Goal: Task Accomplishment & Management: Manage account settings

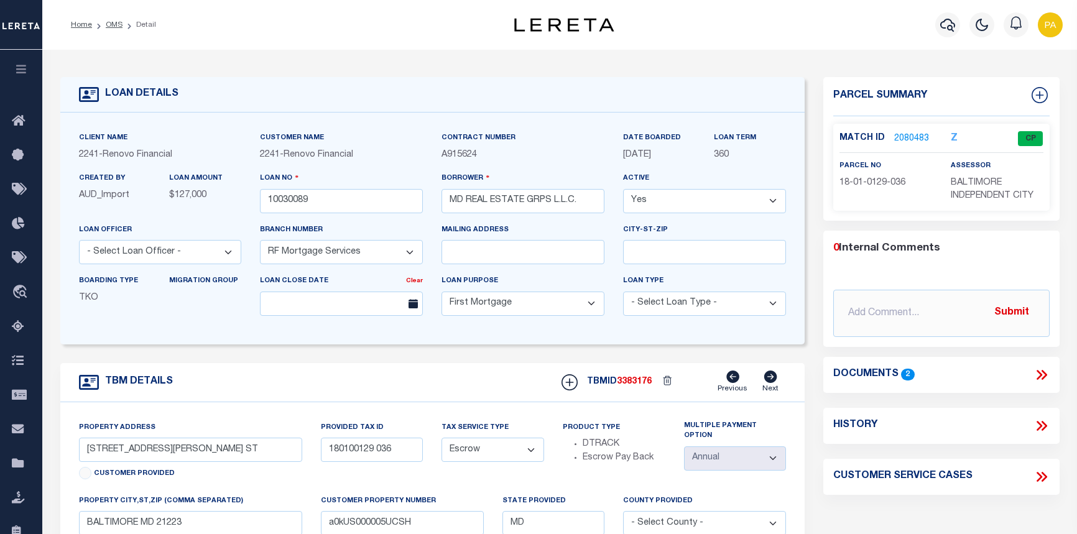
select select "25067"
select select "10"
select select "Escrow"
click at [111, 24] on link "OMS" at bounding box center [114, 24] width 17 height 7
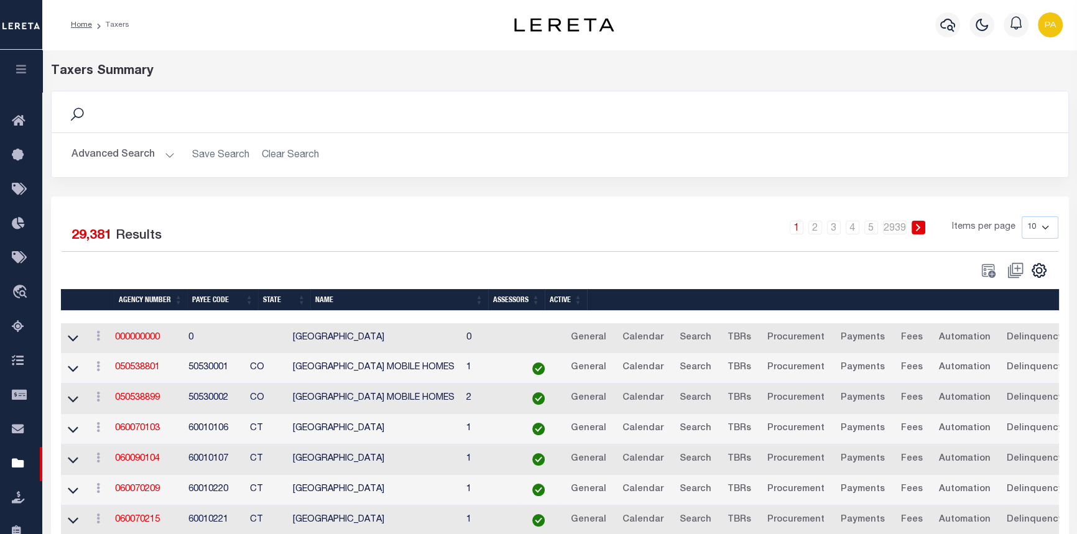
click at [268, 155] on h2 "Advanced Search Save Search Clear Search" at bounding box center [560, 155] width 996 height 24
click at [165, 152] on button "Advanced Search" at bounding box center [122, 155] width 103 height 24
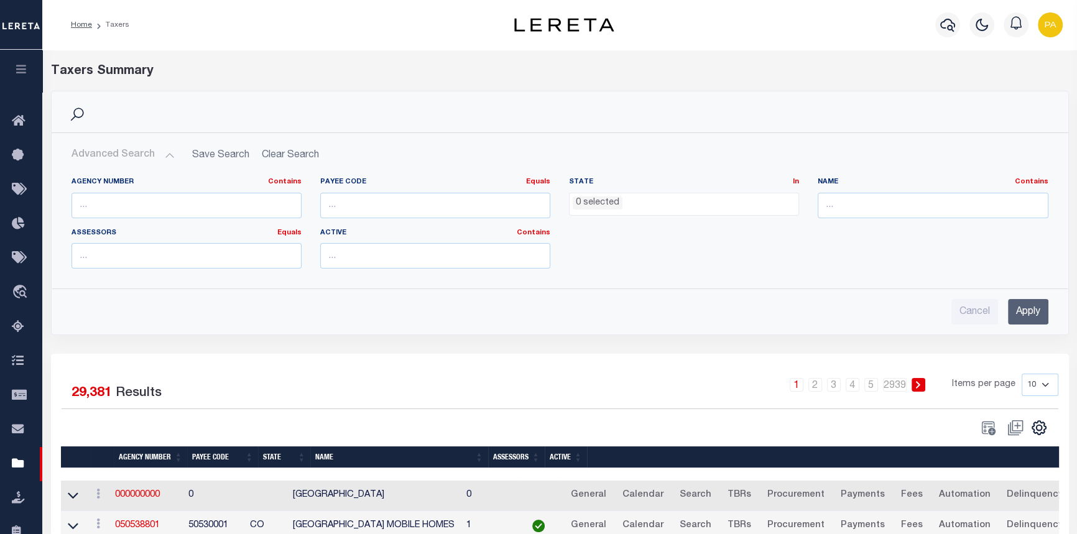
click at [593, 209] on li "0 selected" at bounding box center [597, 203] width 50 height 14
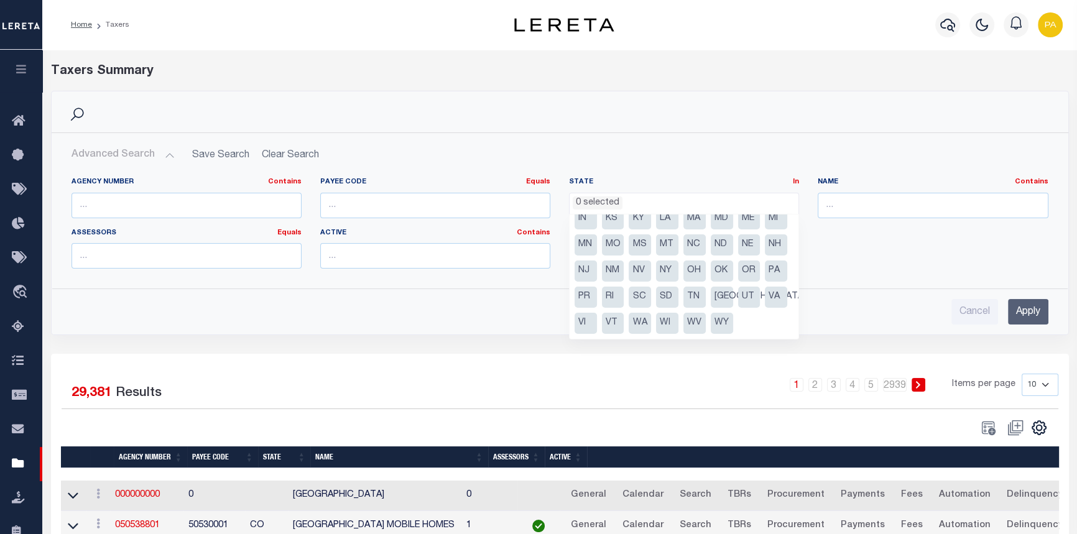
scroll to position [88, 0]
click at [656, 272] on li "NY" at bounding box center [667, 270] width 22 height 21
select select "NY"
click at [843, 213] on input "text" at bounding box center [932, 205] width 230 height 25
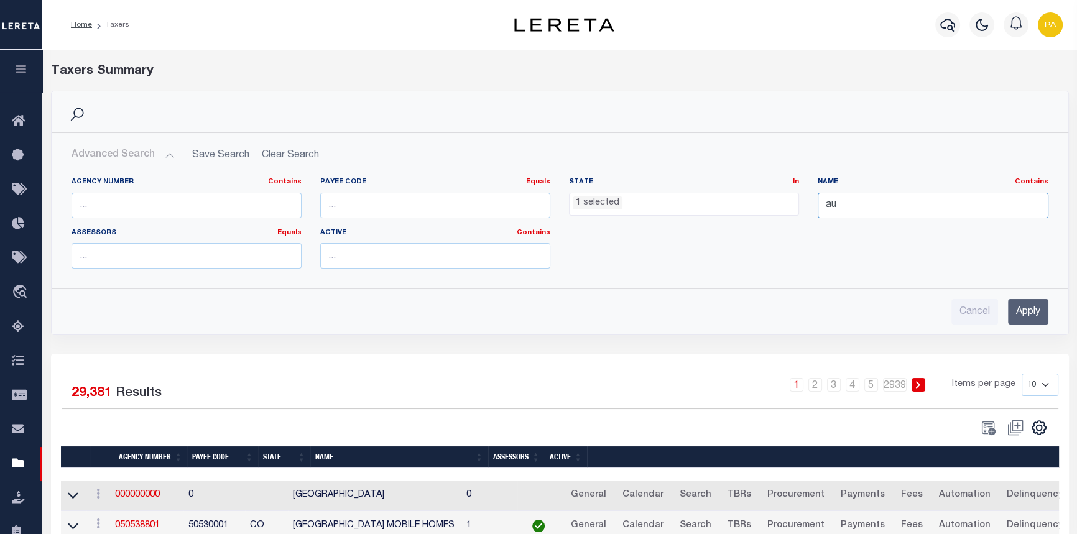
type input "a"
type input "[GEOGRAPHIC_DATA]"
click at [1015, 318] on input "Apply" at bounding box center [1028, 311] width 40 height 25
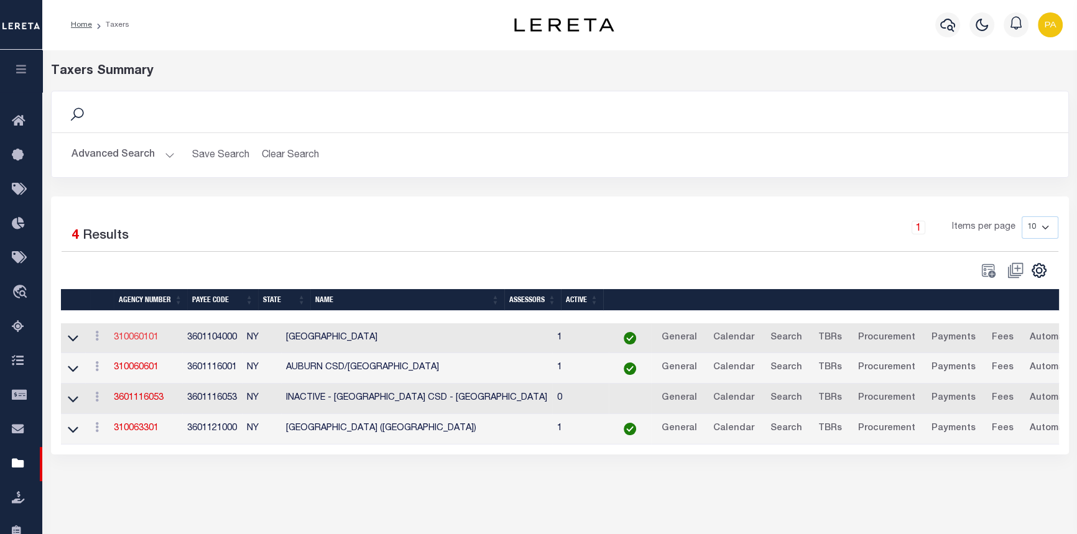
click at [149, 339] on link "310060101" at bounding box center [136, 337] width 45 height 9
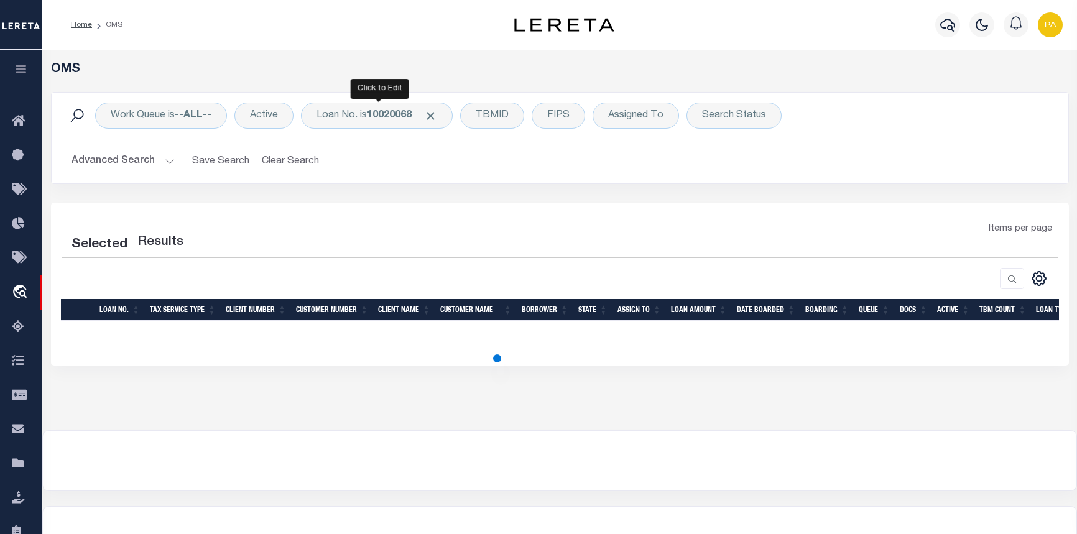
select select "200"
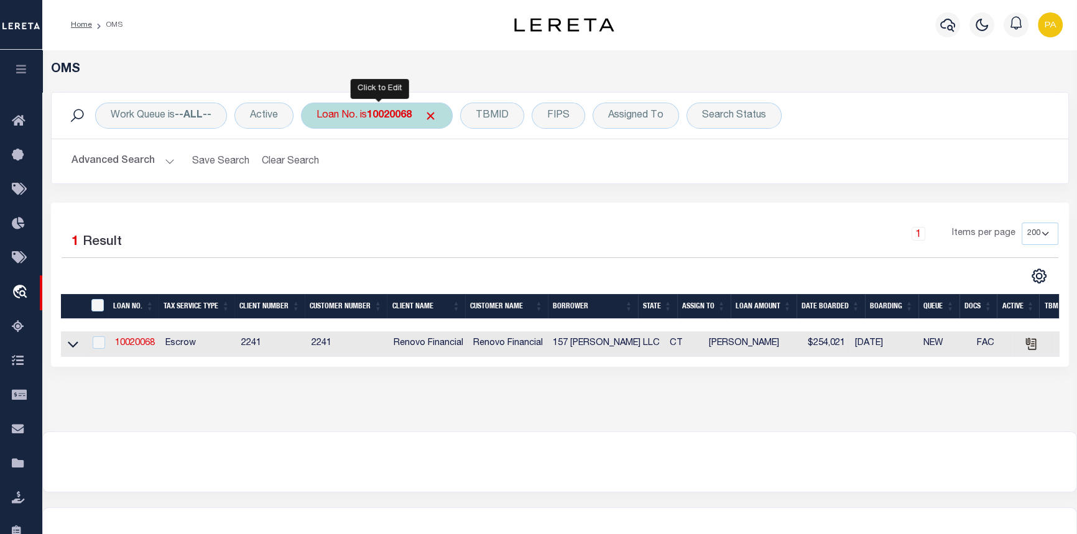
click at [381, 119] on b "10020068" at bounding box center [389, 116] width 45 height 10
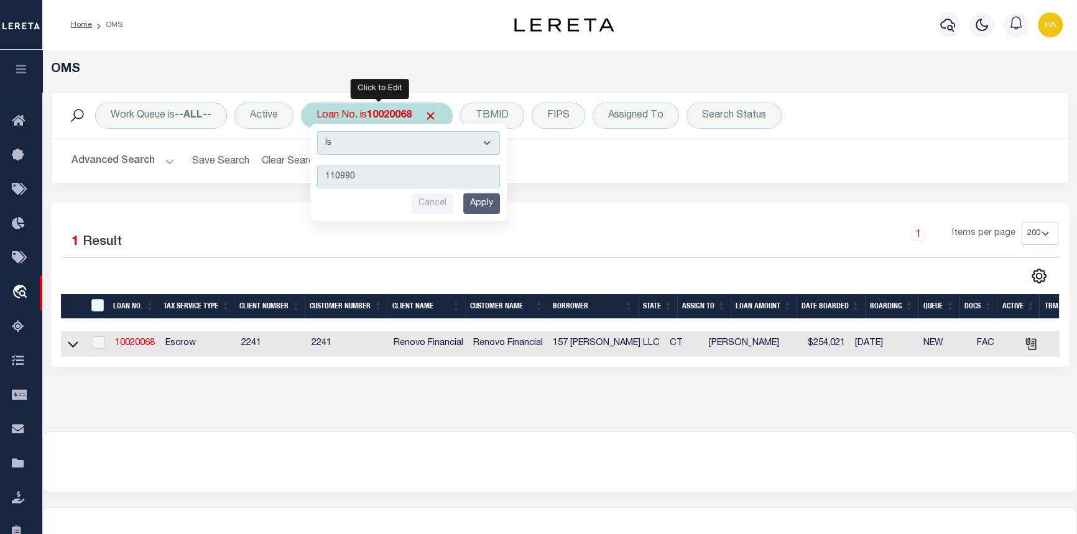
type input "110990"
click at [488, 198] on input "Apply" at bounding box center [481, 203] width 37 height 21
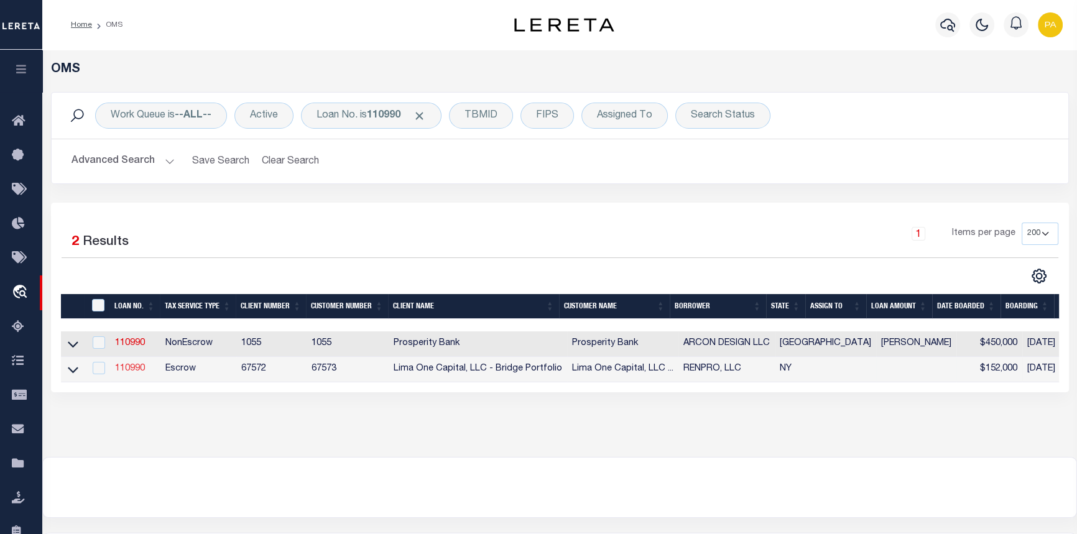
click at [127, 373] on link "110990" at bounding box center [130, 368] width 30 height 9
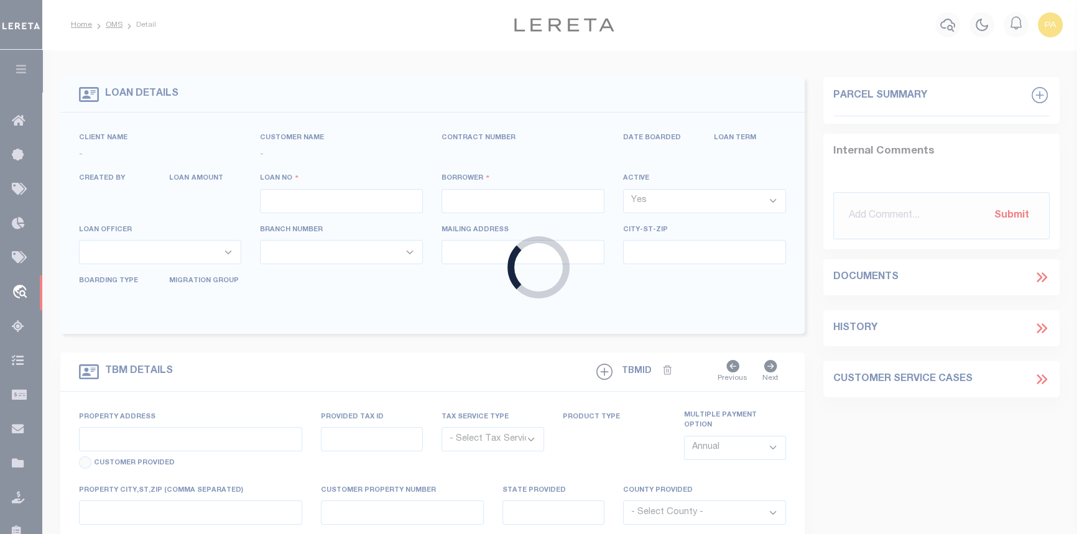
type input "110990"
type input "RENPRO, LLC"
select select
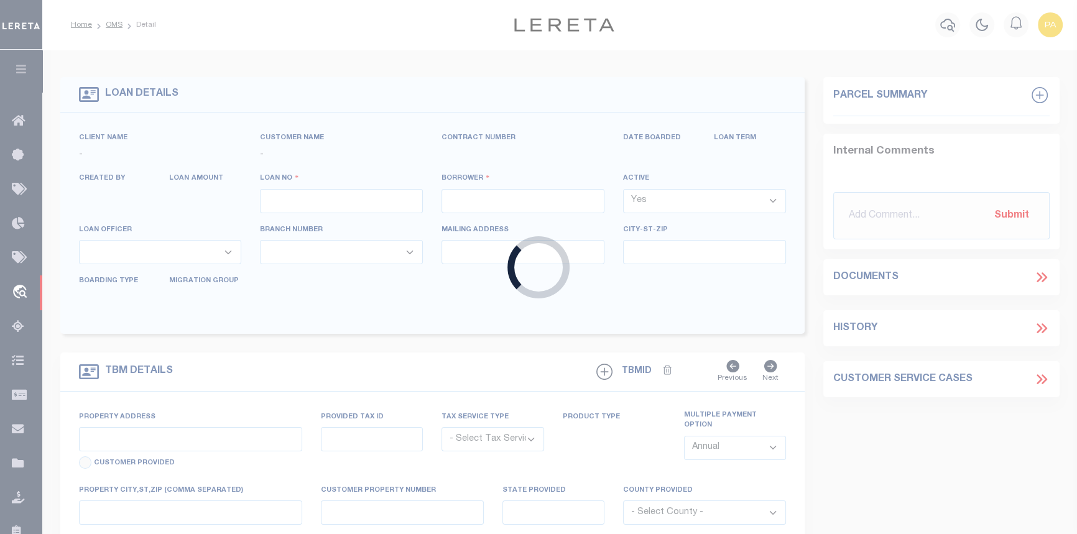
select select
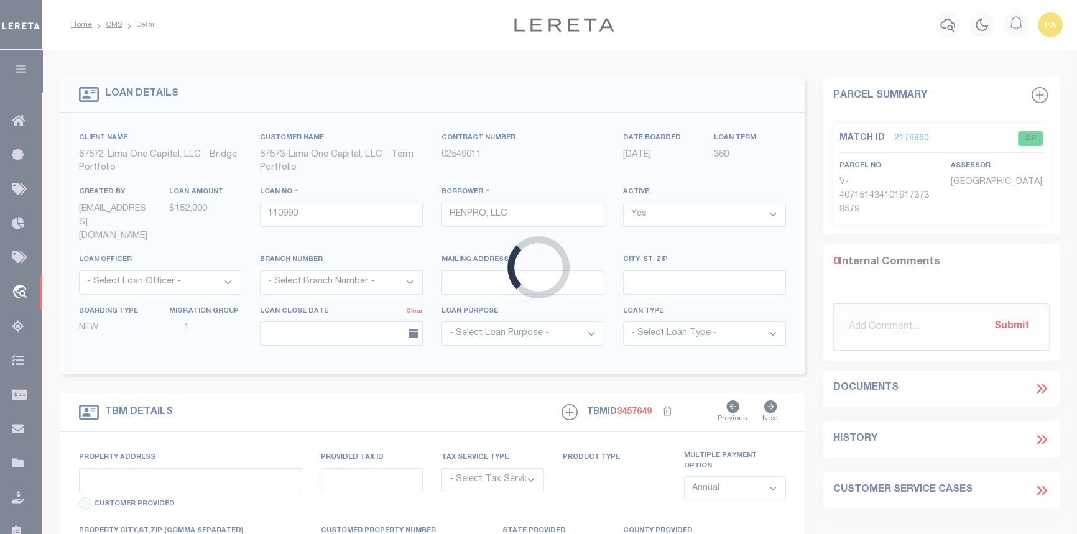
type input "18-20 WHEELER ST"
radio input "true"
select select "Escrow"
type input "AUBURN NY 13021"
type input "110990-1"
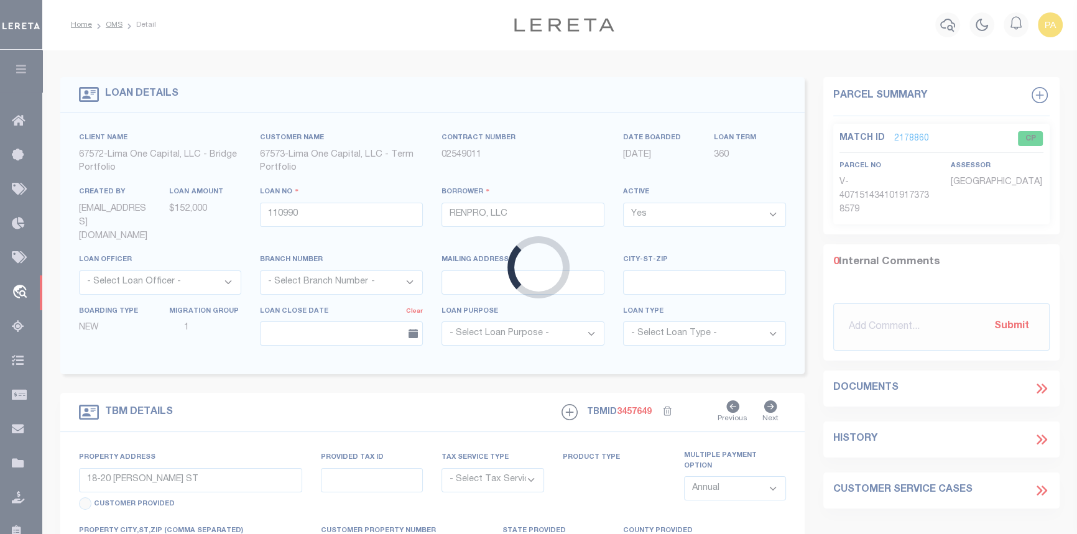
type input "NY"
select select "4"
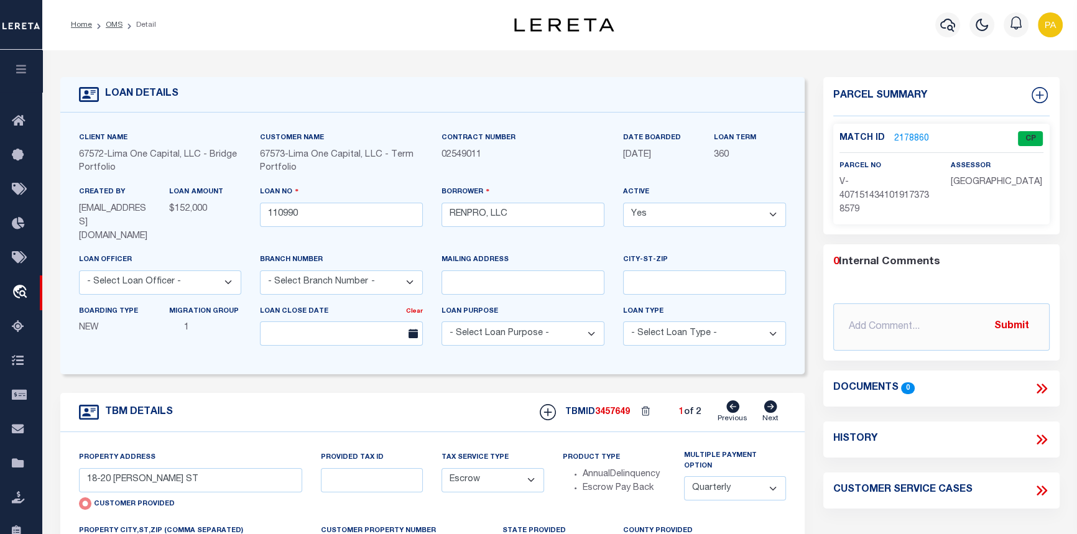
click at [907, 136] on link "2178860" at bounding box center [911, 138] width 35 height 13
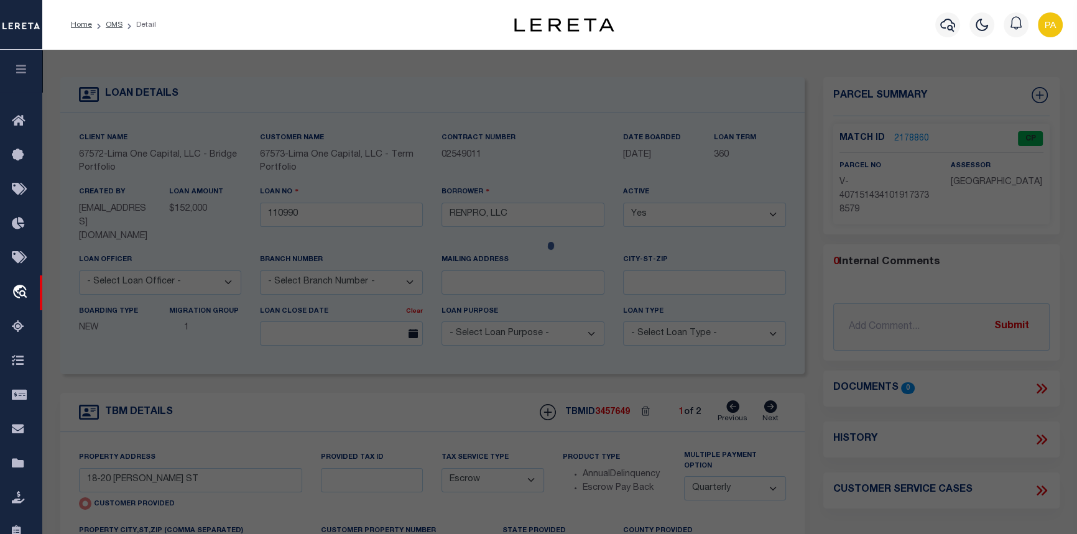
checkbox input "false"
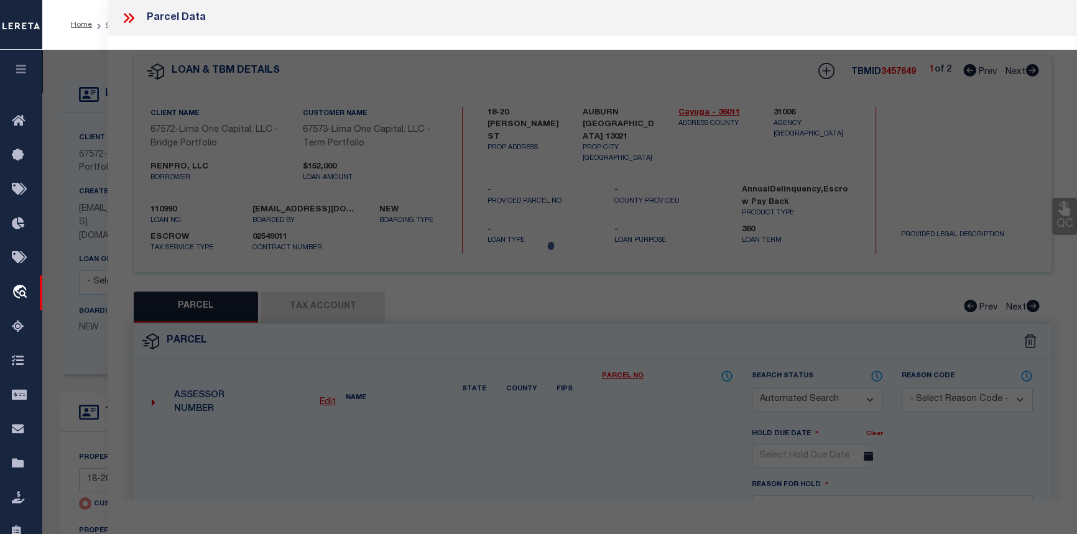
select select "CP"
select select "AGW"
select select
type input "18-20 WHEELER ST"
checkbox input "false"
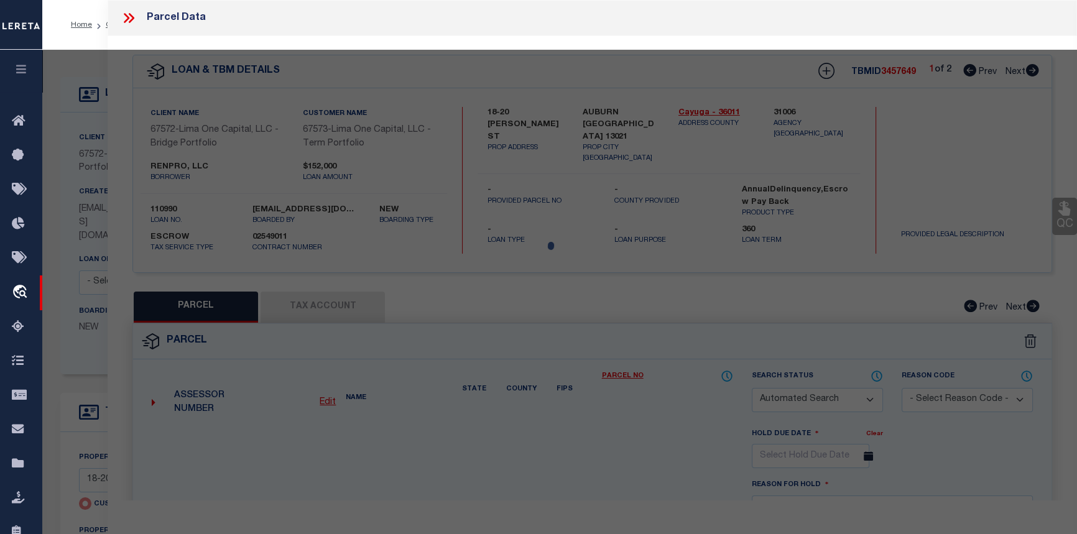
type input "AUBURN NY 13021"
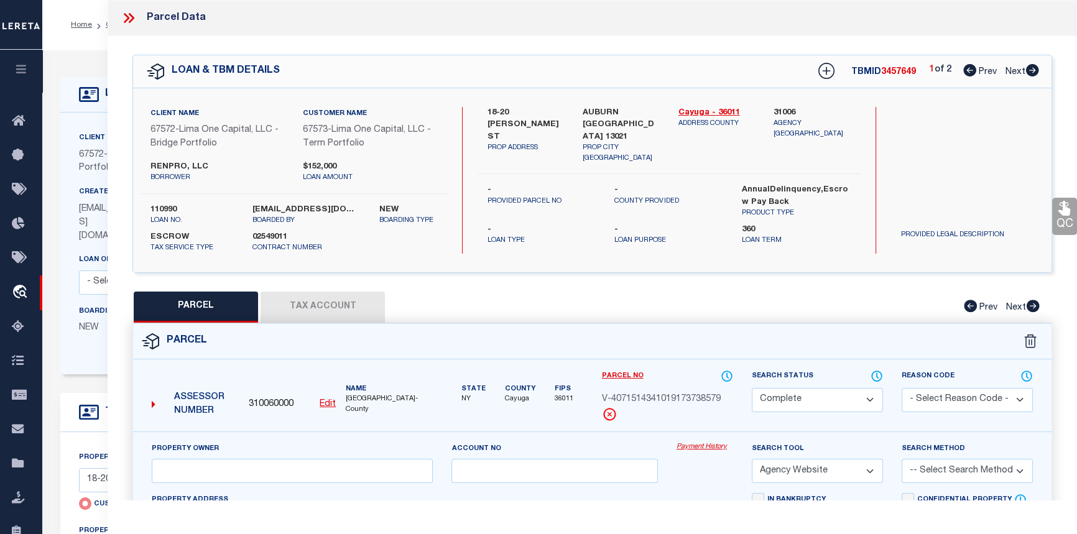
click at [702, 447] on link "Payment History" at bounding box center [704, 447] width 57 height 11
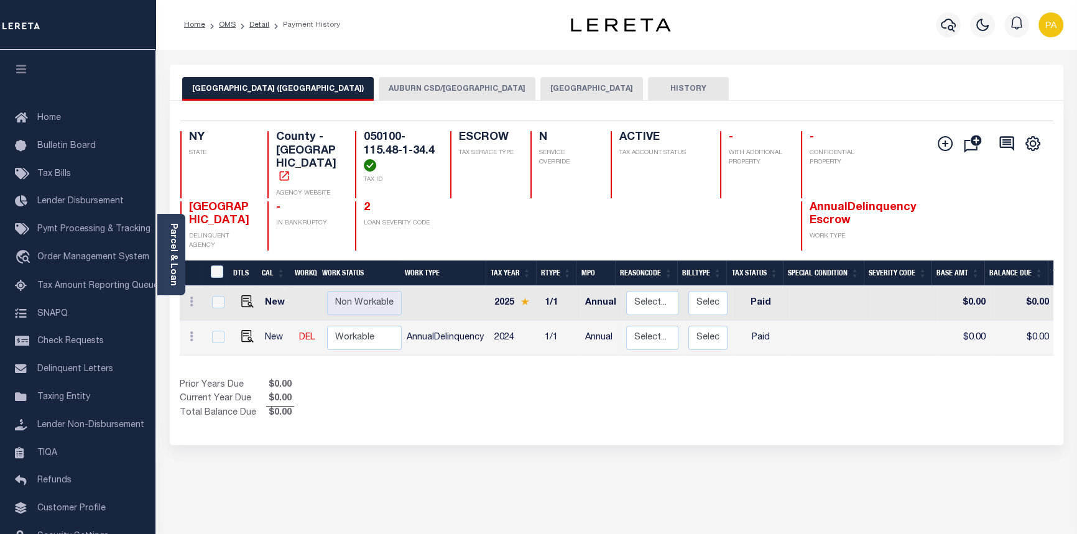
click at [540, 90] on button "[GEOGRAPHIC_DATA]" at bounding box center [591, 89] width 103 height 24
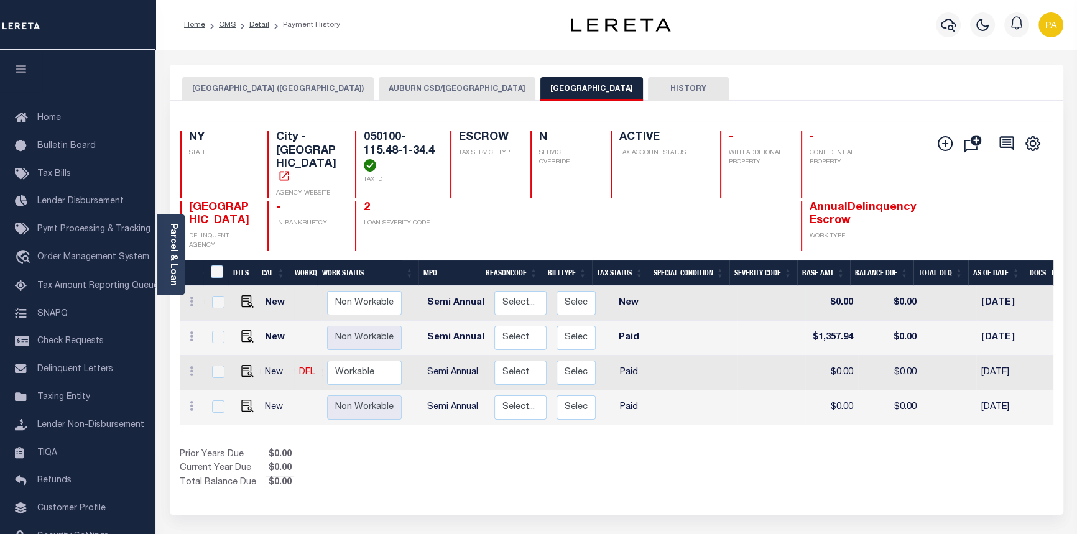
scroll to position [0, 157]
click at [260, 25] on link "Detail" at bounding box center [259, 24] width 20 height 7
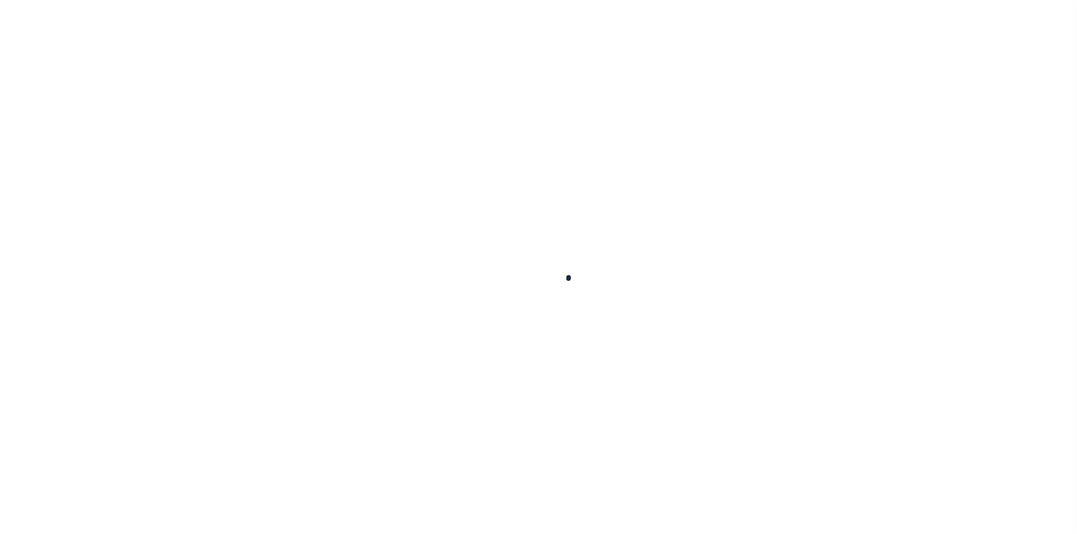
select select
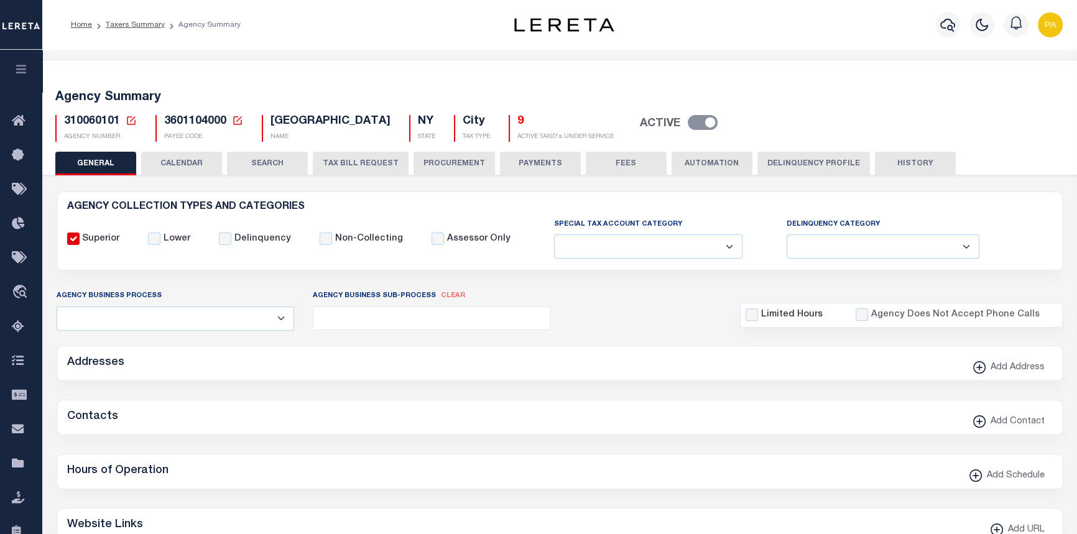
checkbox input "false"
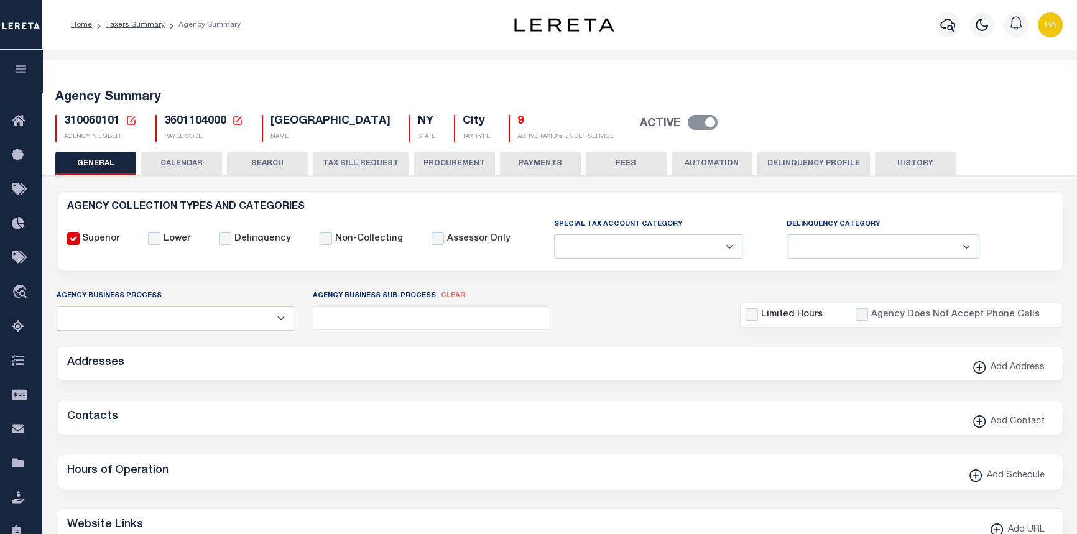
type input "3601104000"
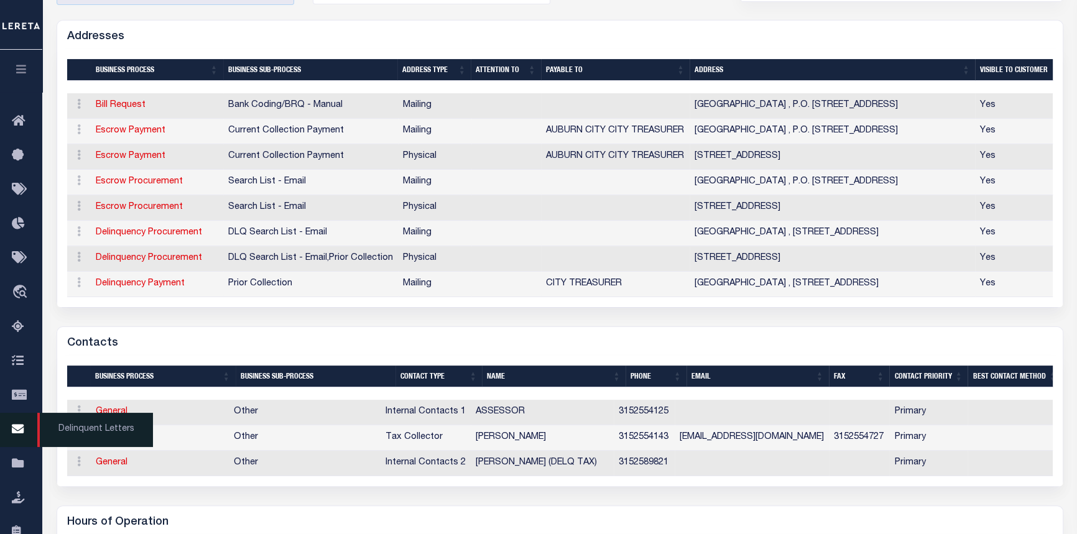
scroll to position [339, 0]
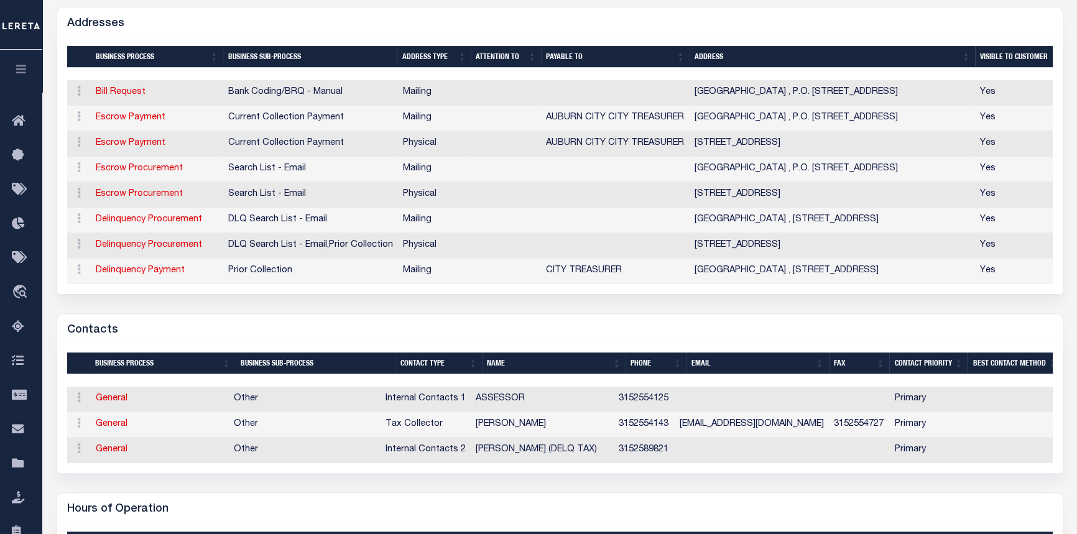
click at [19, 68] on icon "button" at bounding box center [21, 68] width 14 height 11
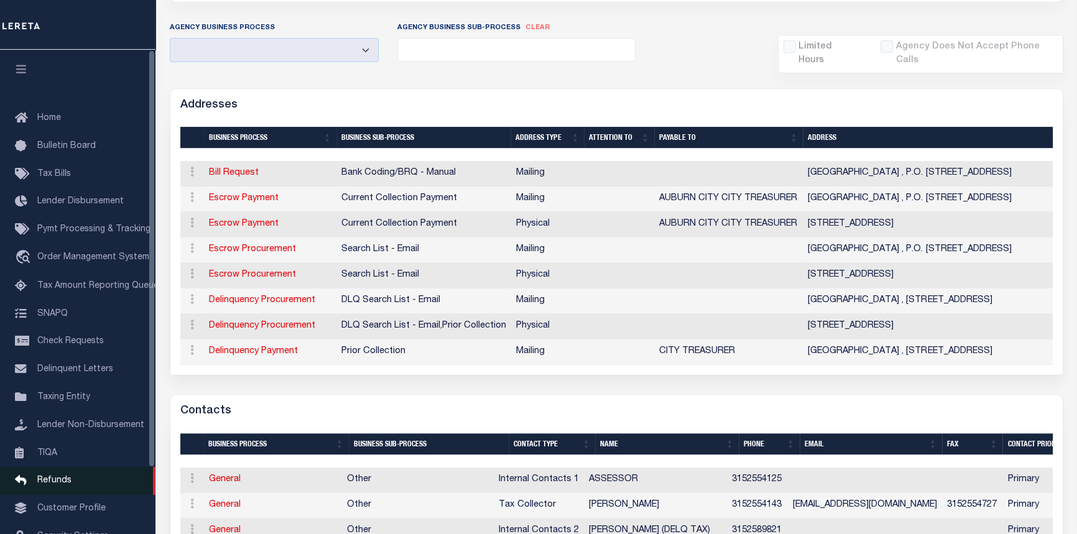
click at [47, 485] on span "Refunds" at bounding box center [54, 480] width 34 height 9
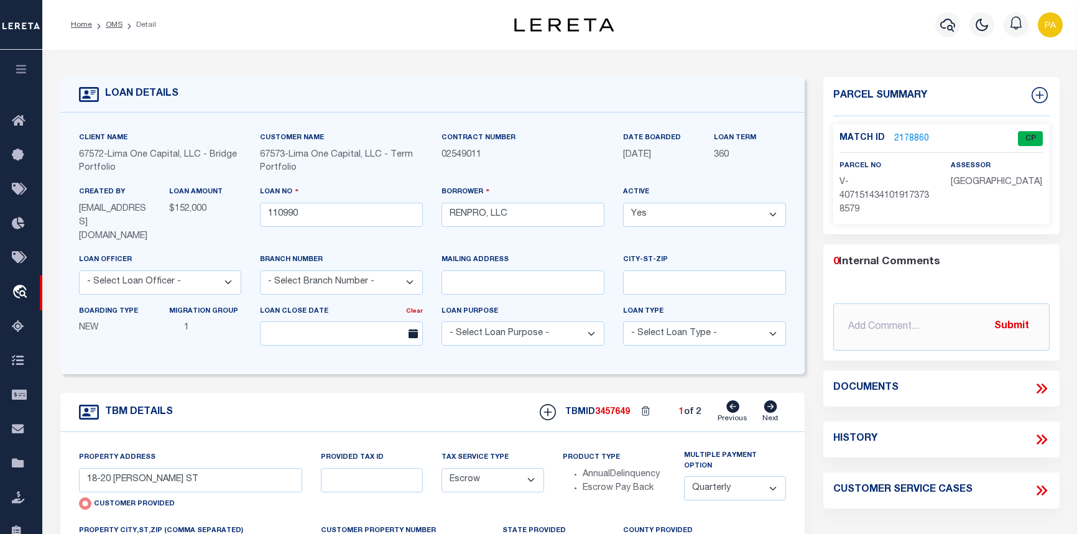
select select "Escrow"
select select "4"
click at [906, 135] on link "2178860" at bounding box center [911, 138] width 35 height 13
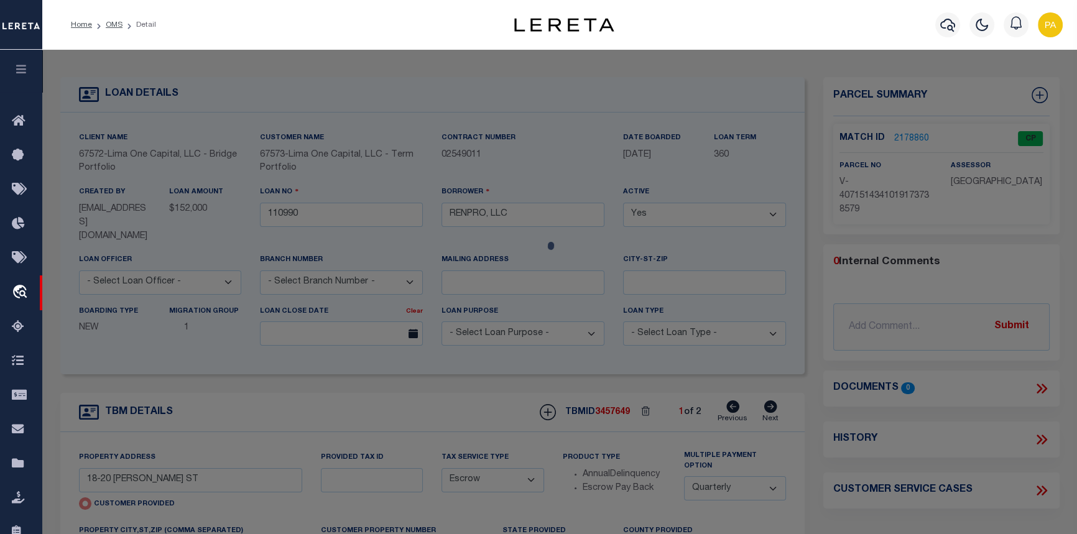
checkbox input "false"
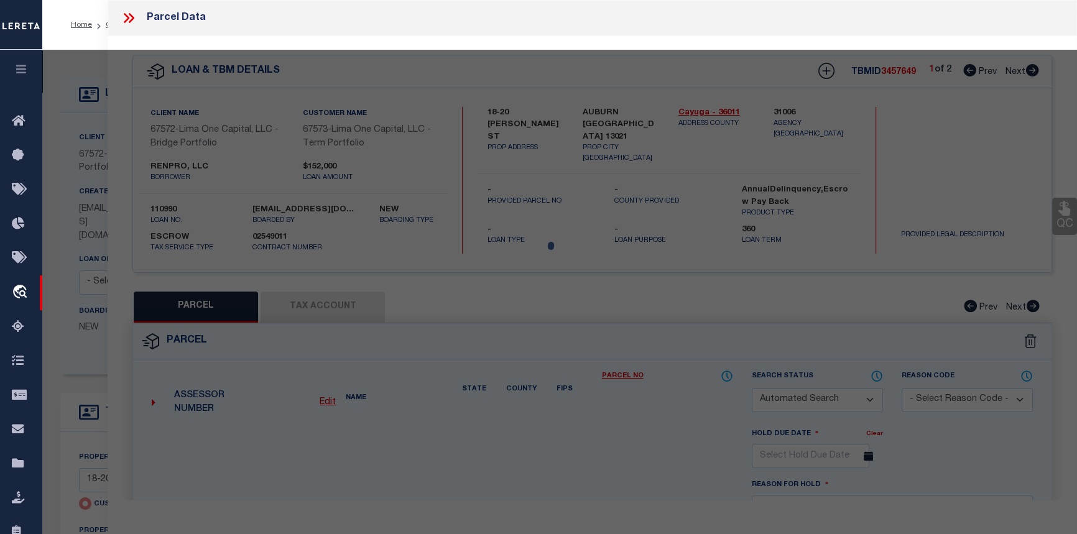
select select "CP"
select select "AGW"
select select
type input "18-20 [PERSON_NAME] ST"
checkbox input "false"
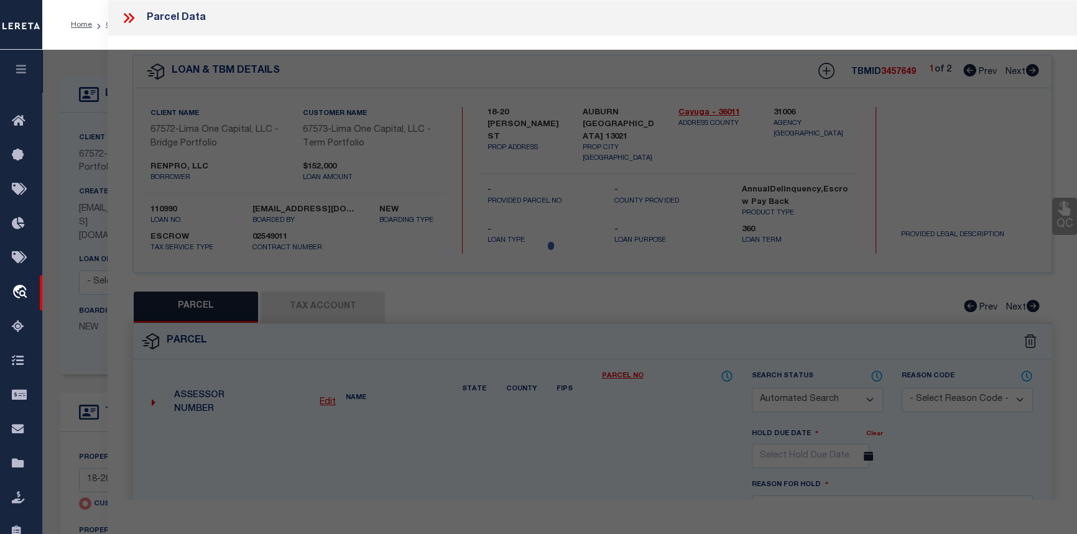
type input "AUBURN [GEOGRAPHIC_DATA] 13021"
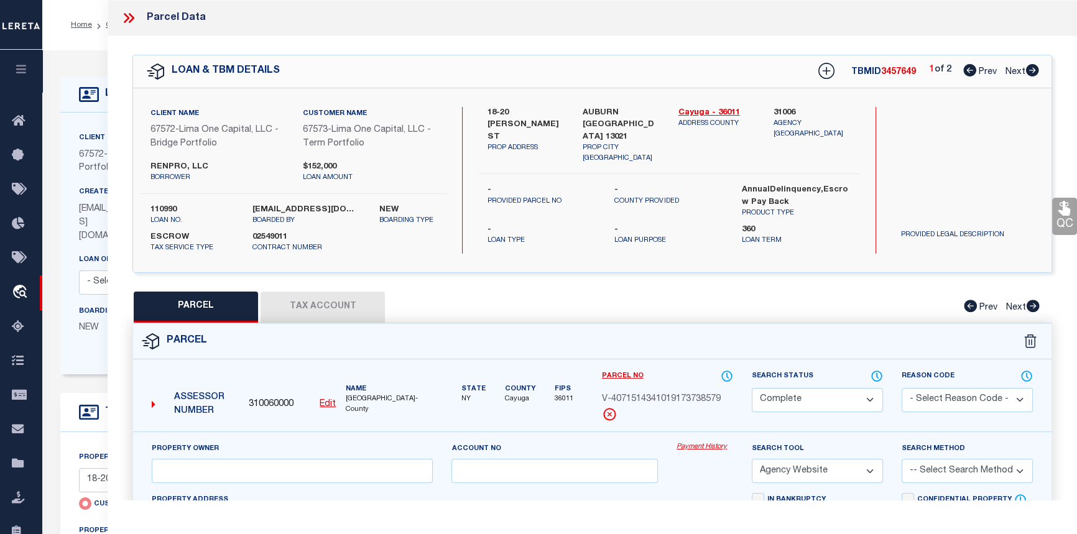
click at [702, 447] on link "Payment History" at bounding box center [704, 447] width 57 height 11
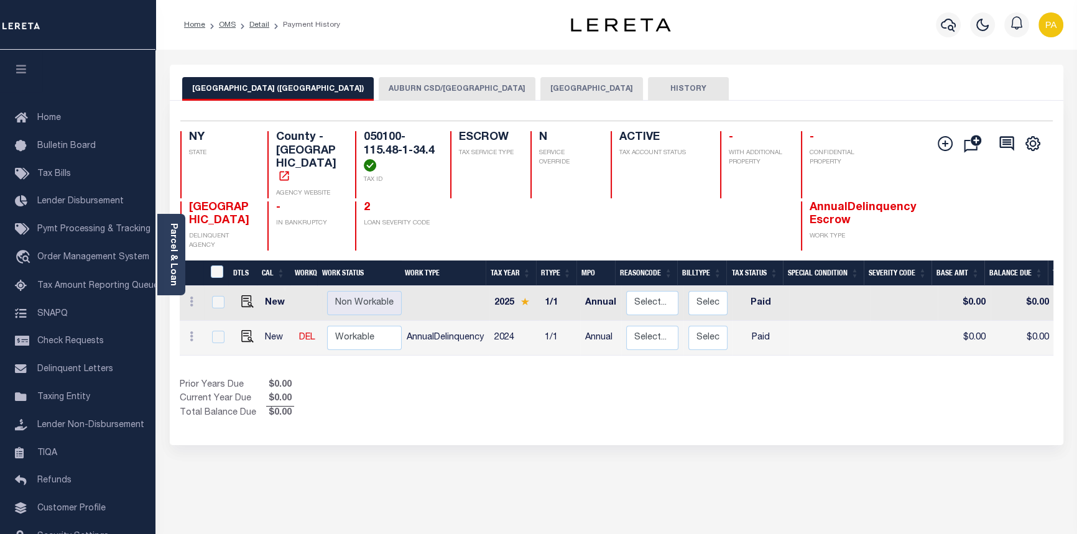
click at [540, 86] on button "[GEOGRAPHIC_DATA]" at bounding box center [591, 89] width 103 height 24
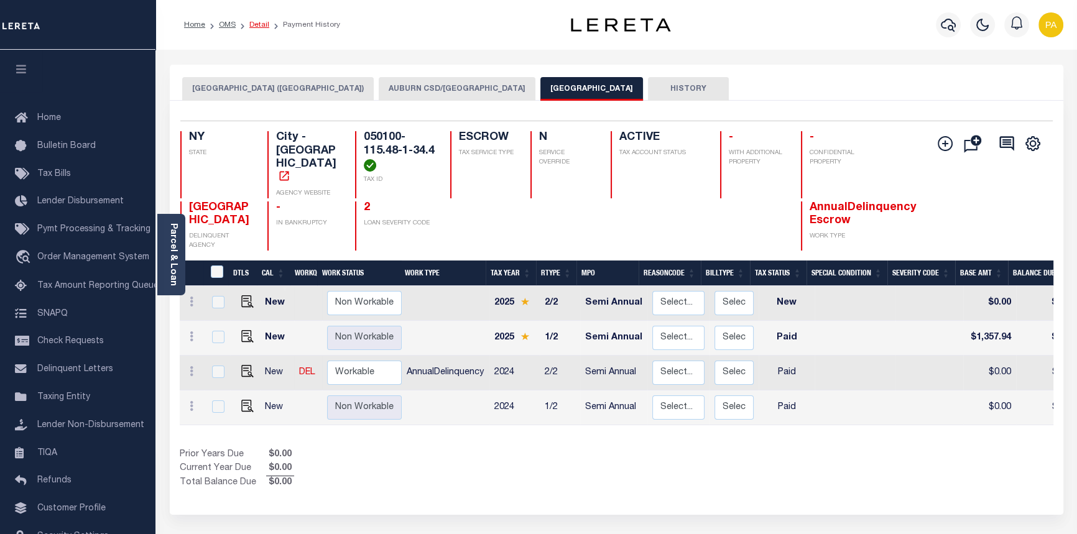
click at [254, 24] on link "Detail" at bounding box center [259, 24] width 20 height 7
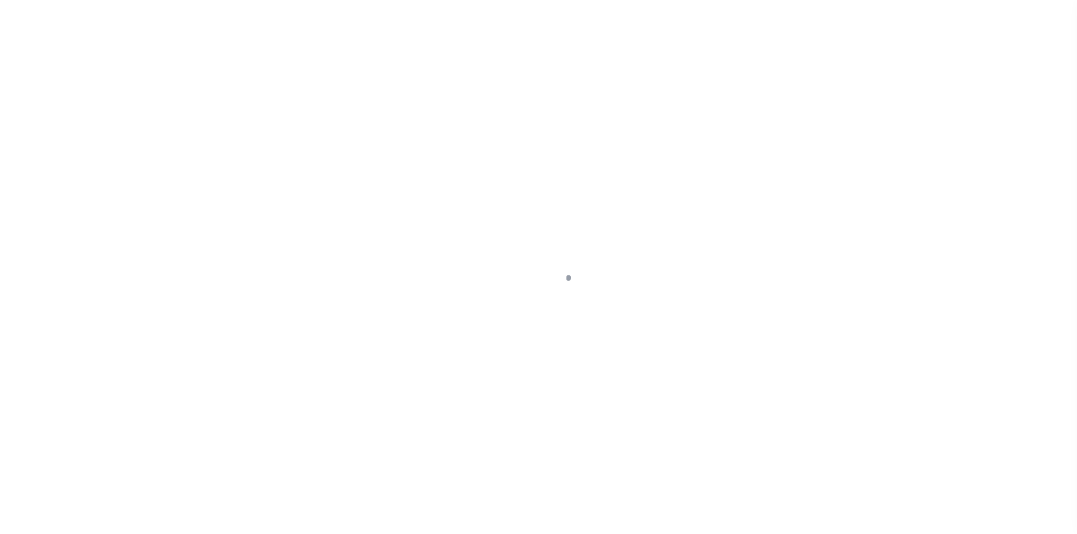
type input "18-20 [PERSON_NAME] ST"
radio input "true"
select select "Escrow"
type input "AUBURN [GEOGRAPHIC_DATA] 13021"
type input "110990-1"
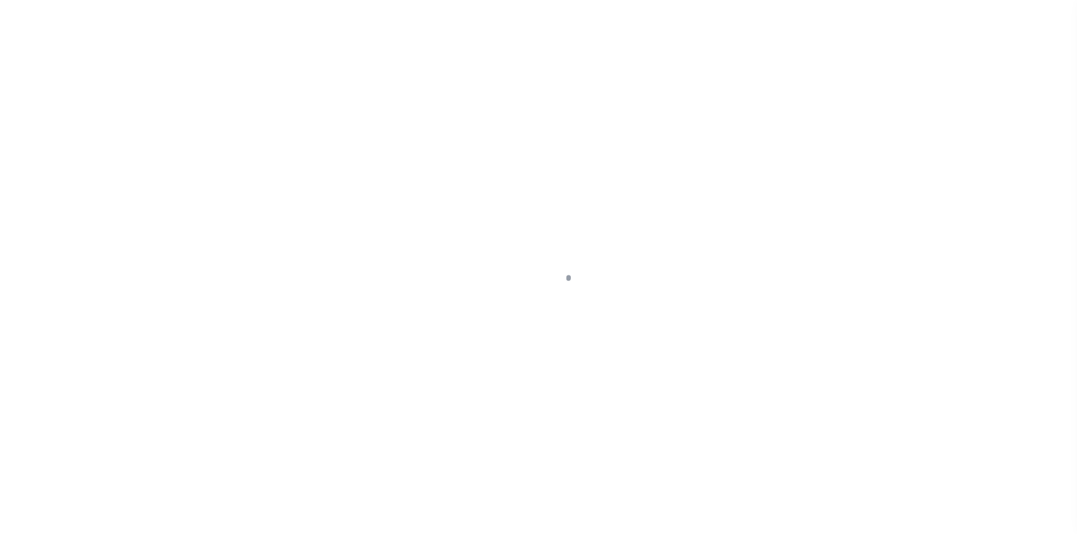
type input "NY"
select select "4"
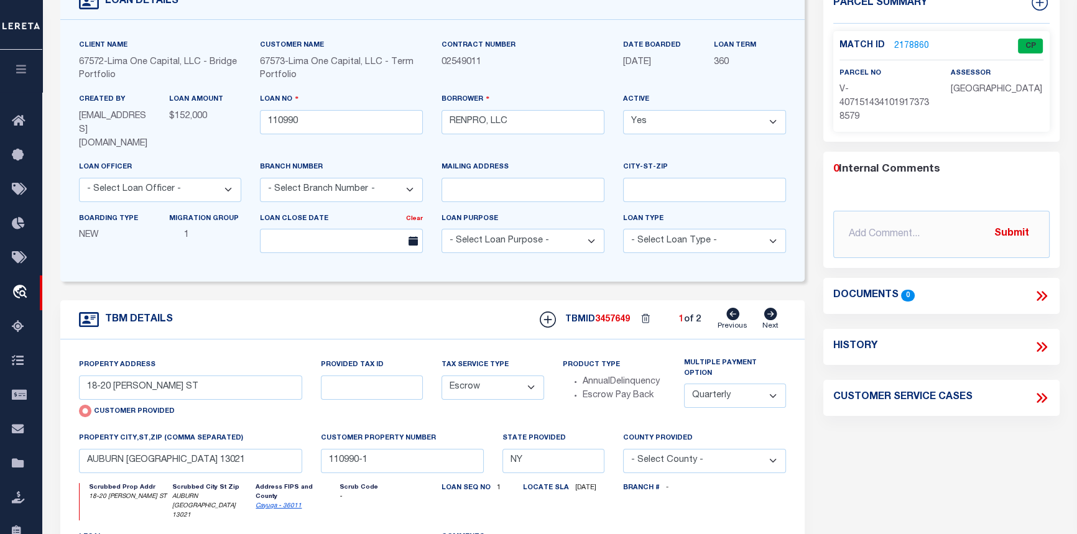
scroll to position [113, 0]
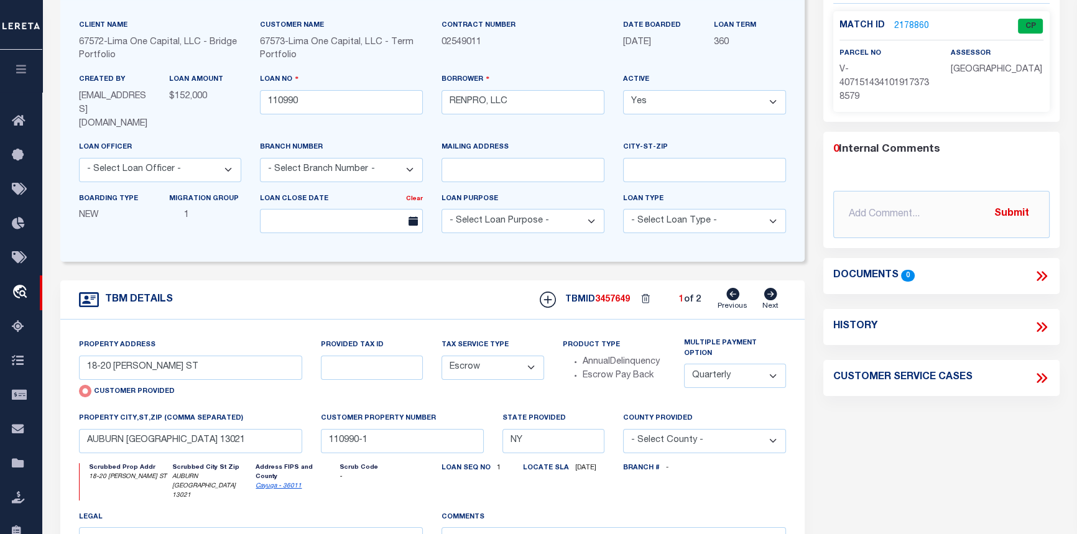
click at [898, 22] on link "2178860" at bounding box center [911, 26] width 35 height 13
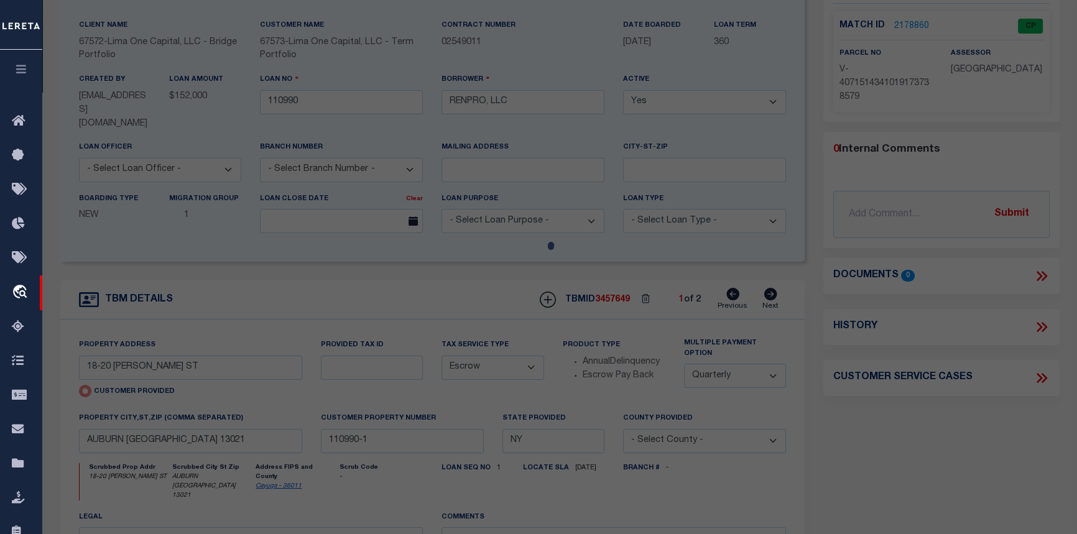
checkbox input "false"
select select "CP"
select select "AGW"
select select
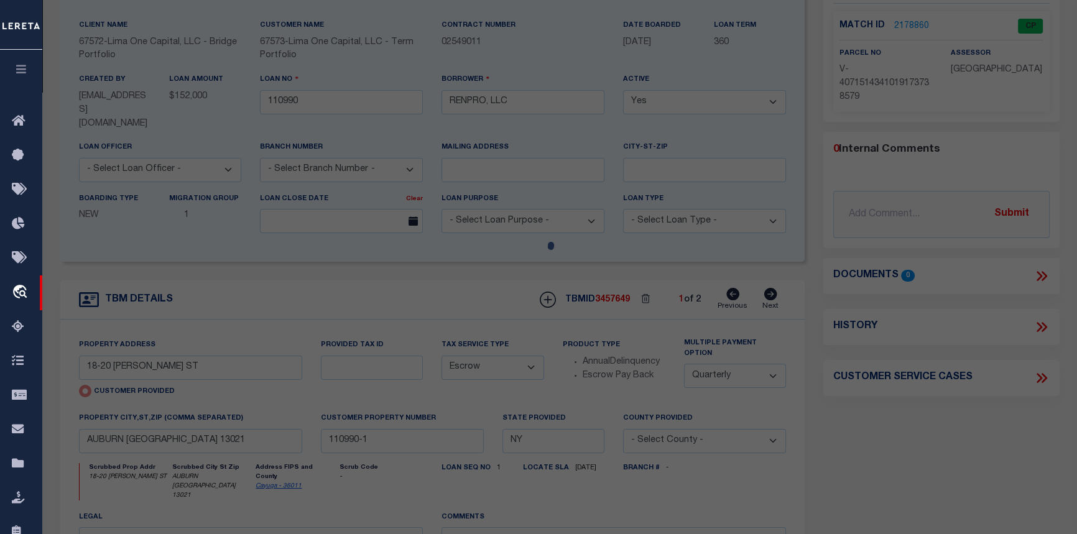
type input "18-20 [PERSON_NAME] ST"
checkbox input "false"
type input "AUBURN [GEOGRAPHIC_DATA] 13021"
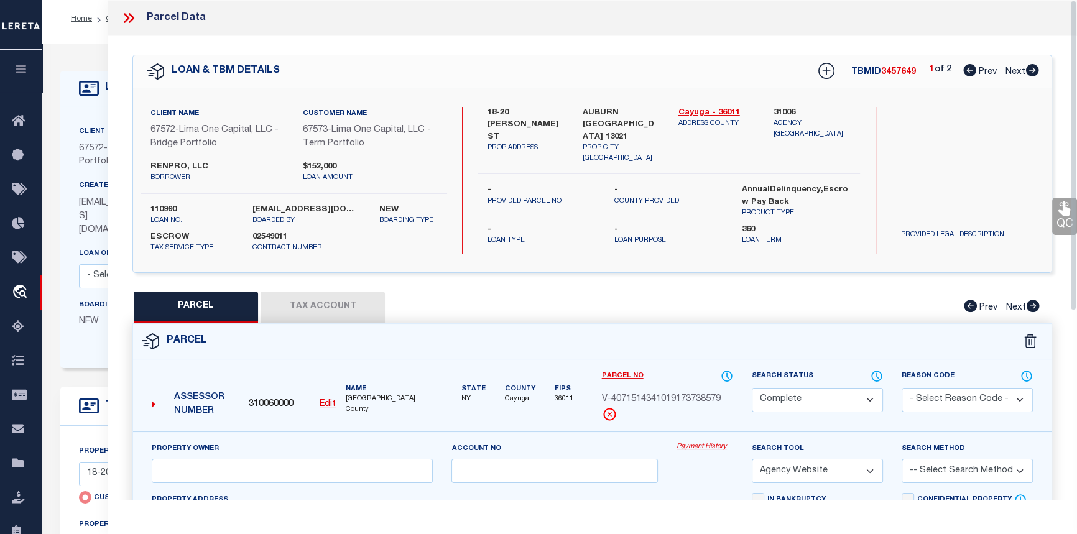
scroll to position [0, 0]
click at [689, 444] on link "Payment History" at bounding box center [704, 447] width 57 height 11
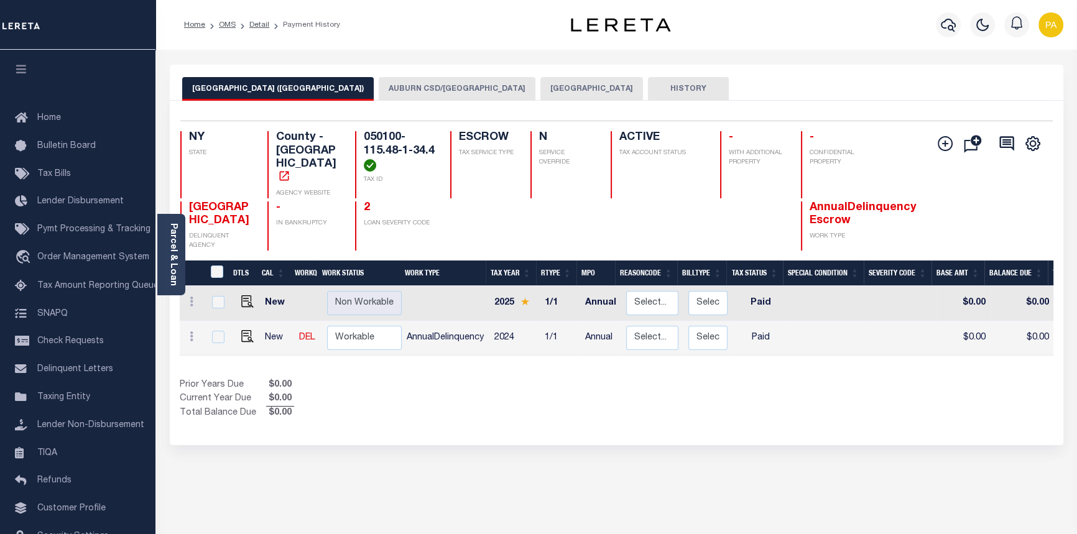
drag, startPoint x: 502, startPoint y: 93, endPoint x: 515, endPoint y: 81, distance: 17.1
click at [540, 91] on button "[GEOGRAPHIC_DATA]" at bounding box center [591, 89] width 103 height 24
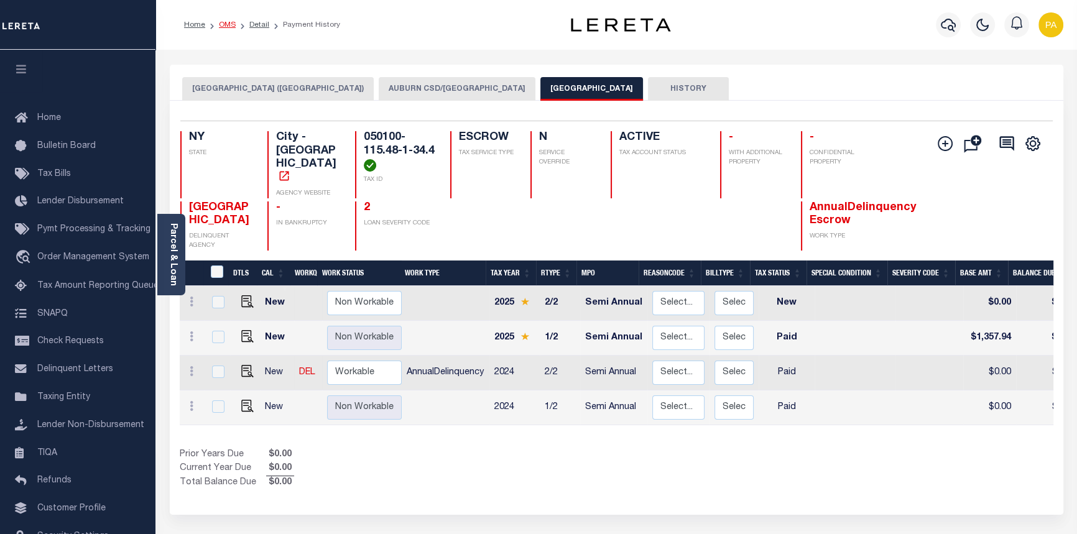
click at [226, 25] on link "OMS" at bounding box center [227, 24] width 17 height 7
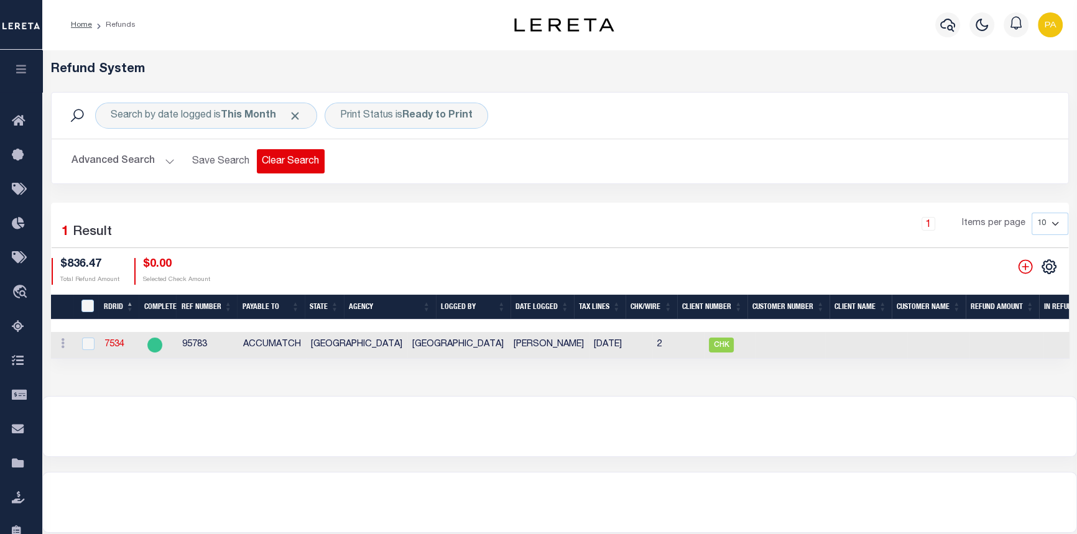
click at [279, 162] on button "Clear Search" at bounding box center [291, 161] width 68 height 24
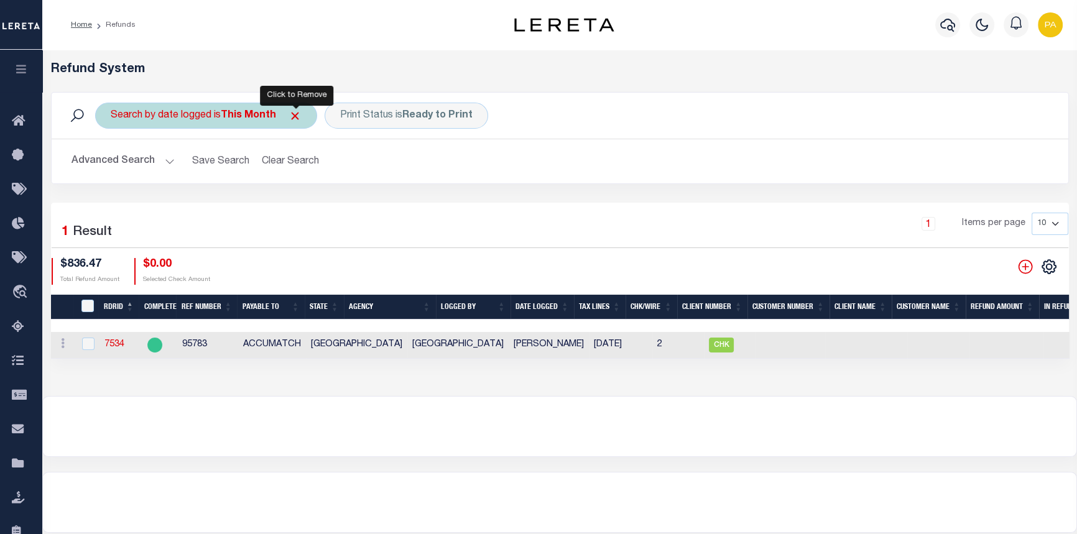
click at [295, 117] on span "Click to Remove" at bounding box center [294, 115] width 13 height 13
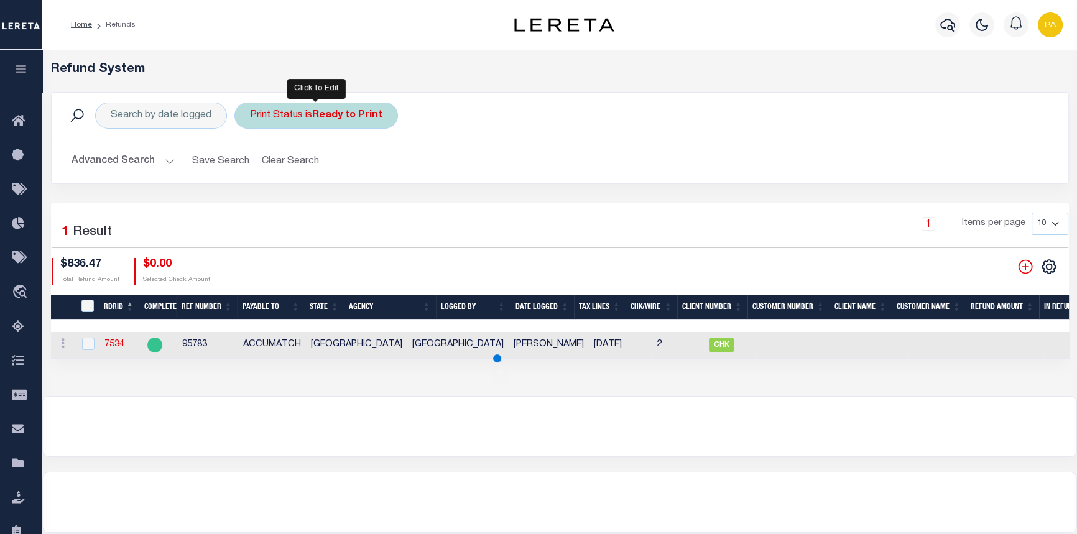
click at [361, 119] on b "Ready to Print" at bounding box center [347, 116] width 70 height 10
select select "Ready to Print"
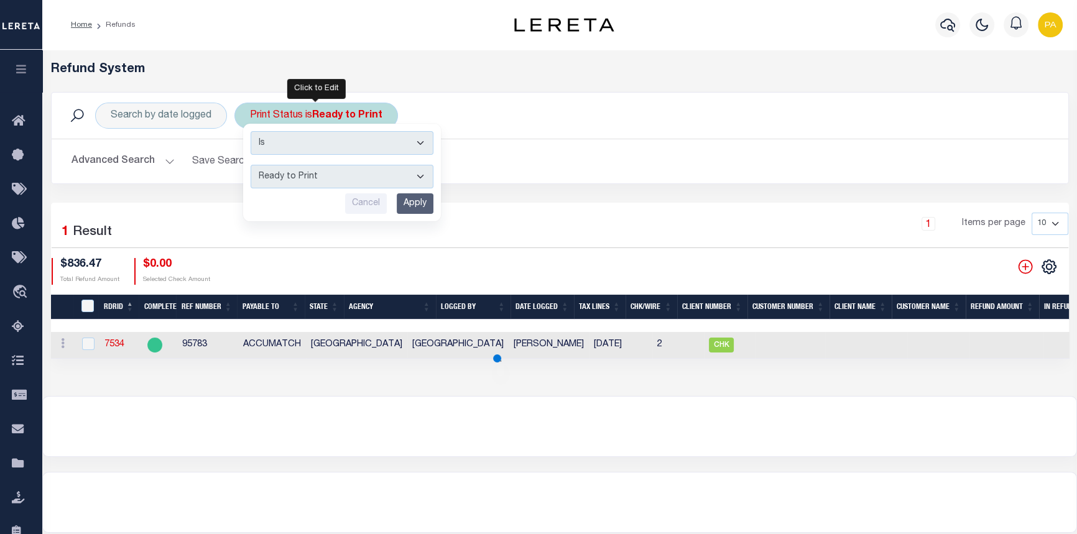
click at [416, 143] on select "Is Contains" at bounding box center [341, 143] width 183 height 24
click at [759, 125] on div "Search by date logged Print Status is Ready to Print Is Contains --ALL-- Ready …" at bounding box center [560, 116] width 996 height 26
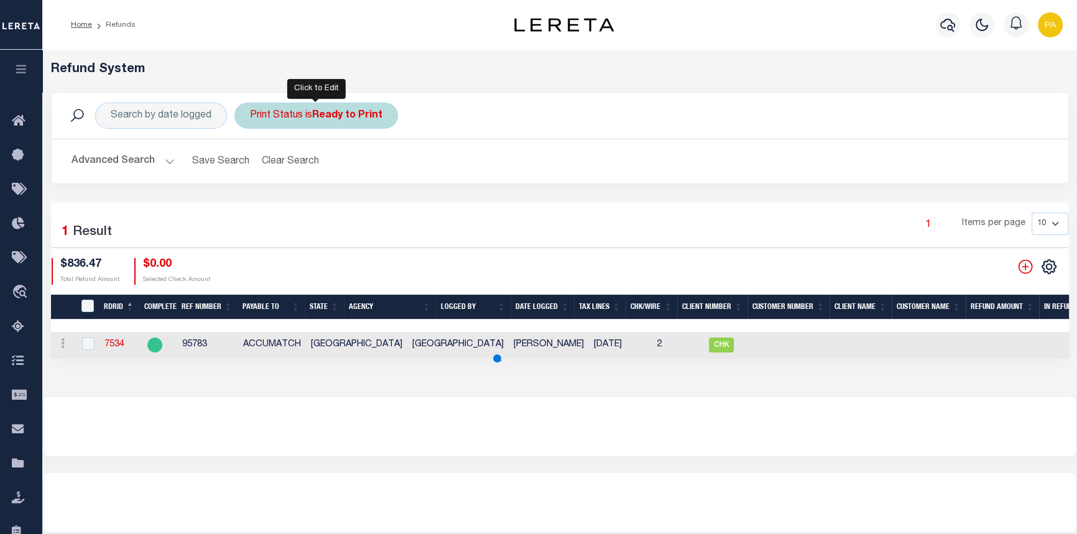
click at [380, 119] on b "Ready to Print" at bounding box center [347, 116] width 70 height 10
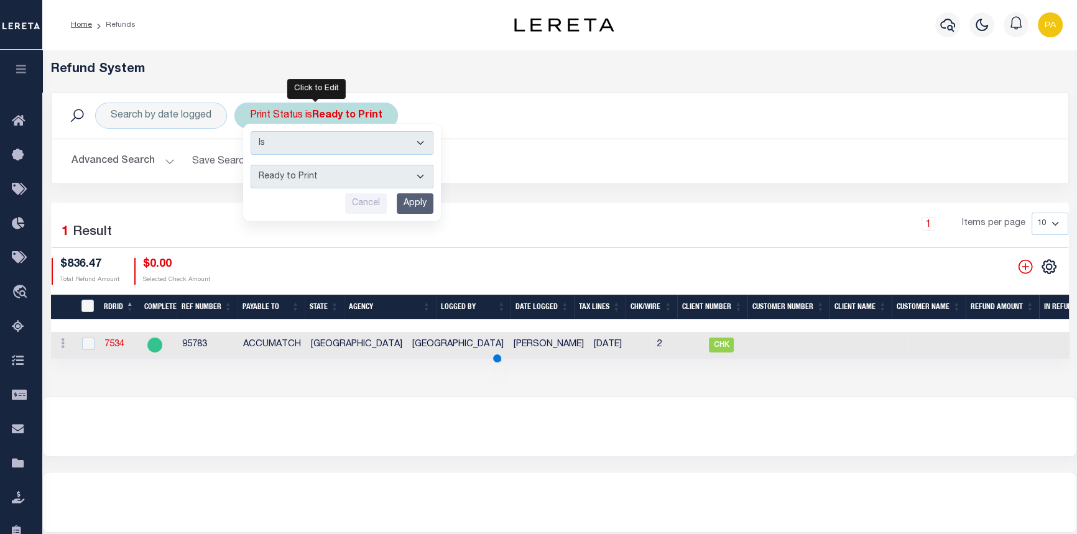
click at [423, 174] on select "--ALL-- Ready to Write Ready to Print Printed" at bounding box center [341, 177] width 183 height 24
select select "All"
click at [250, 165] on select "--ALL-- Ready to Write Ready to Print Printed" at bounding box center [341, 177] width 183 height 24
click at [393, 204] on div "Cancel Apply" at bounding box center [341, 203] width 183 height 21
click at [424, 209] on input "Apply" at bounding box center [415, 203] width 37 height 21
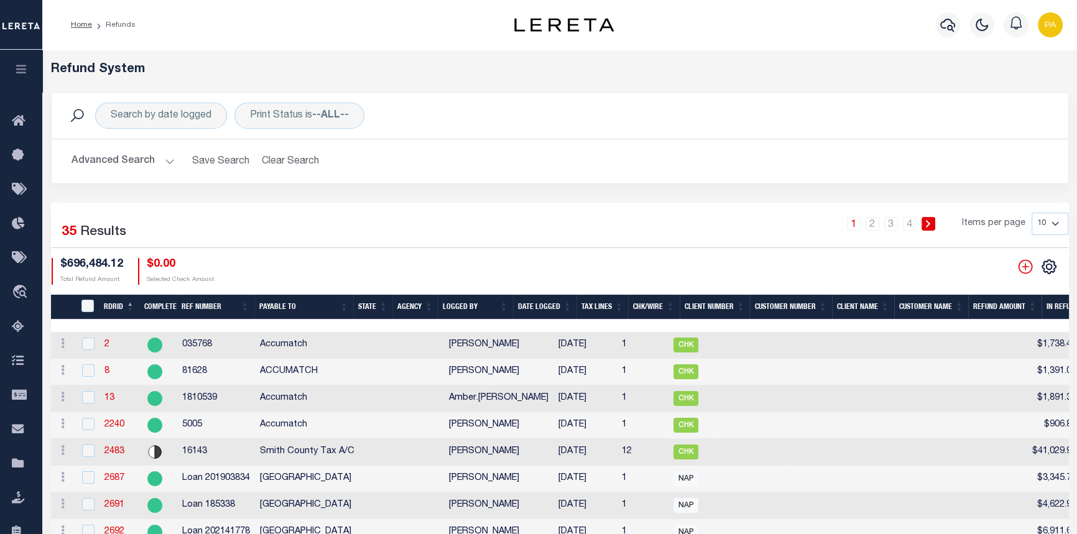
click at [172, 162] on button "Advanced Search" at bounding box center [122, 161] width 103 height 24
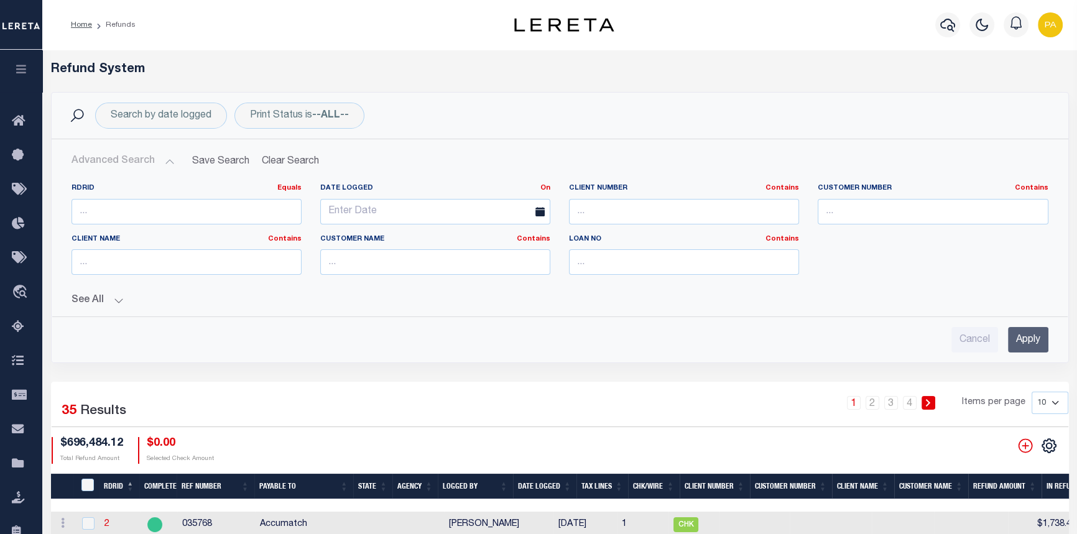
click at [117, 302] on button "See All" at bounding box center [559, 301] width 976 height 12
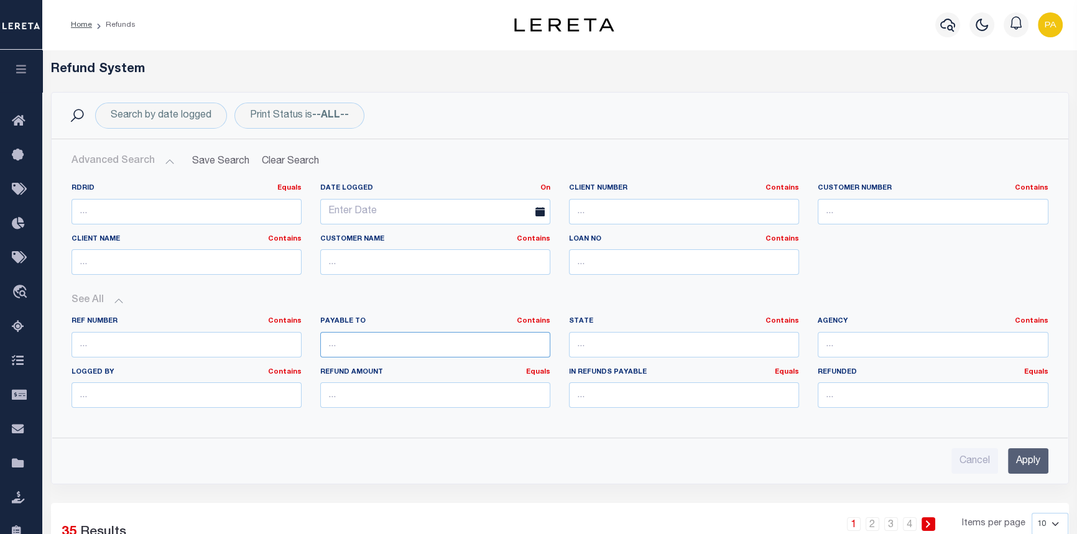
click at [349, 351] on input "text" at bounding box center [435, 344] width 230 height 25
click at [600, 344] on input "text" at bounding box center [684, 344] width 230 height 25
type input "NY"
click at [853, 345] on input "text" at bounding box center [932, 344] width 230 height 25
type input "AUBURN CITY"
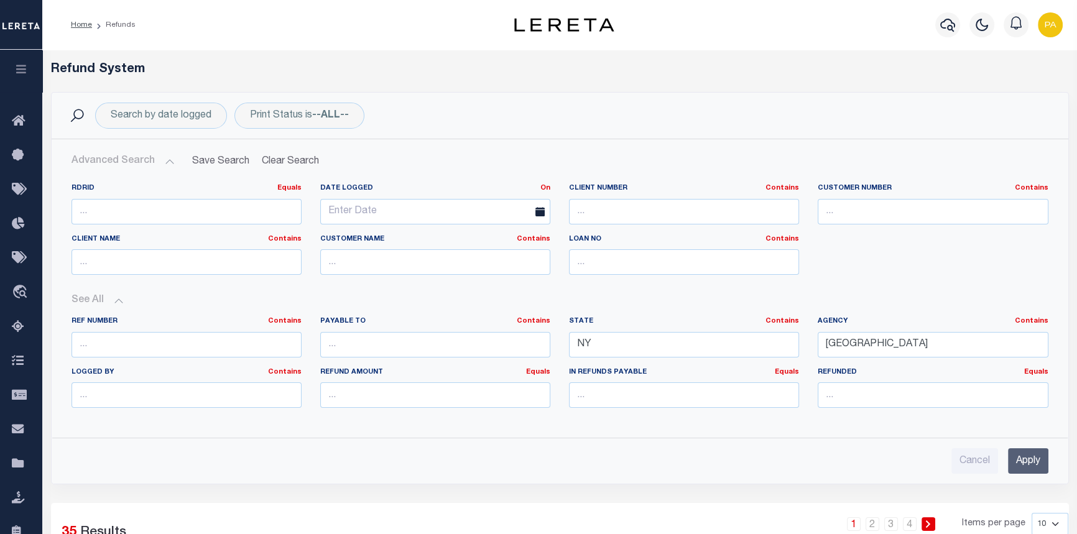
click at [1040, 472] on div "Advanced Search Save Search Clear Search RefundGridWrapper_dynamictable_____Def…" at bounding box center [560, 311] width 1016 height 344
click at [1040, 461] on input "Apply" at bounding box center [1028, 460] width 40 height 25
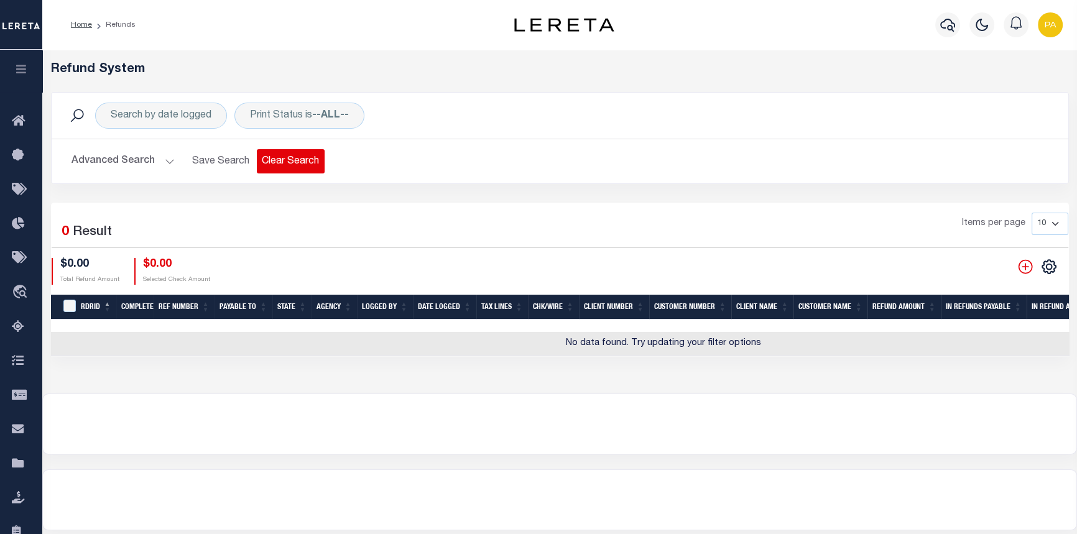
click at [286, 158] on button "Clear Search" at bounding box center [291, 161] width 68 height 24
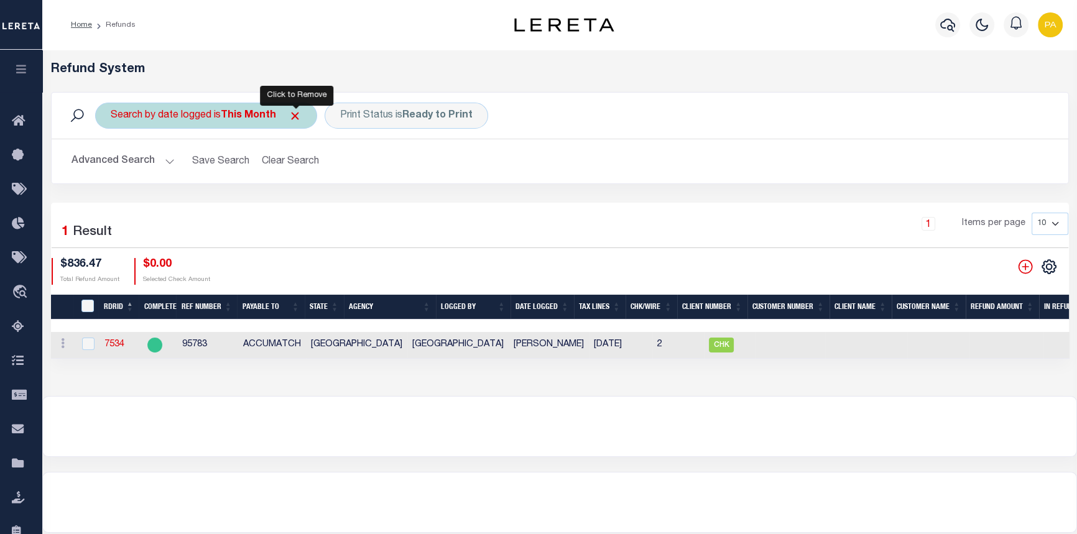
click at [293, 116] on span "Click to Remove" at bounding box center [294, 115] width 13 height 13
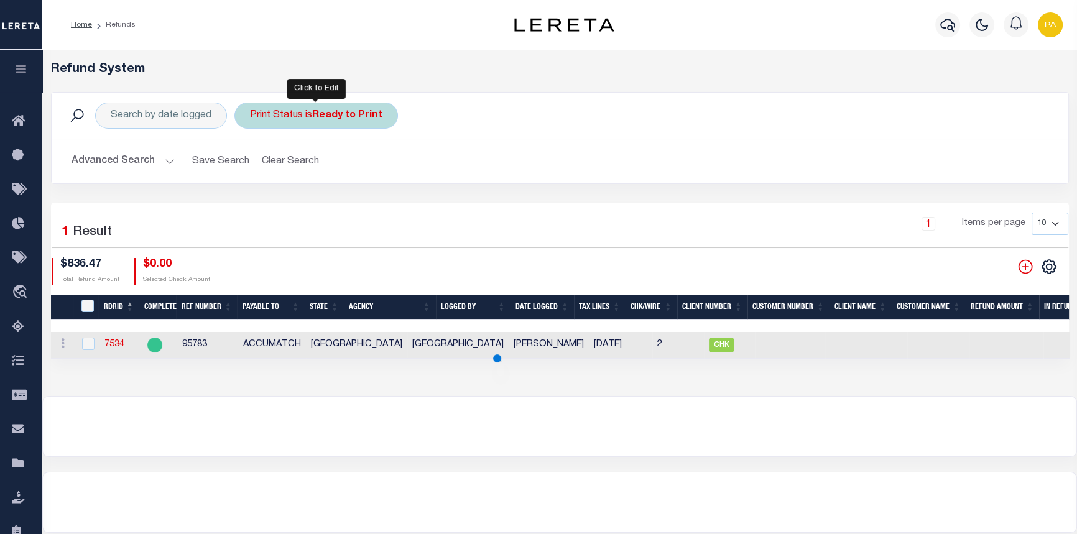
click at [379, 113] on b "Ready to Print" at bounding box center [347, 116] width 70 height 10
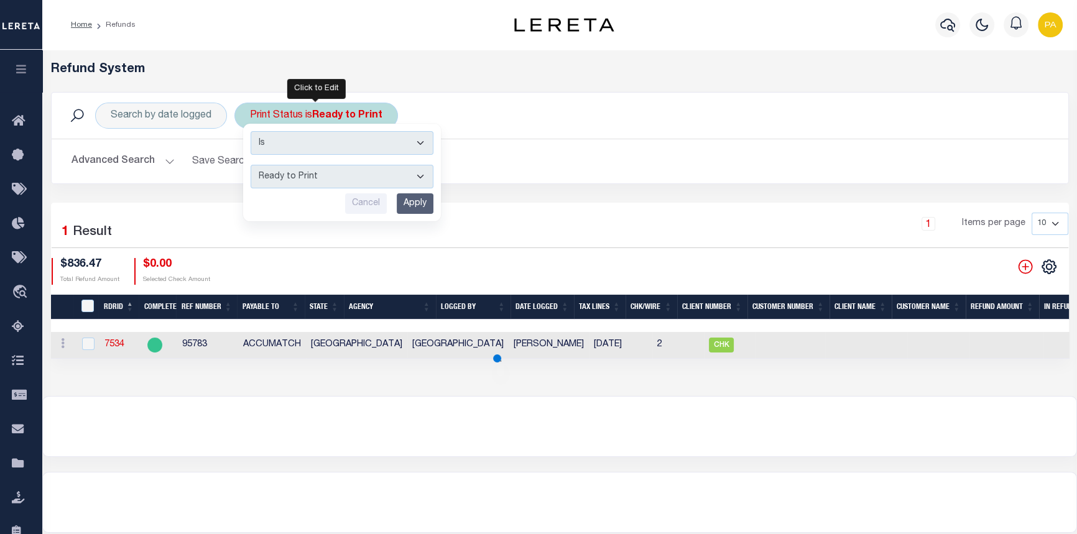
click at [421, 172] on select "--ALL-- Ready to Write Ready to Print Printed" at bounding box center [341, 177] width 183 height 24
select select "All"
click at [250, 165] on select "--ALL-- Ready to Write Ready to Print Printed" at bounding box center [341, 177] width 183 height 24
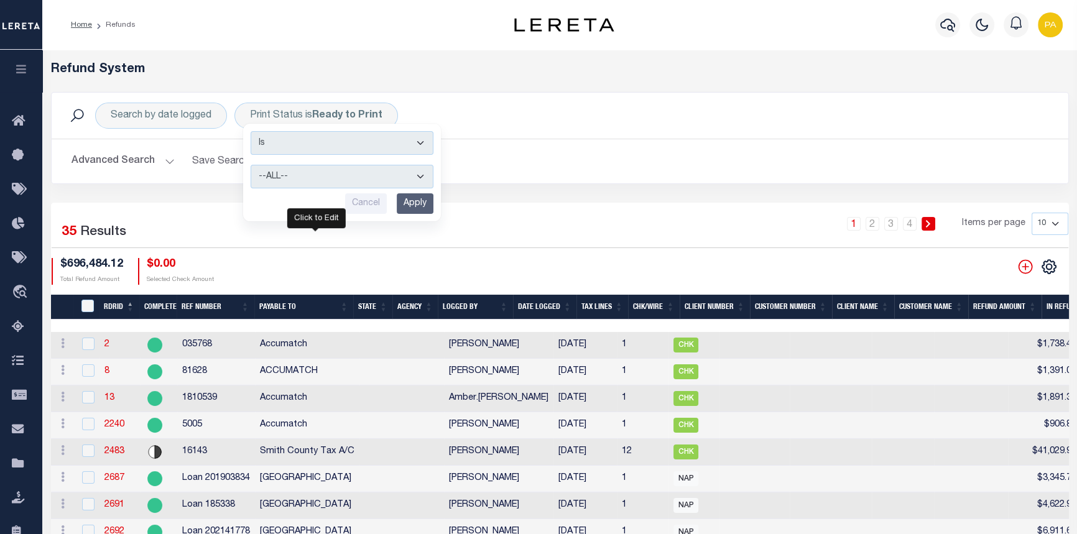
click at [164, 160] on button "Advanced Search" at bounding box center [122, 161] width 103 height 24
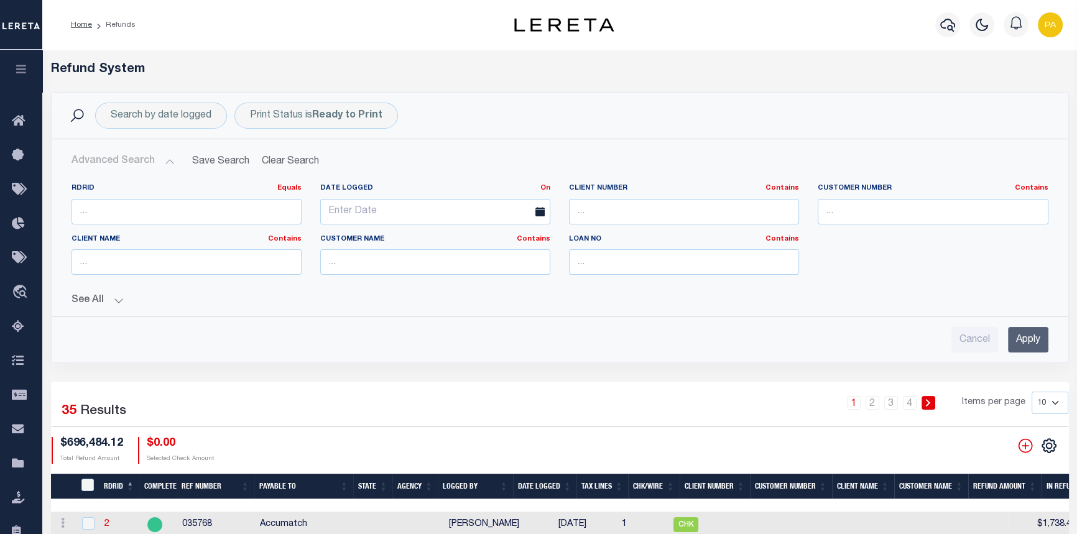
click at [119, 301] on button "See All" at bounding box center [559, 301] width 976 height 12
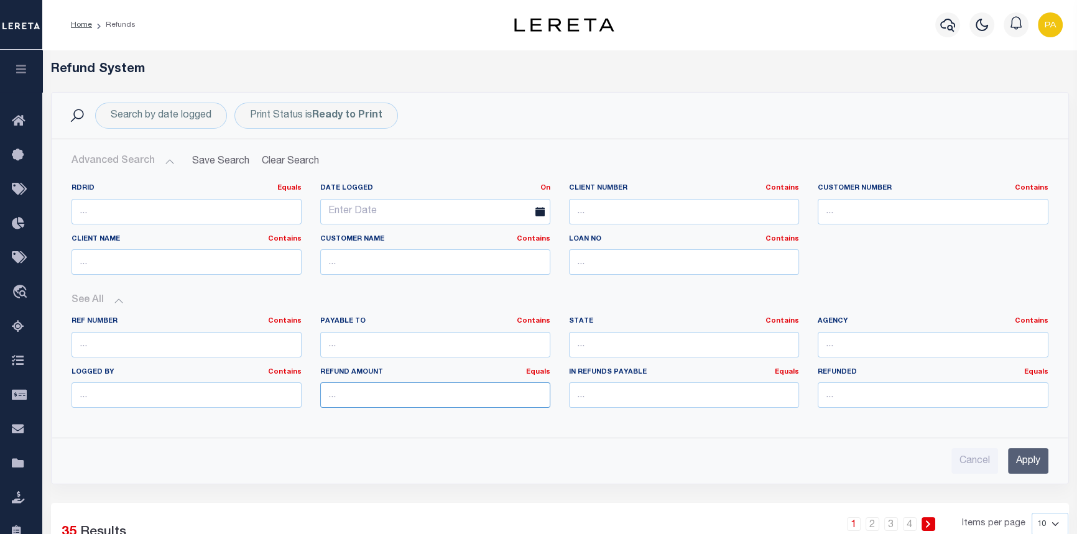
click at [361, 395] on input "number" at bounding box center [435, 394] width 230 height 25
type input "1357.94"
click at [1034, 459] on input "Apply" at bounding box center [1028, 460] width 40 height 25
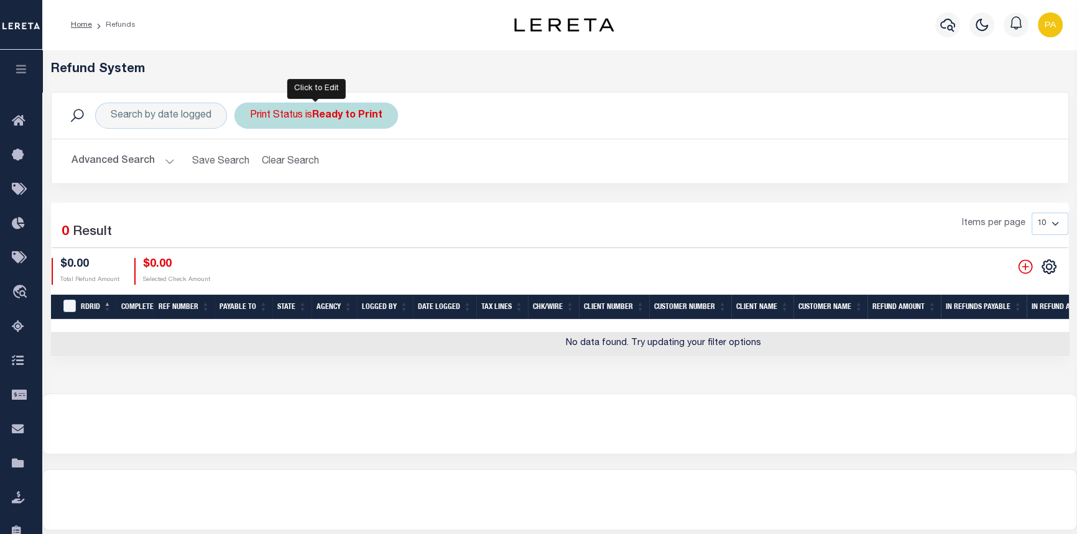
click at [389, 117] on div "Print Status is Ready to Print Is Contains --ALL-- Ready to Write Ready to Prin…" at bounding box center [315, 116] width 163 height 26
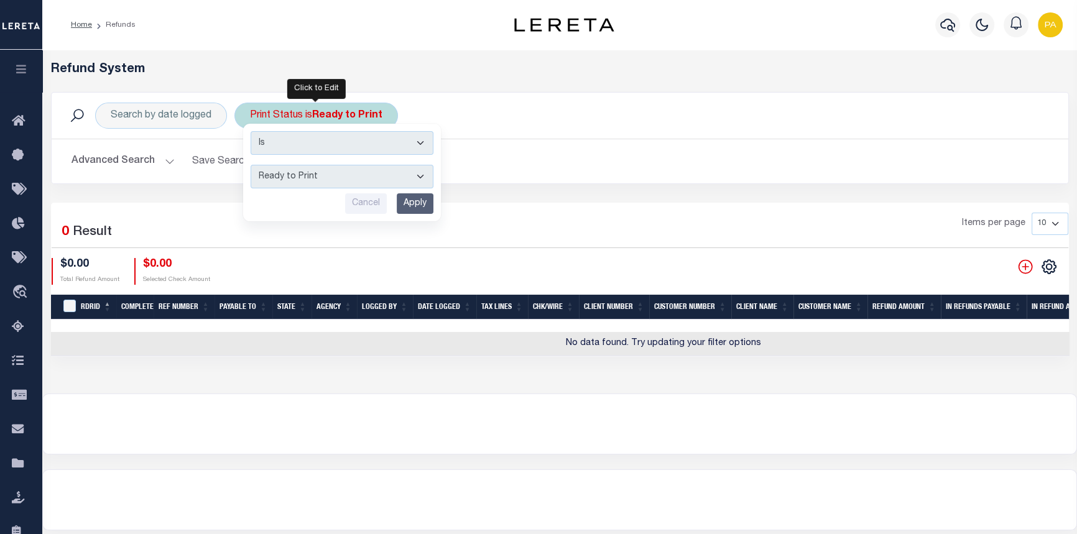
click at [423, 174] on select "--ALL-- Ready to Write Ready to Print Printed" at bounding box center [341, 177] width 183 height 24
select select "All"
click at [250, 165] on select "--ALL-- Ready to Write Ready to Print Printed" at bounding box center [341, 177] width 183 height 24
click at [416, 204] on input "Apply" at bounding box center [415, 203] width 37 height 21
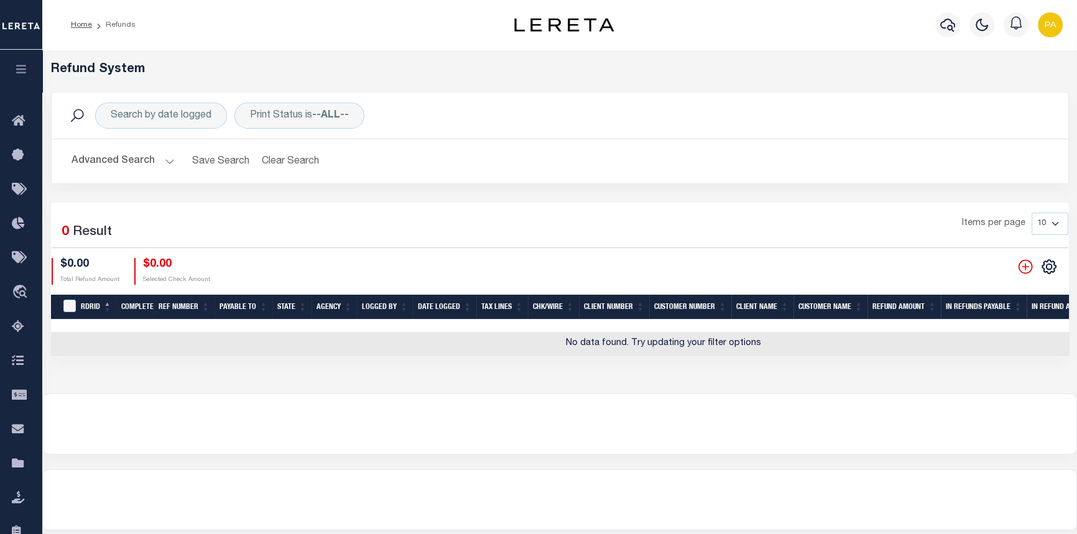
click at [174, 163] on h2 "Advanced Search Save Search Clear Search RefundGridWrapper_dynamictable_____Def…" at bounding box center [560, 161] width 996 height 24
click at [161, 160] on button "Advanced Search" at bounding box center [122, 161] width 103 height 24
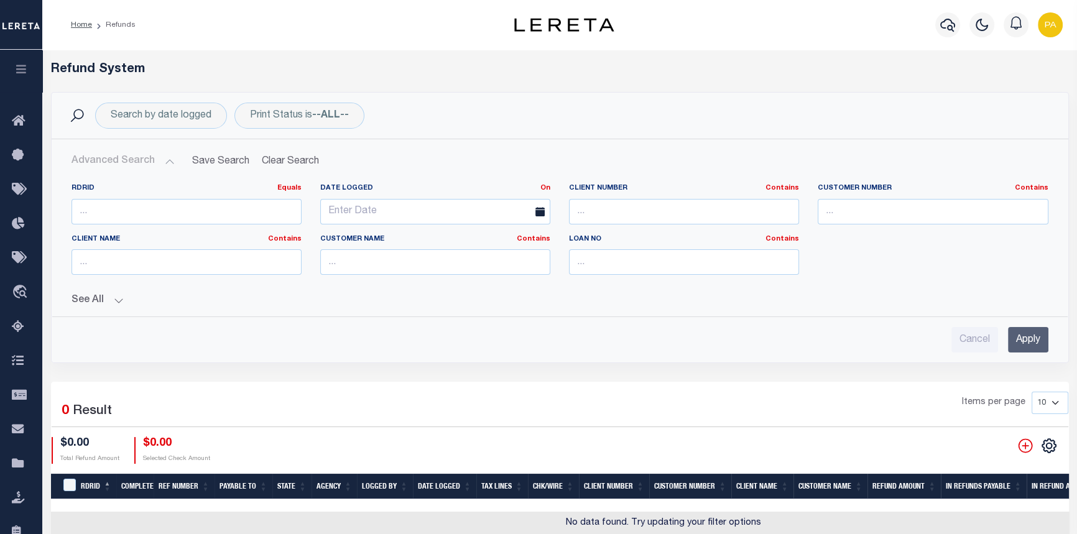
click at [117, 298] on button "See All" at bounding box center [559, 301] width 976 height 12
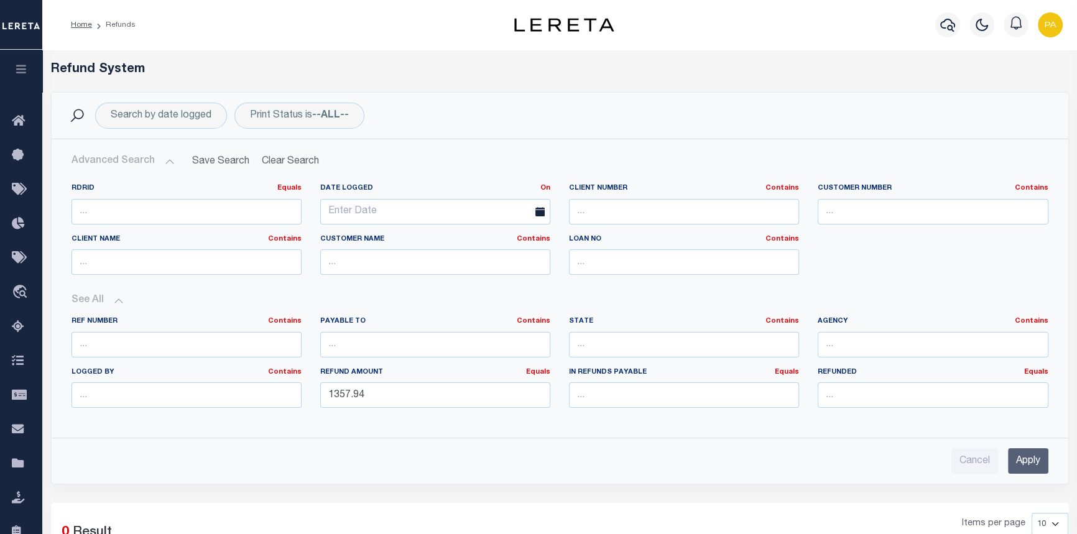
click at [1026, 463] on input "Apply" at bounding box center [1028, 460] width 40 height 25
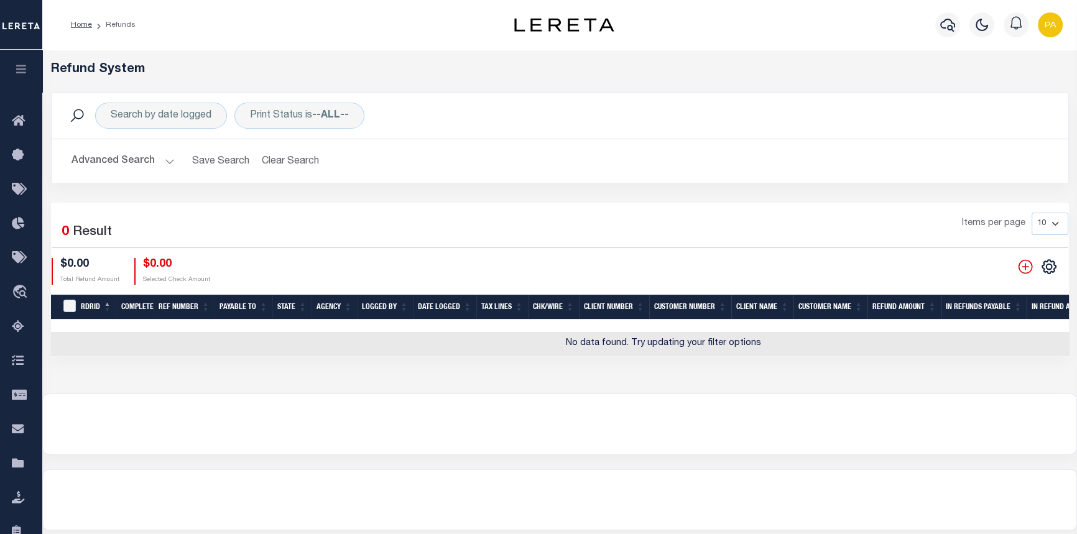
click at [163, 159] on button "Advanced Search" at bounding box center [122, 161] width 103 height 24
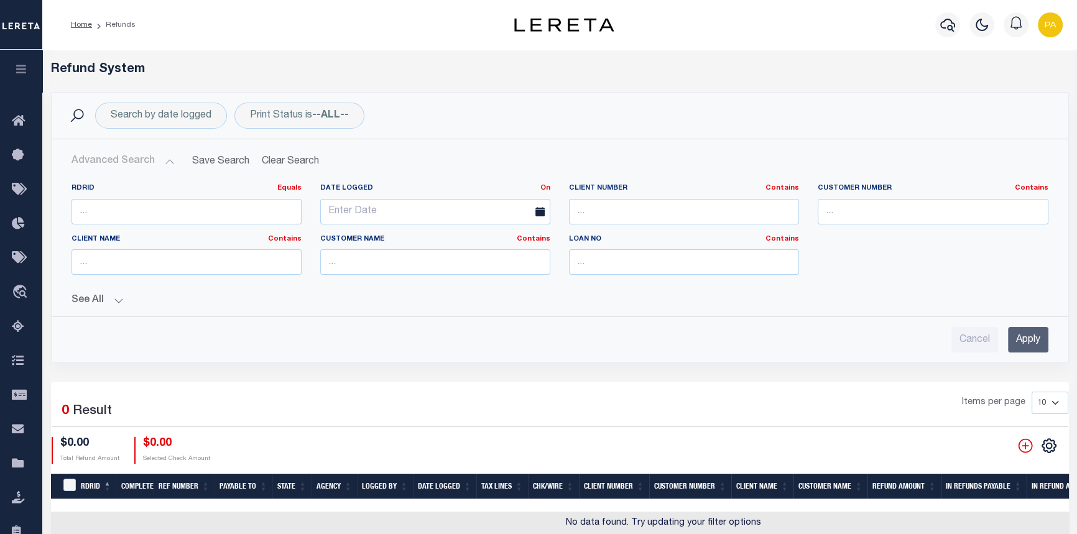
click at [114, 299] on button "See All" at bounding box center [559, 301] width 976 height 12
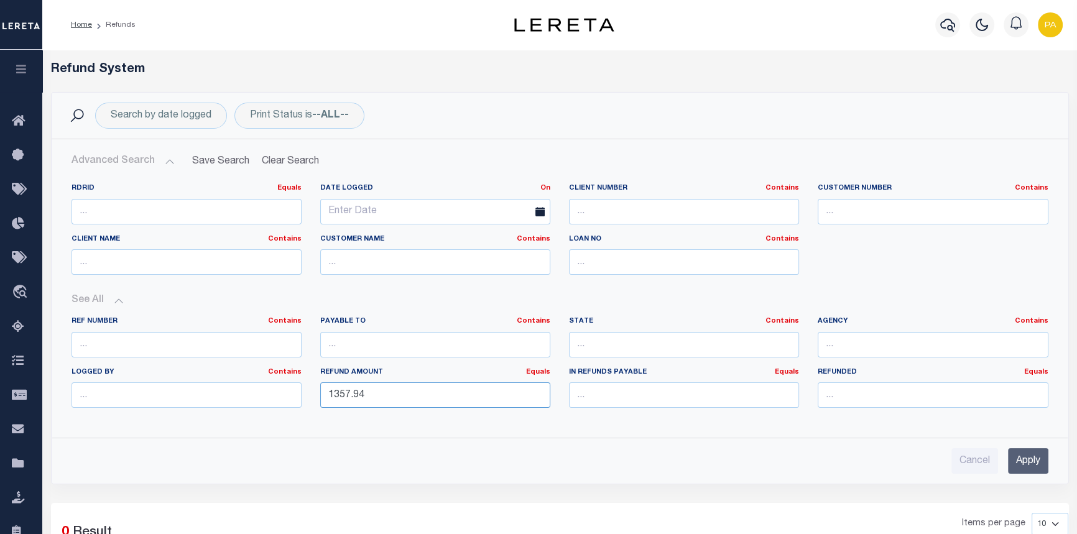
drag, startPoint x: 234, startPoint y: 369, endPoint x: -68, endPoint y: 354, distance: 302.4
click at [0, 354] on html "Home Refunds" at bounding box center [538, 423] width 1077 height 846
click at [717, 396] on input "number" at bounding box center [684, 394] width 230 height 25
type input "1357.94"
click at [1032, 455] on input "Apply" at bounding box center [1028, 460] width 40 height 25
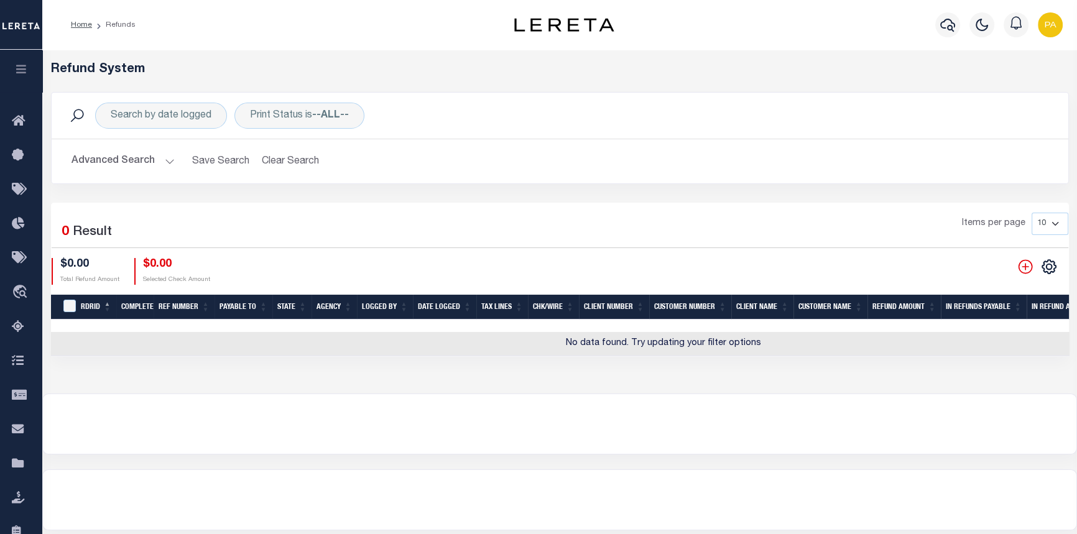
click at [165, 163] on button "Advanced Search" at bounding box center [122, 161] width 103 height 24
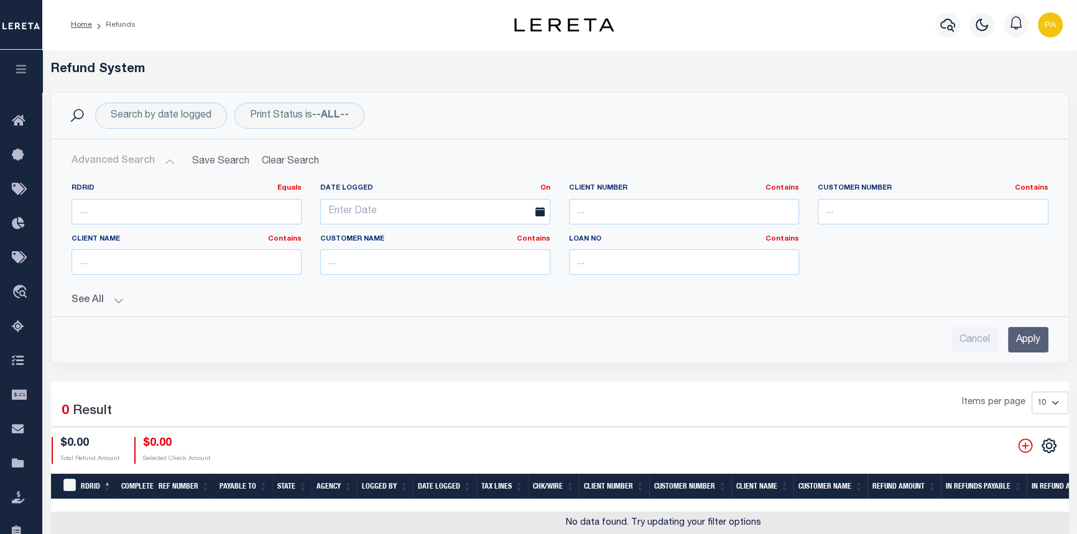
click at [122, 303] on button "See All" at bounding box center [559, 301] width 976 height 12
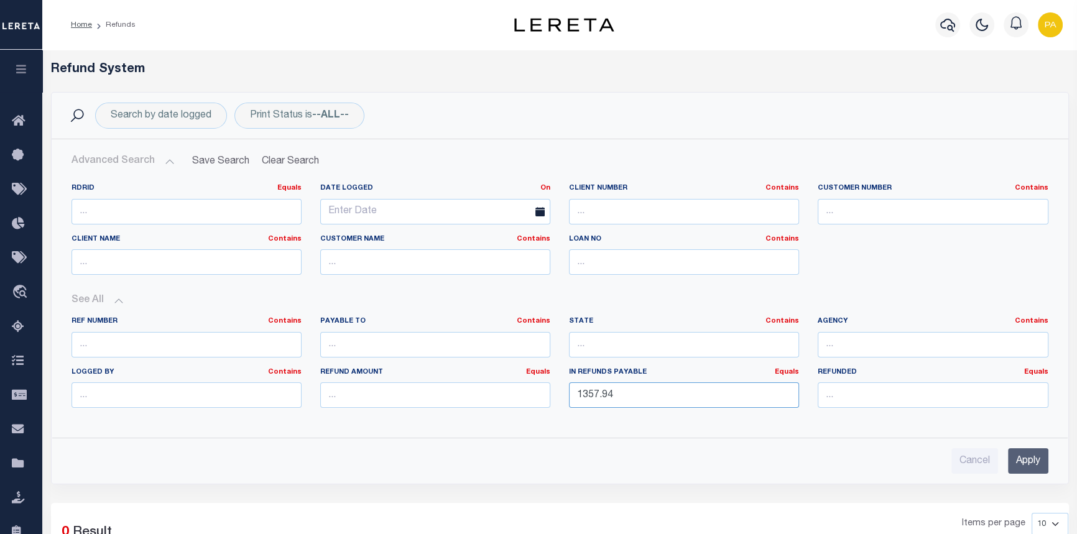
drag, startPoint x: 625, startPoint y: 395, endPoint x: 165, endPoint y: 366, distance: 460.3
click at [167, 366] on div "Ref Number Contains Contains Is Payable To Contains Contains Is Contains Is Is" at bounding box center [559, 366] width 995 height 101
click at [872, 397] on input "number" at bounding box center [932, 394] width 230 height 25
type input "1357.94"
click at [1031, 464] on input "Apply" at bounding box center [1028, 460] width 40 height 25
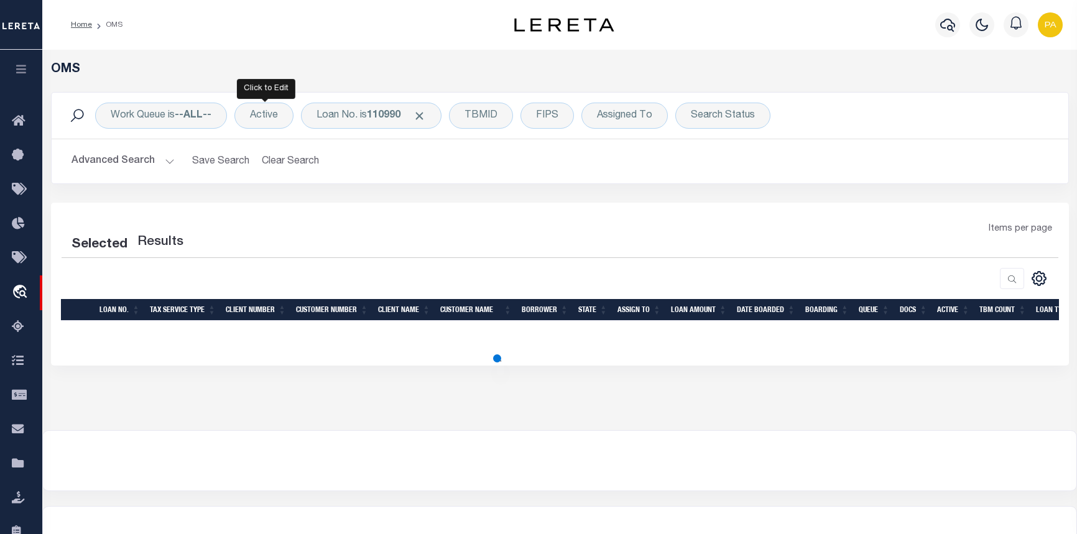
select select "200"
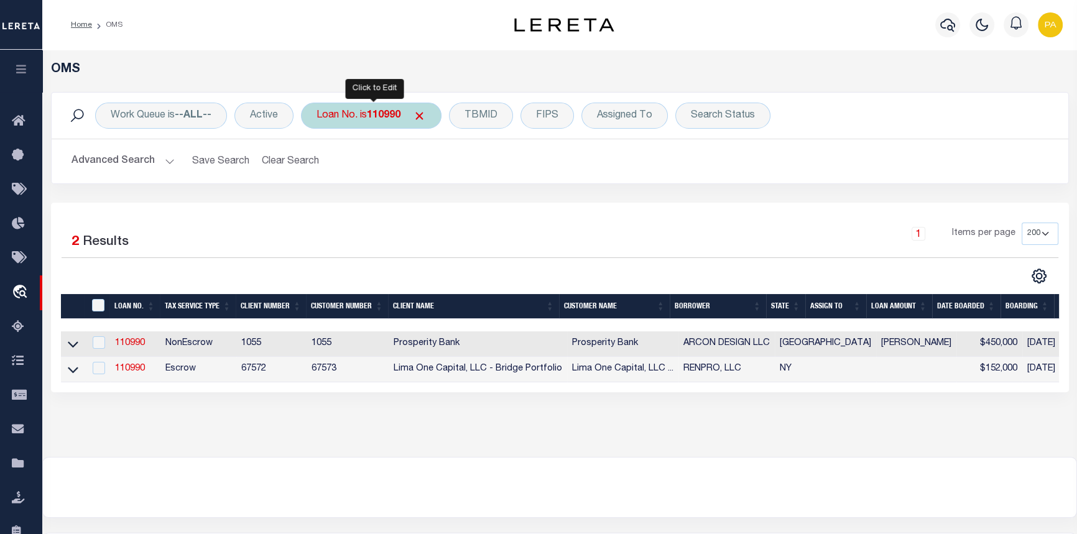
click at [372, 125] on div "Loan No. is 110990" at bounding box center [371, 116] width 140 height 26
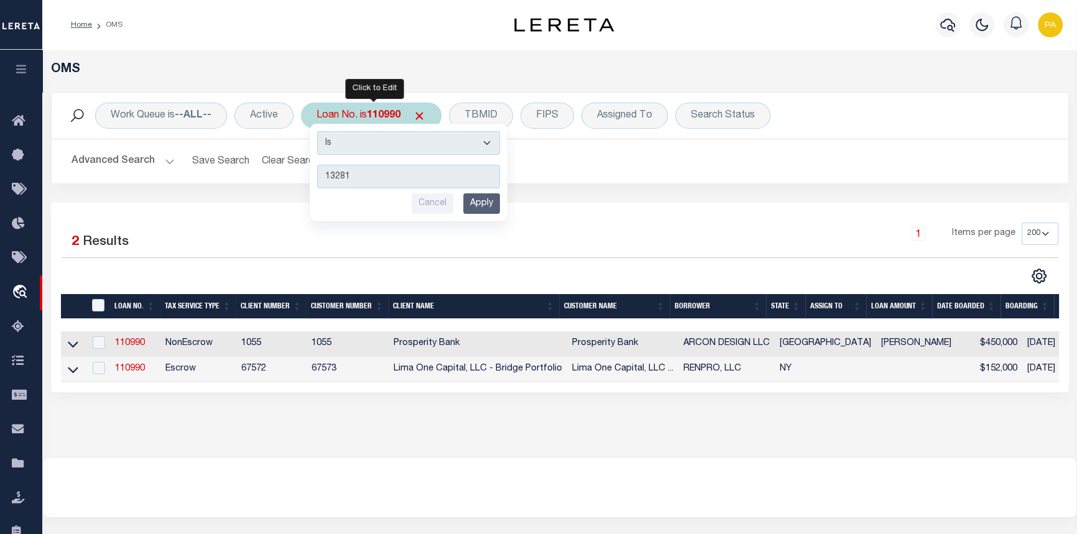
type input "132811"
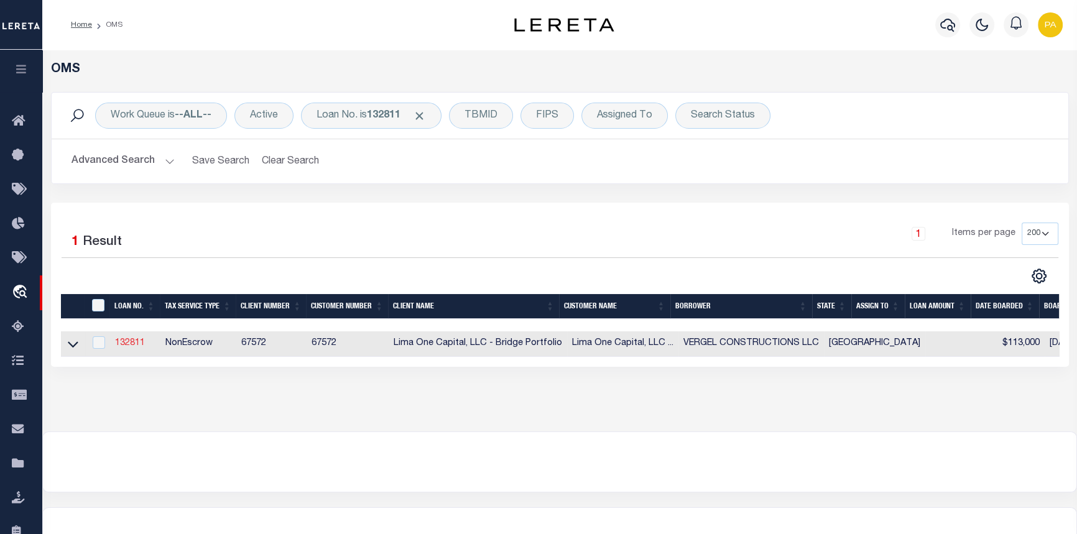
click at [136, 342] on link "132811" at bounding box center [130, 343] width 30 height 9
type input "132811"
type input "VERGEL CONSTRUCTIONS LLC"
select select
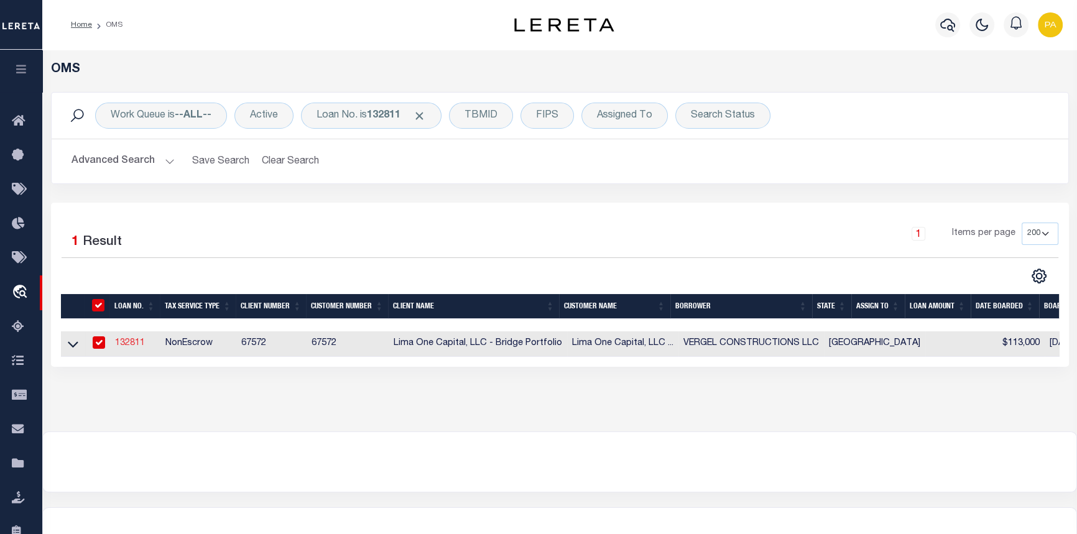
select select
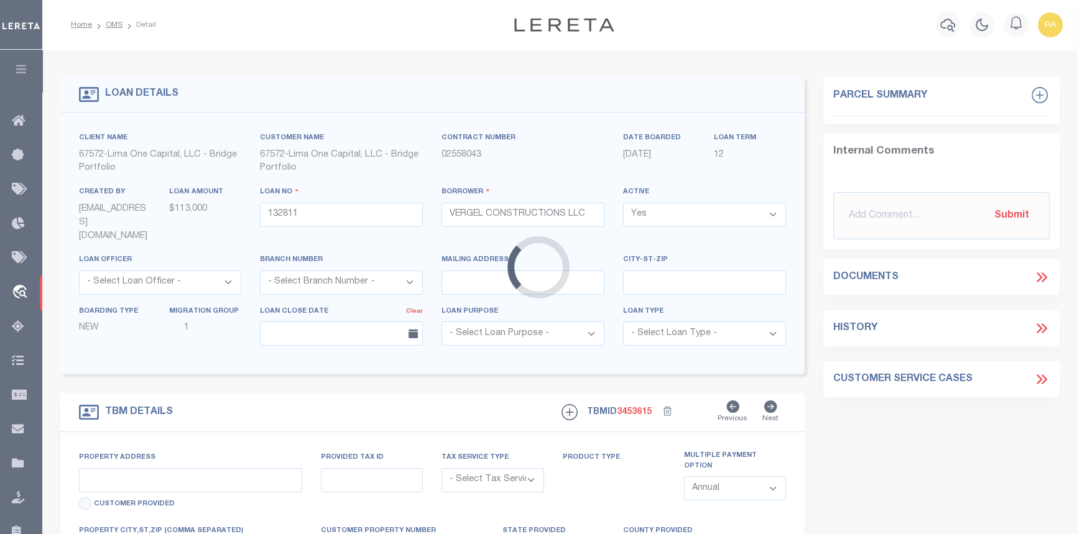
type input "315 PORTER STREET"
radio input "true"
select select "NonEscrow"
select select
type input "SAN ANTONIO TX 78210"
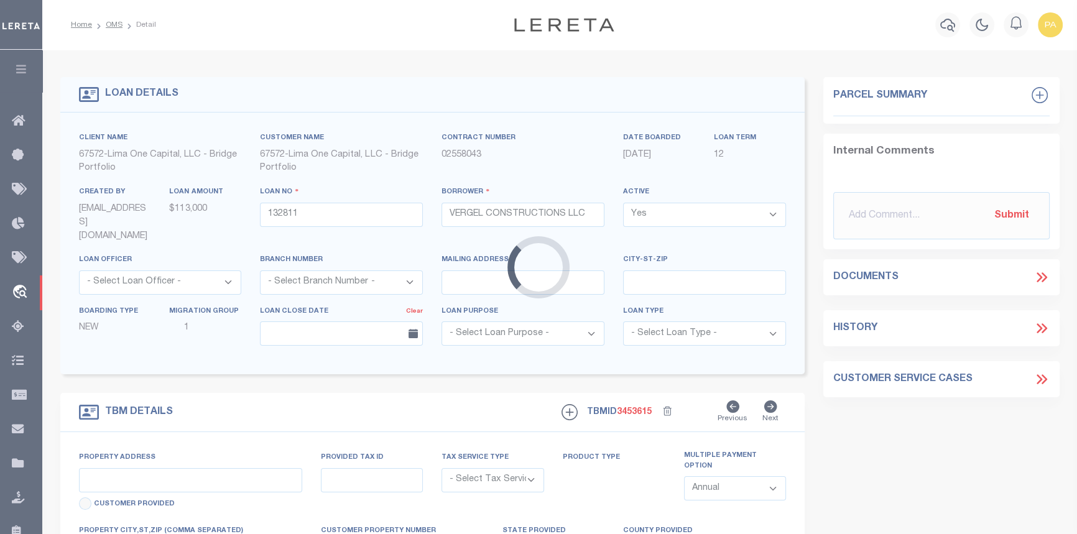
type input "132811-1"
type input "[GEOGRAPHIC_DATA]"
type textarea "COLLECTOR: ENTITY: PARCEL: 16090330310"
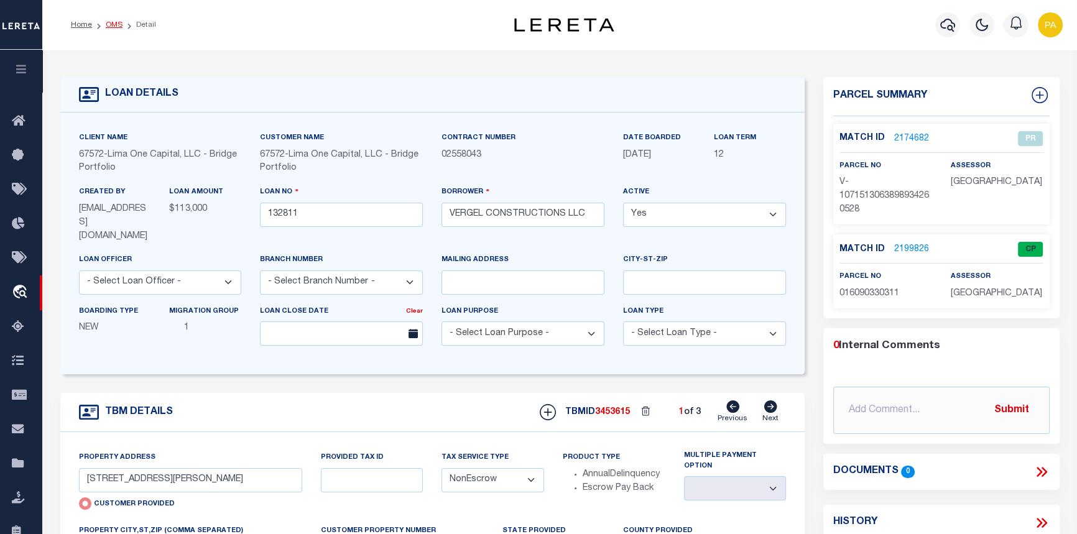
click at [109, 27] on link "OMS" at bounding box center [114, 24] width 17 height 7
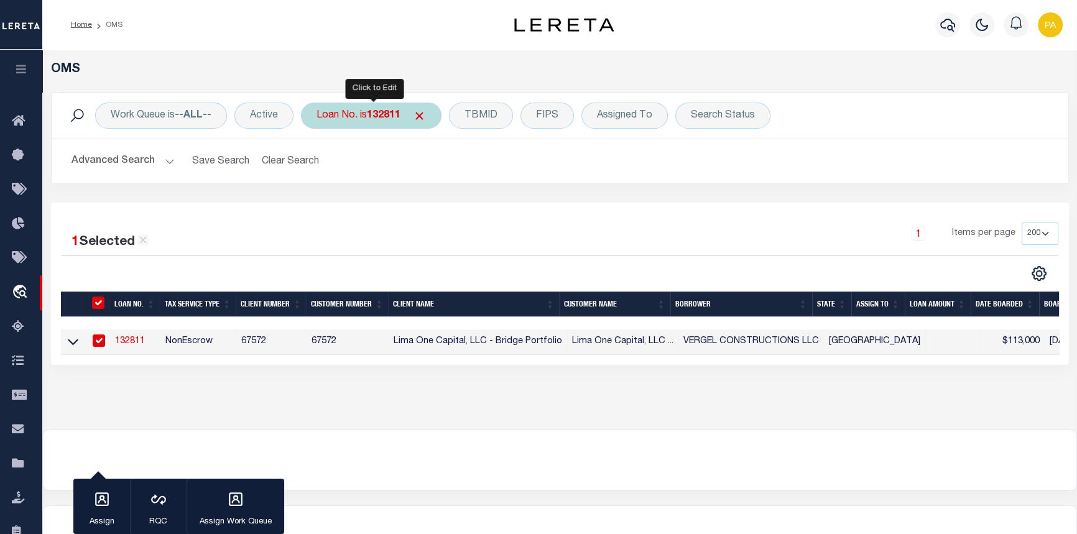
click at [405, 118] on div "Loan No. is 132811" at bounding box center [371, 116] width 140 height 26
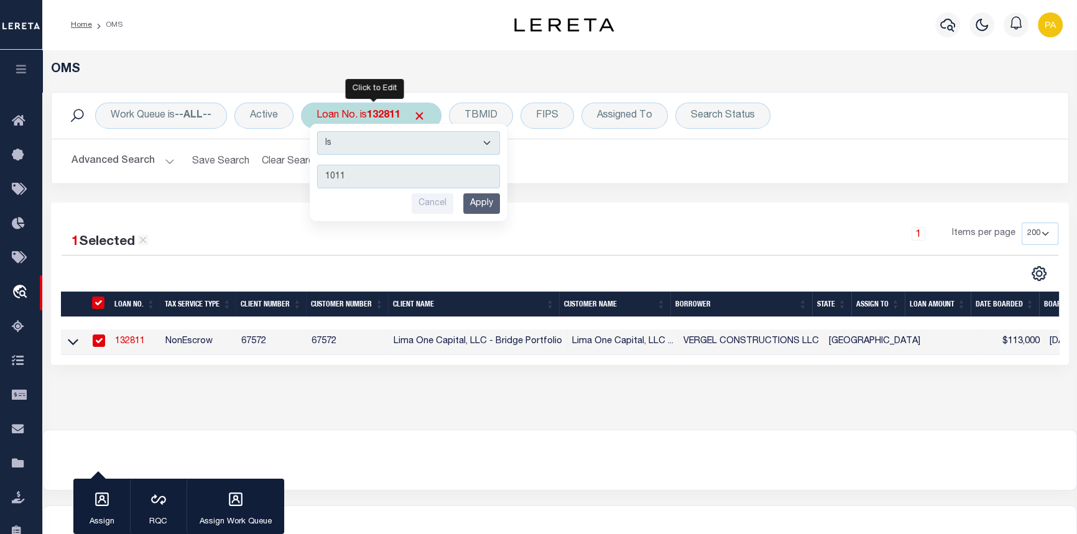
type input "10111"
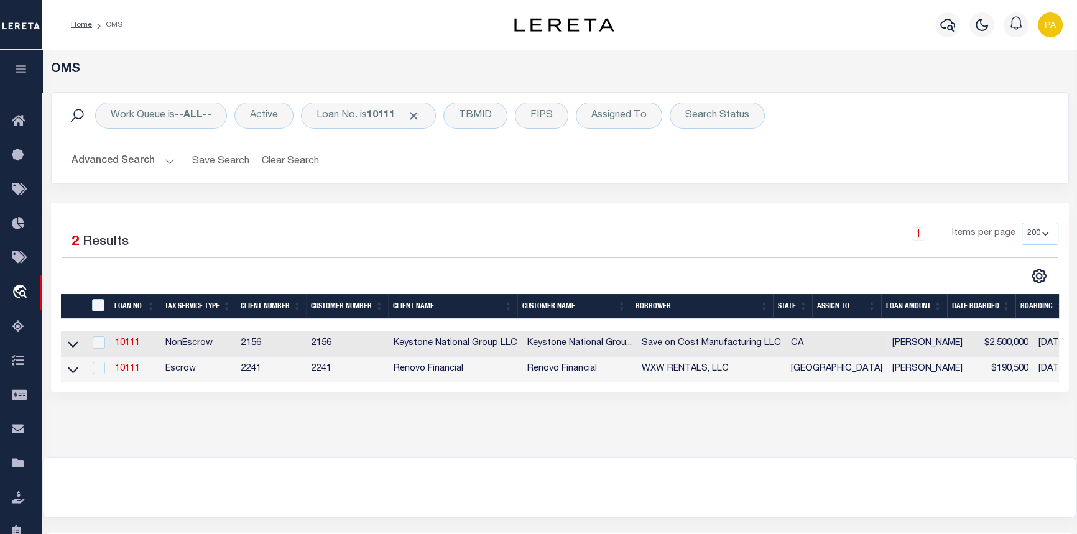
click at [129, 377] on td "10111" at bounding box center [135, 369] width 50 height 25
checkbox input "true"
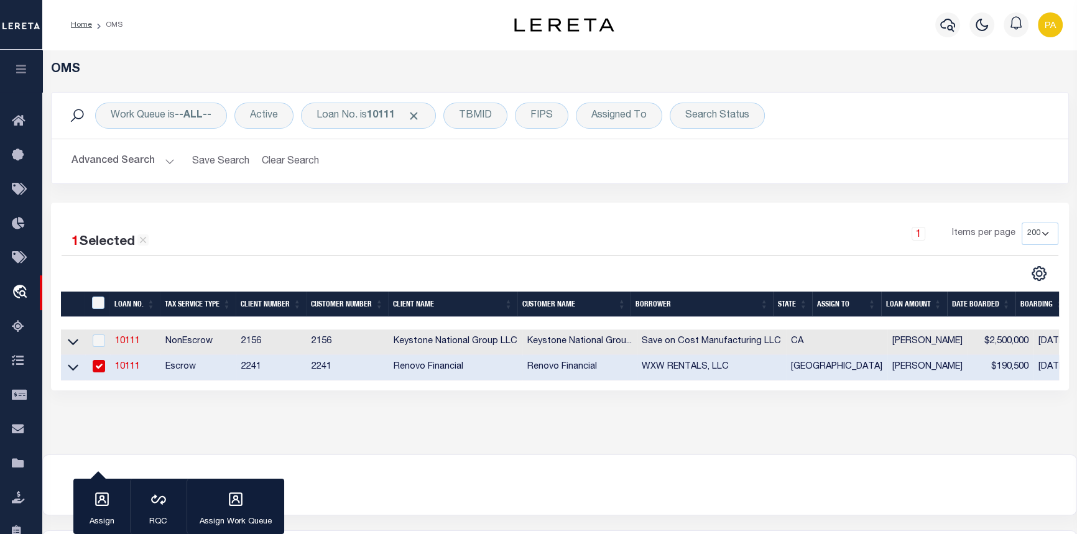
click at [129, 370] on link "10111" at bounding box center [127, 366] width 25 height 9
type input "10111"
type input "WXW RENTALS, LLC"
select select
type input "[STREET_ADDRESS]"
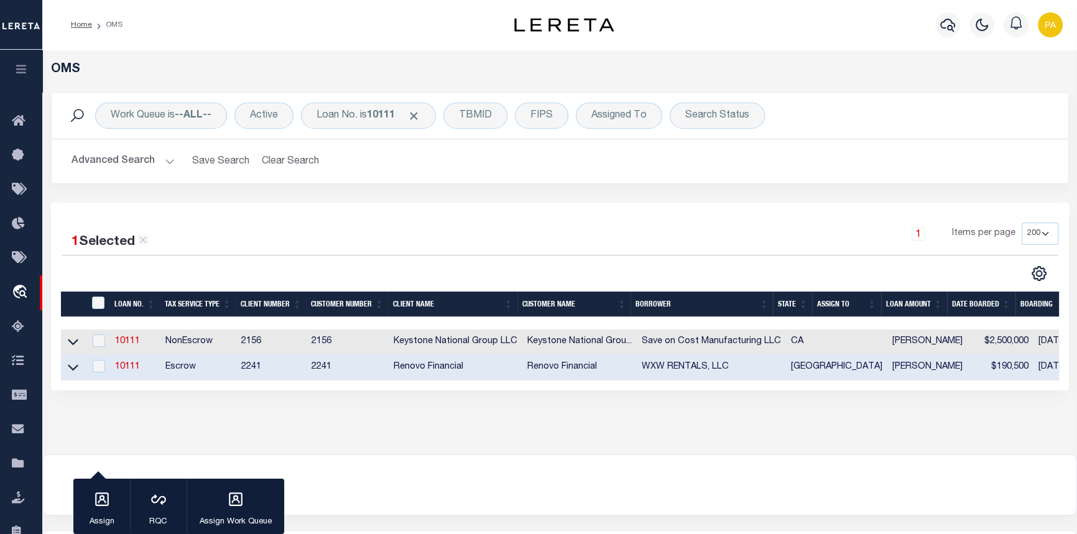
type input "Coppell TX 75019"
select select "Escrow"
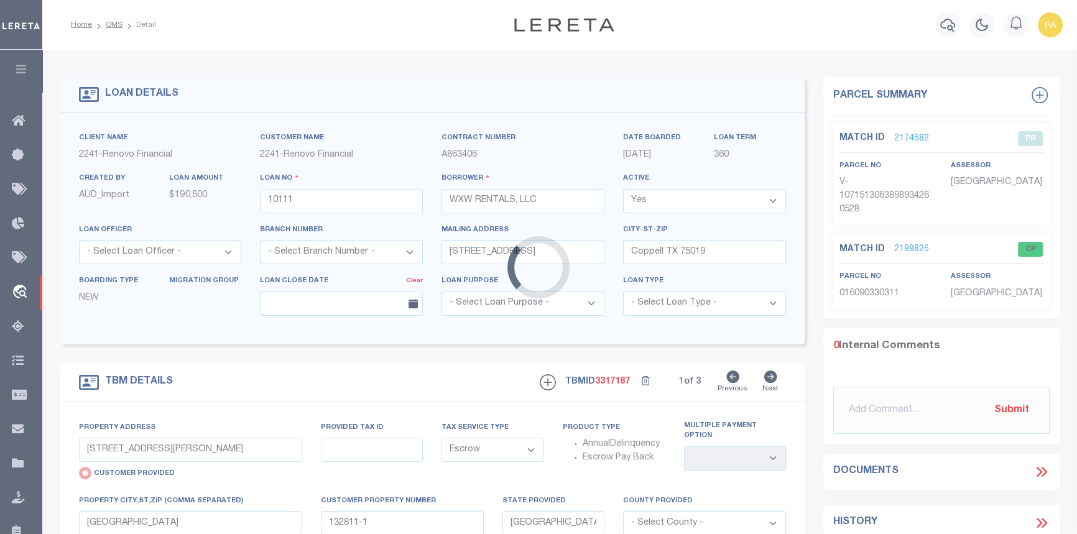
type input "[STREET_ADDRESS]"
radio input "false"
select select
type input "[GEOGRAPHIC_DATA]"
type input "a0k8Y00000jILuY"
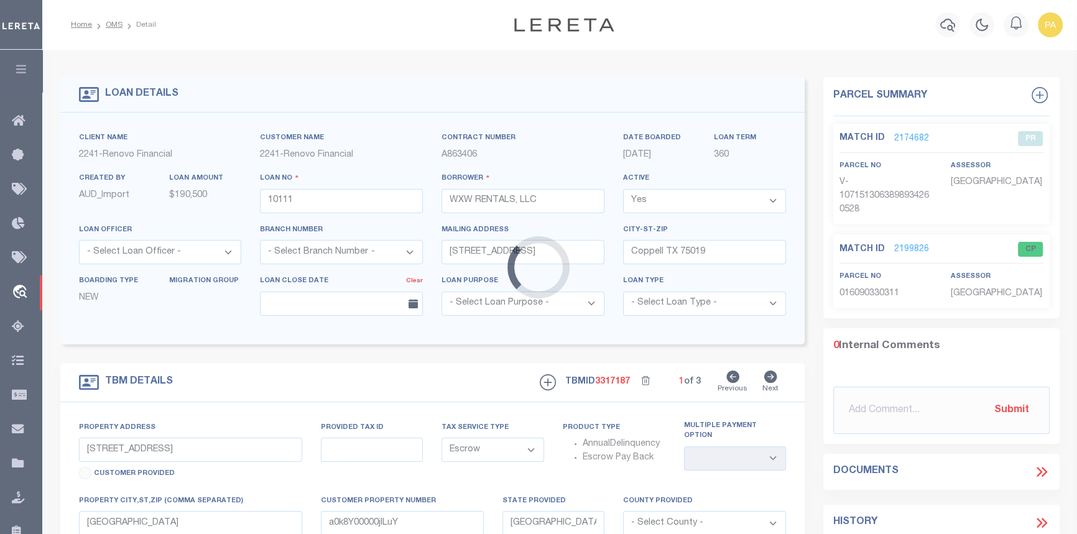
select select
type textarea "LEGAL REQUIRED"
select select "25066"
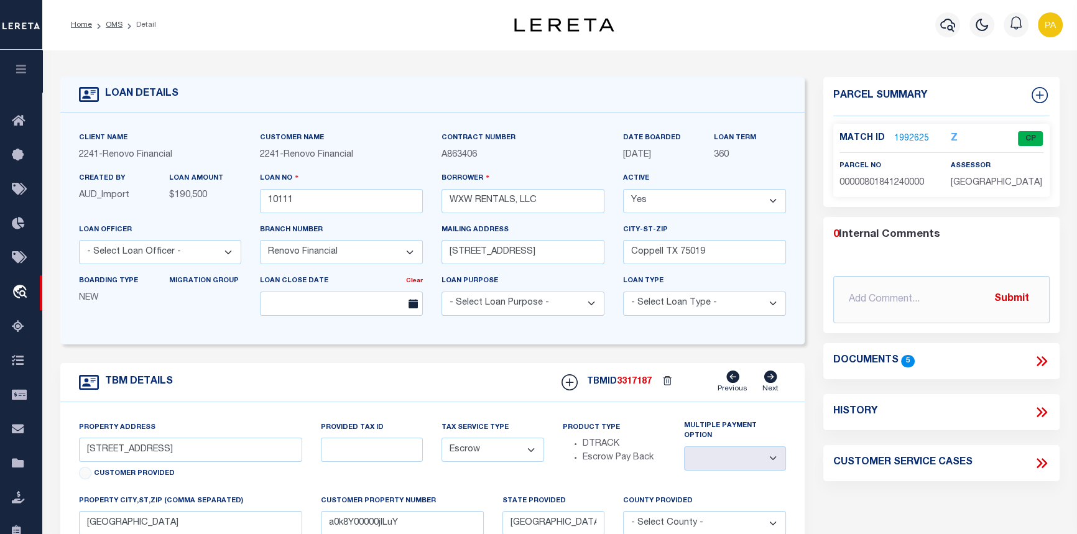
click at [905, 132] on link "1992625" at bounding box center [911, 138] width 35 height 13
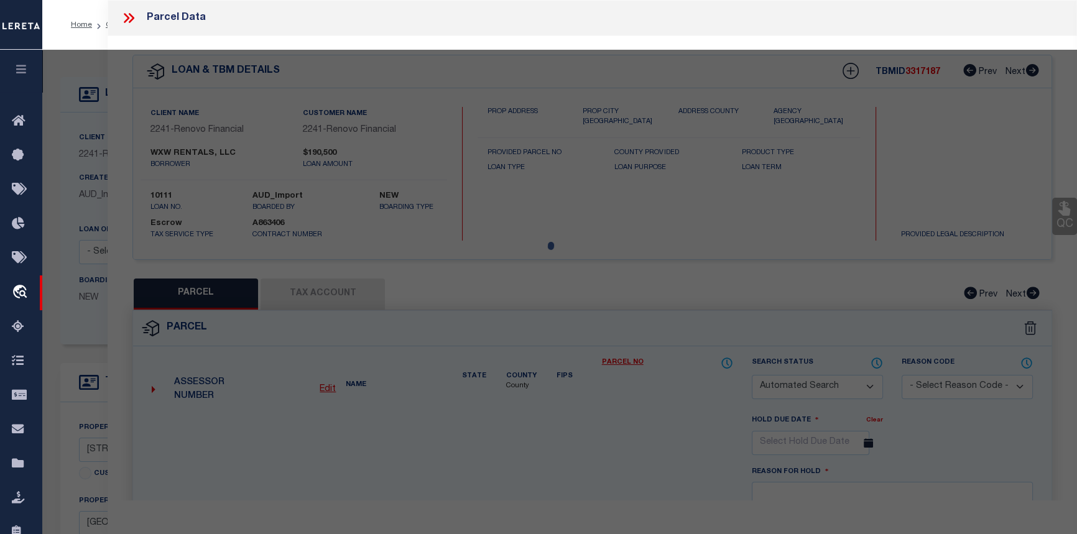
checkbox input "false"
select select "CP"
type input "HUBBARD ZENOBLIA L EST OF & HUBBARD WILLIAM DEWAYNE"
select select "AGW"
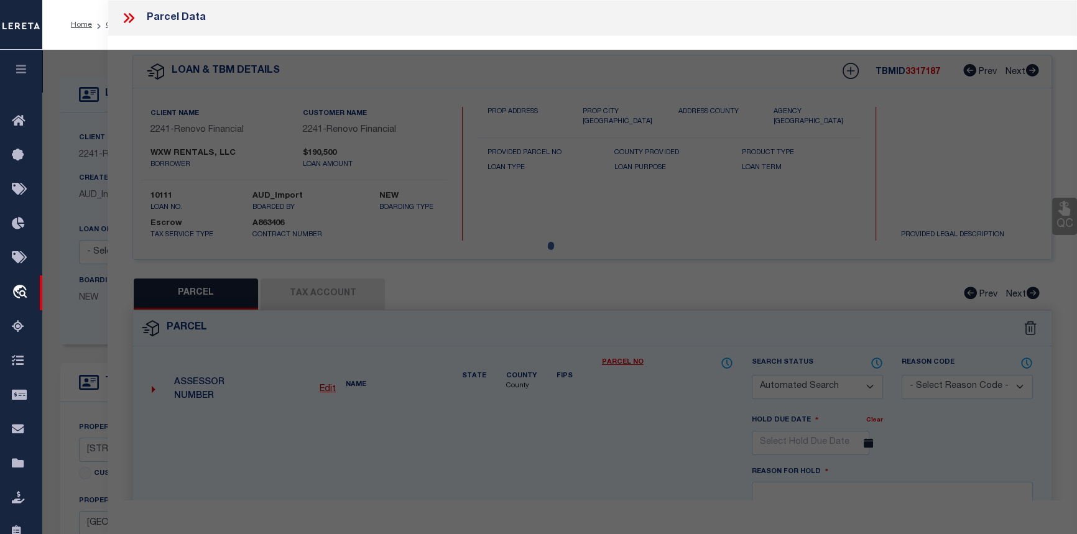
select select
type input "6321 HIDDEN TRAIL DR"
checkbox input "false"
type input "[GEOGRAPHIC_DATA]"
type textarea "[GEOGRAPHIC_DATA] 16 BLK 20/8294 LT 27"
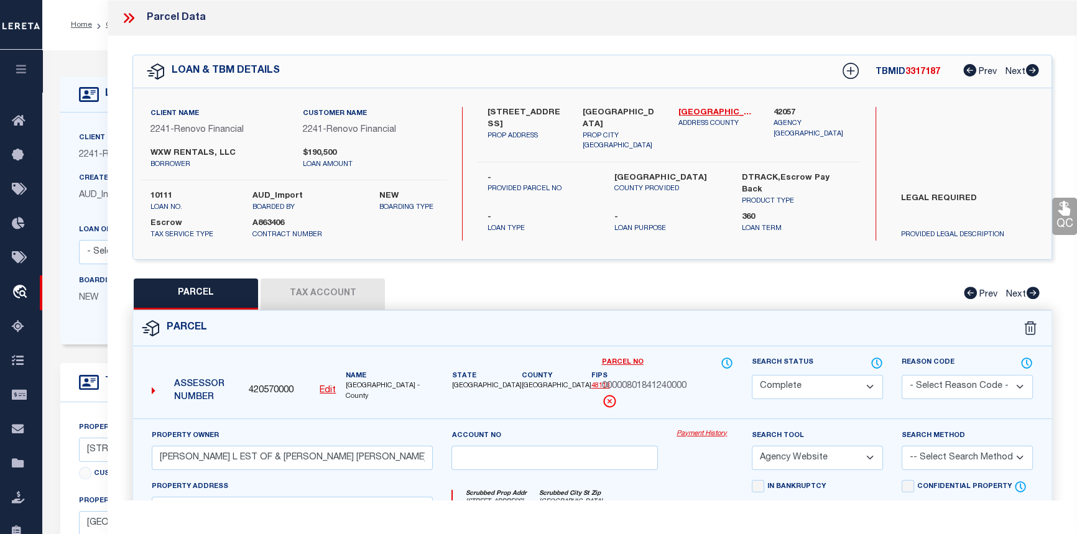
click at [690, 433] on link "Payment History" at bounding box center [704, 434] width 57 height 11
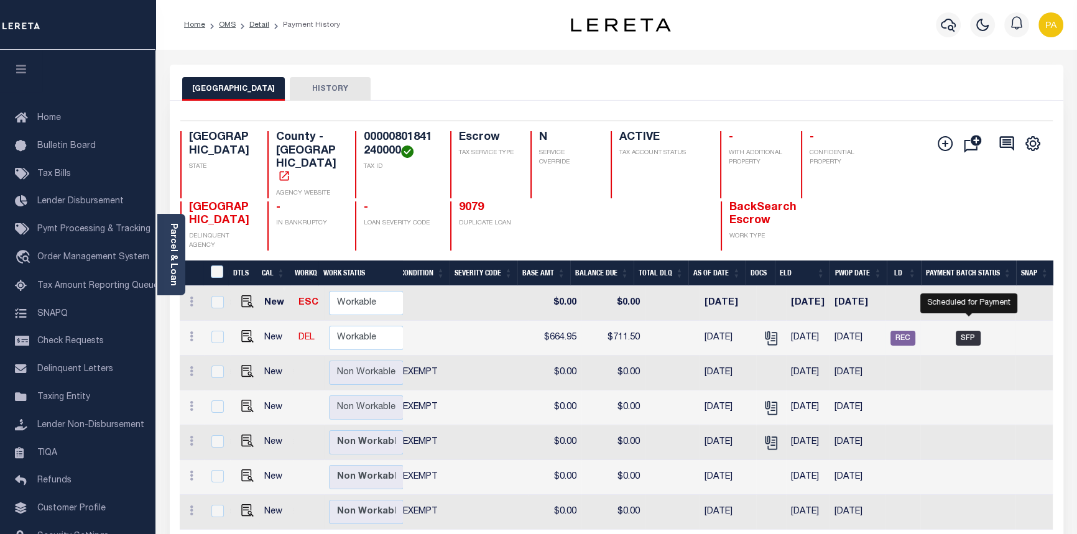
click at [968, 331] on span "SFP" at bounding box center [967, 338] width 25 height 15
checkbox input "true"
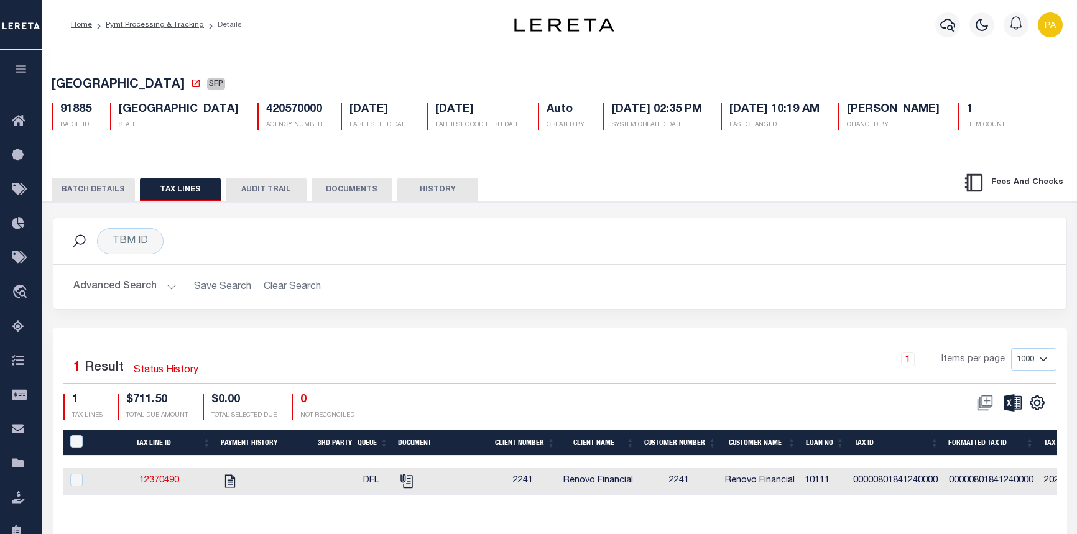
select select "SFP"
select select "37"
click at [80, 191] on button "BATCH DETAILS" at bounding box center [93, 190] width 83 height 24
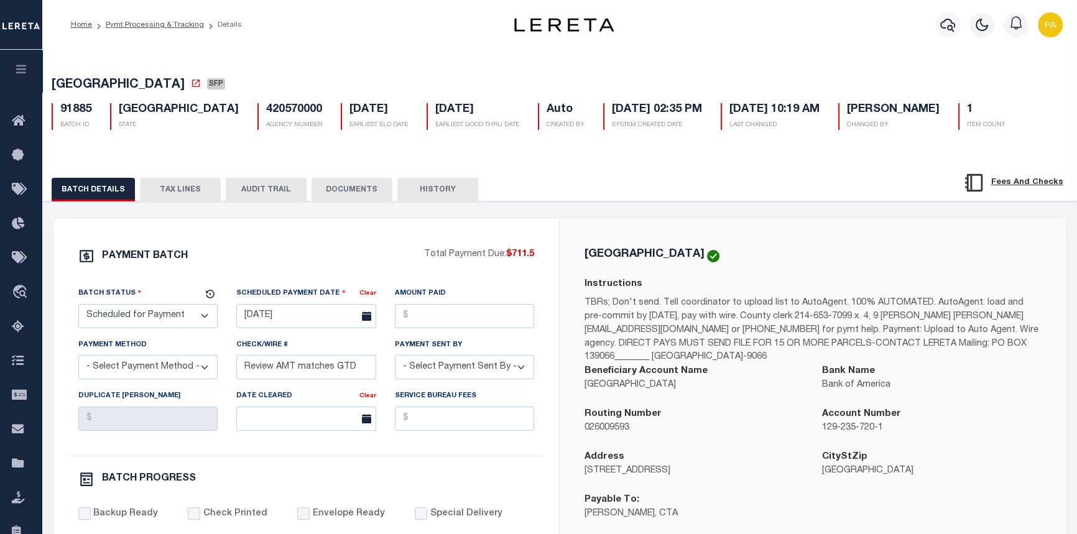
click at [191, 193] on button "TAX LINES" at bounding box center [180, 190] width 81 height 24
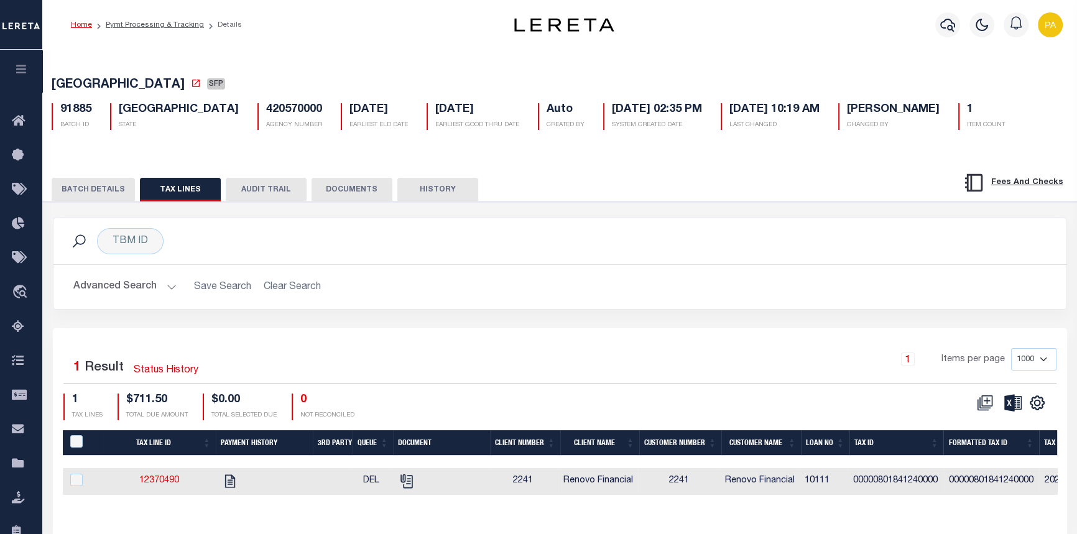
click at [78, 27] on link "Home" at bounding box center [81, 24] width 21 height 7
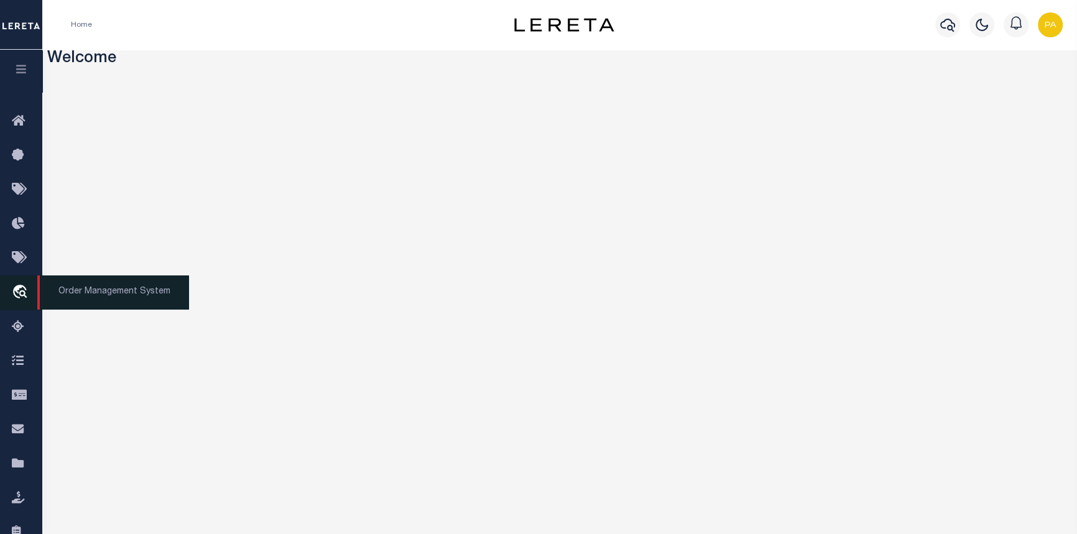
click at [106, 295] on span "Order Management System" at bounding box center [113, 292] width 152 height 34
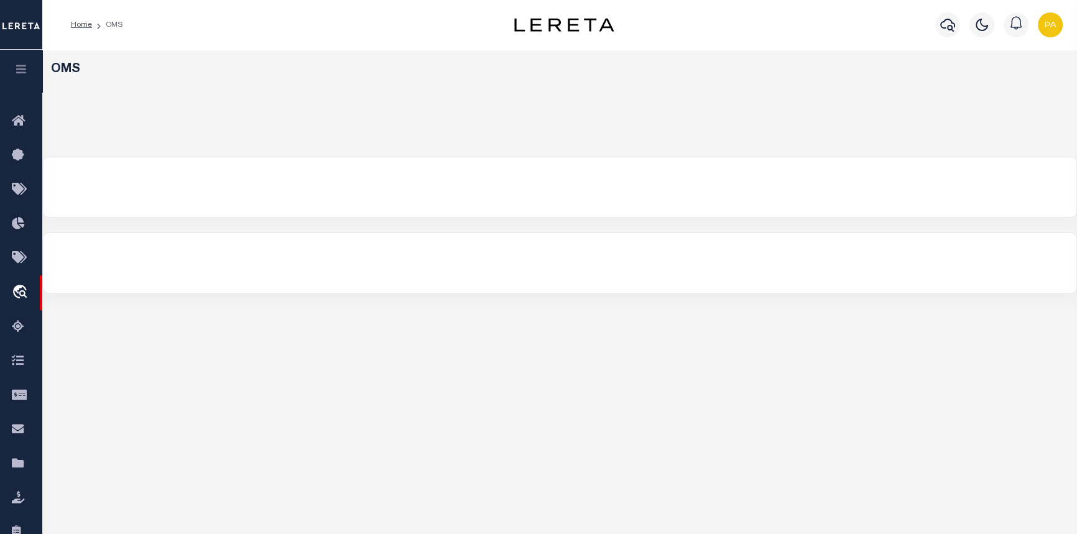
select select "200"
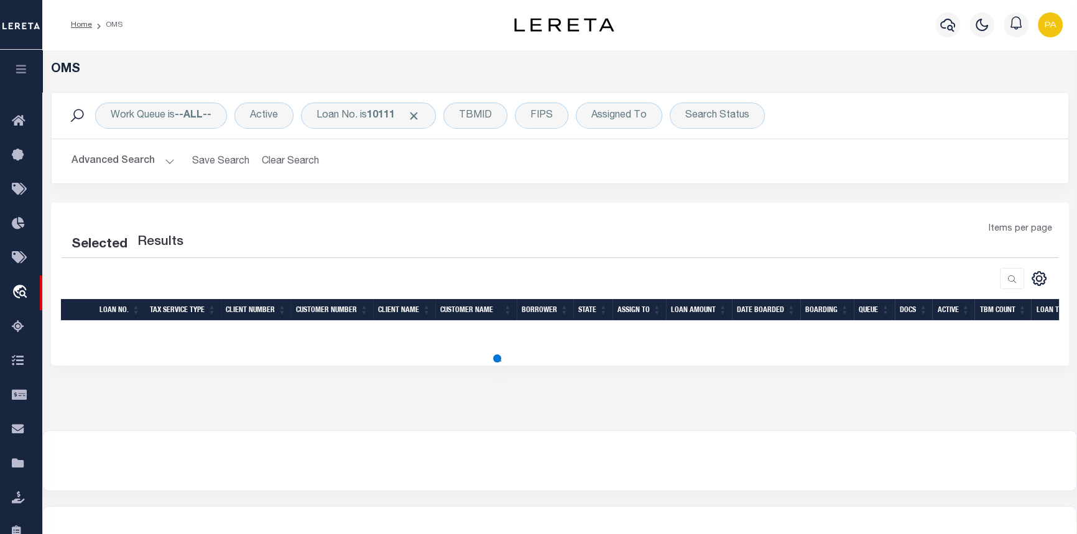
select select "200"
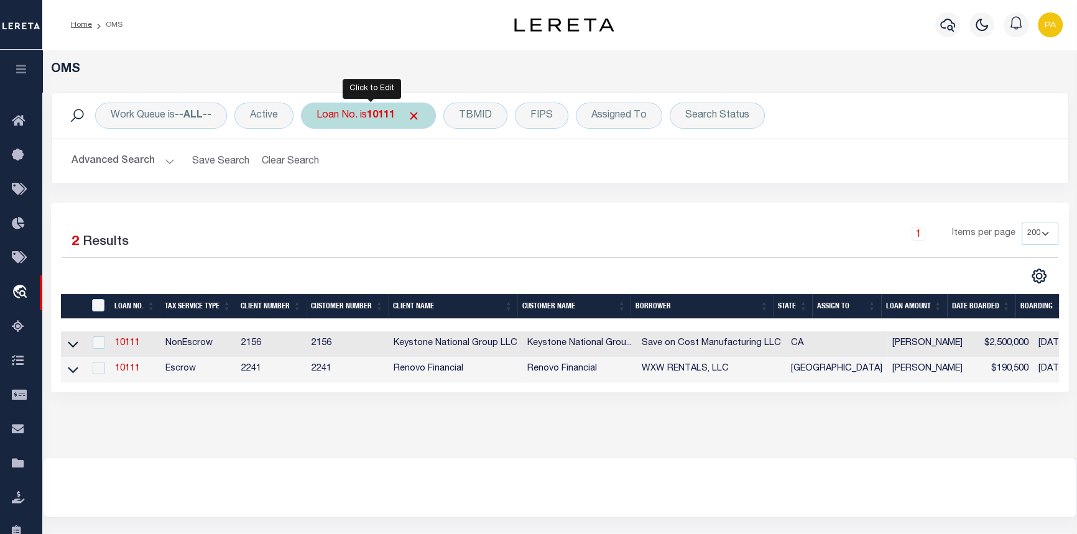
click at [384, 114] on b "10111" at bounding box center [381, 116] width 28 height 10
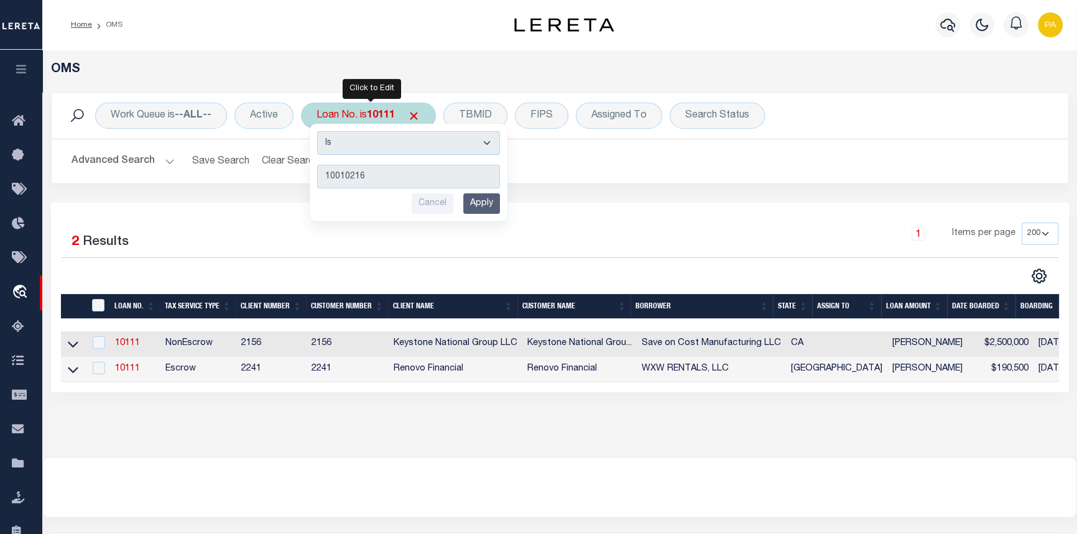
type input "10010216"
click at [502, 208] on div "Is Contains 10010216 Cancel Apply" at bounding box center [409, 173] width 198 height 98
click at [490, 206] on input "Apply" at bounding box center [481, 203] width 37 height 21
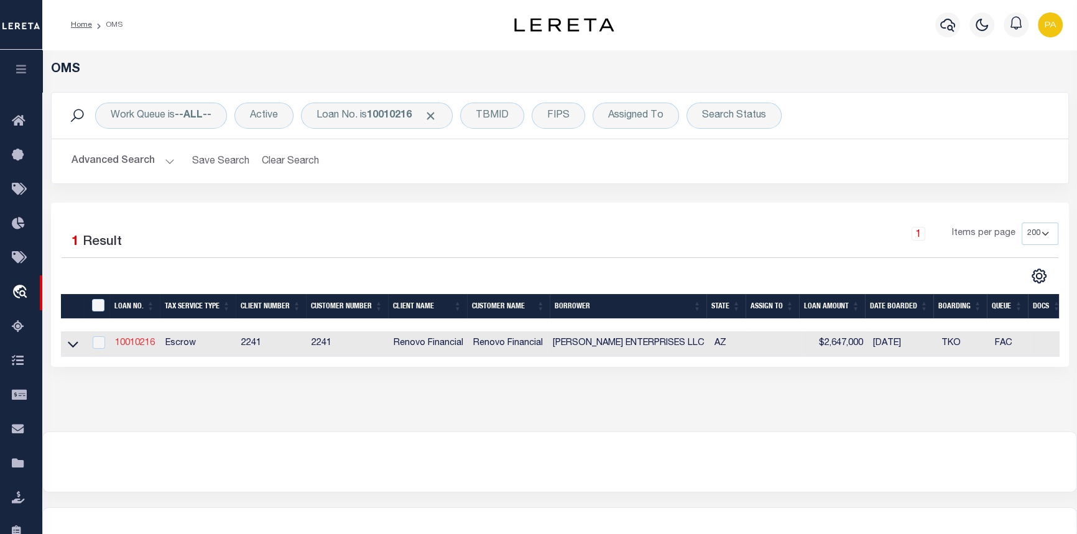
click at [130, 344] on link "10010216" at bounding box center [135, 343] width 40 height 9
type input "10010216"
type input "MIKE JOHNSON ENTERPRISES LLC"
select select
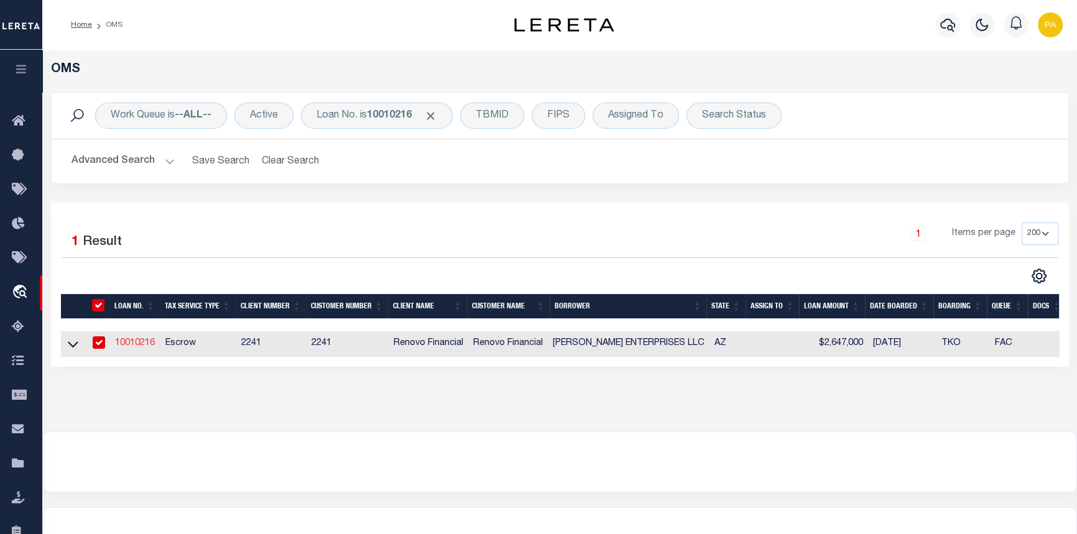
type input "8006 S 38TH PL"
type input "PHOENIX,AZ,85042"
select select "10"
select select "Escrow"
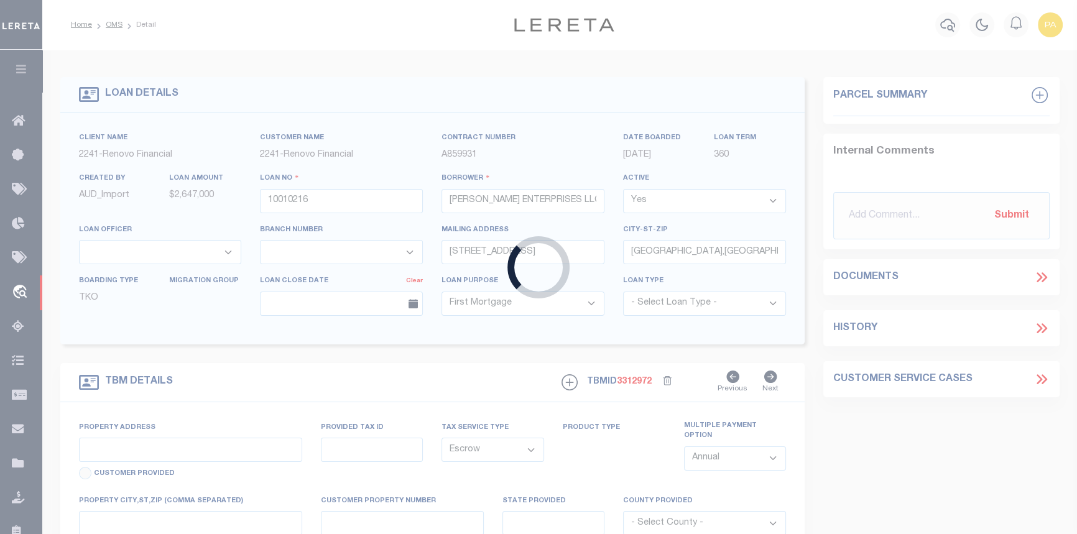
select select "25067"
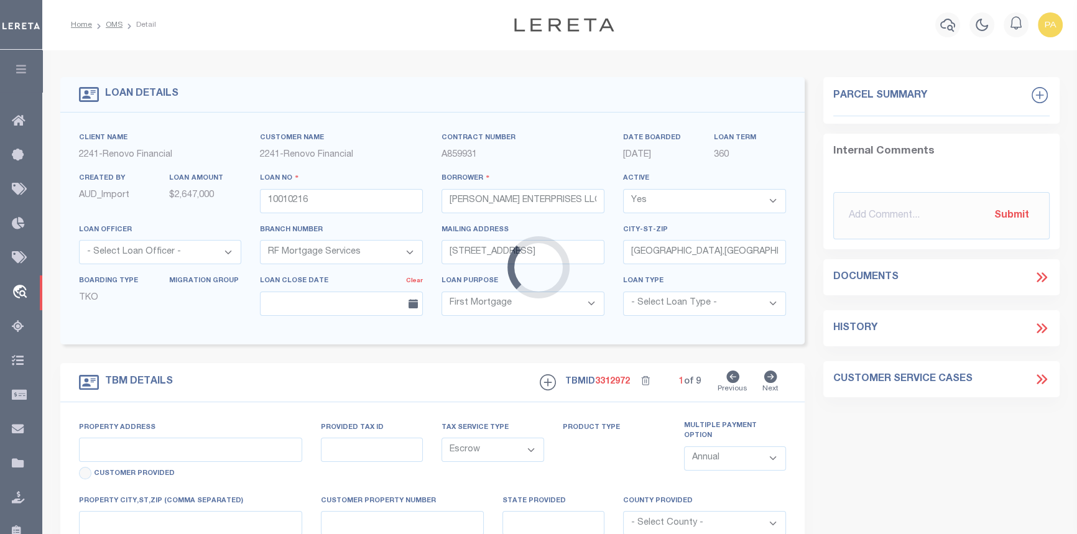
type input "4012 S 3RD AVE"
type input "104-89-085 0"
select select
type input "PHOENIX AZ 850411501"
type input "a0k8Y00000jIKq3"
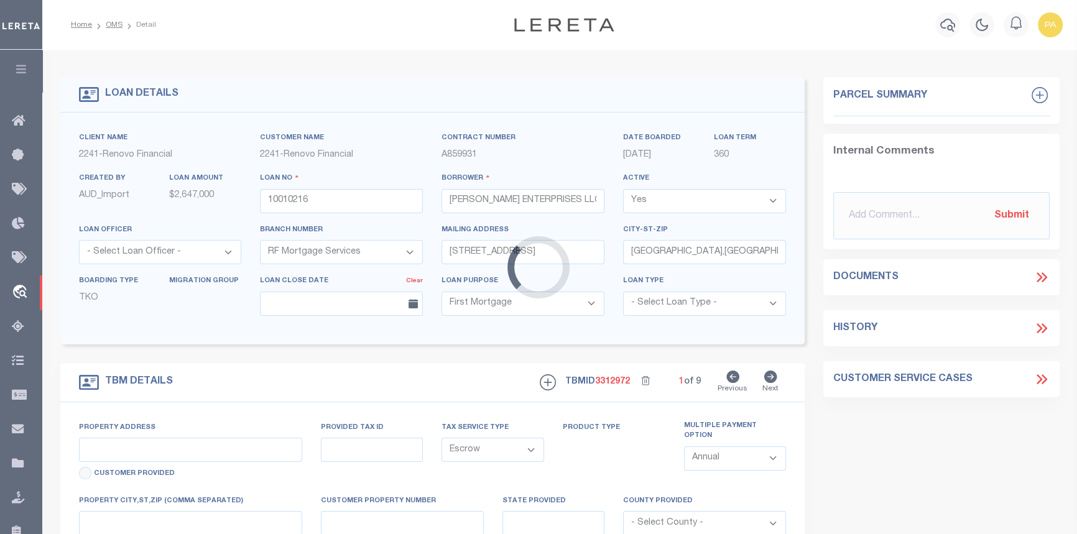
type input "AZ"
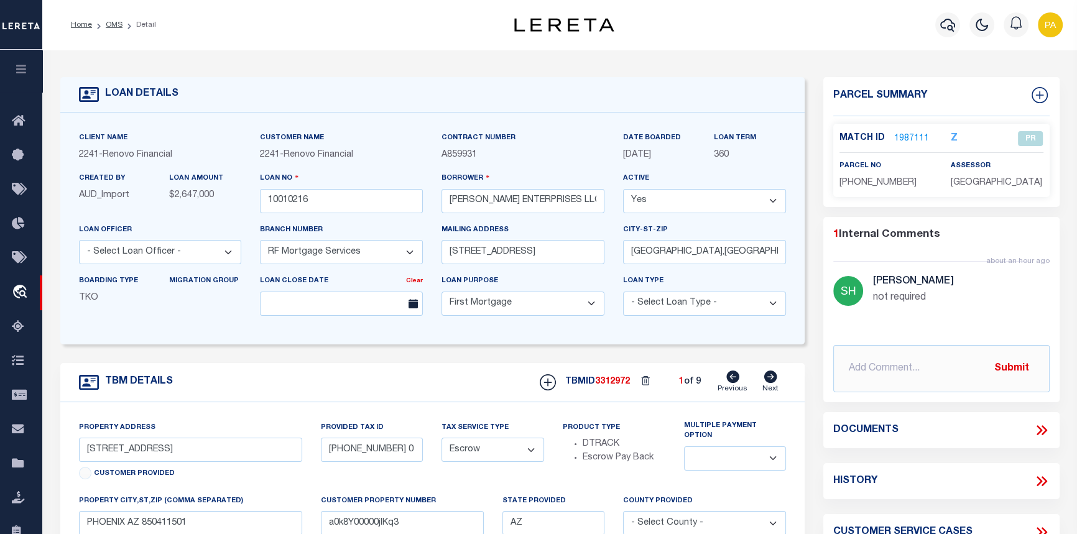
click at [773, 382] on icon at bounding box center [770, 376] width 13 height 12
type input "1514 W SHERMAN AVE"
type input "112-10-050 4"
select select
type input "PHOENIX AZ 85007"
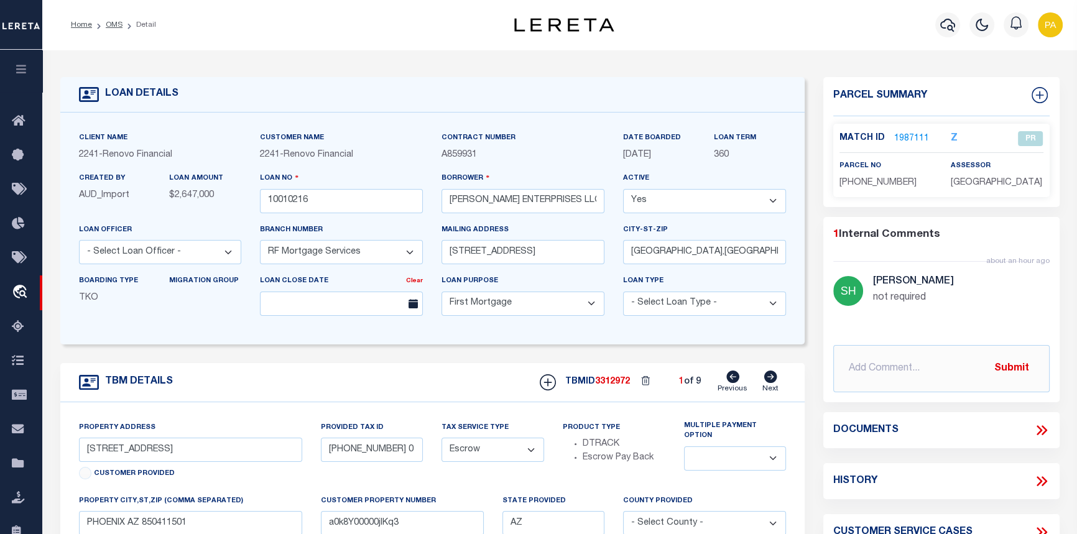
type input "a0k8Y00000jIKq4"
select select
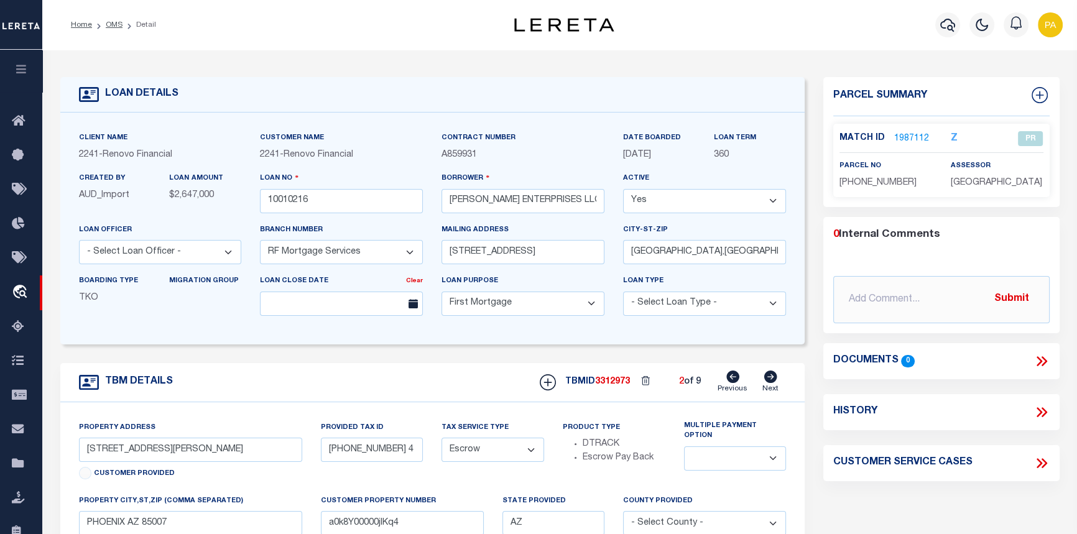
click at [773, 382] on icon at bounding box center [770, 376] width 13 height 12
type input "1713 S 117TH DR"
type input "113-04-023 4"
select select
type input "AVONDALE AZ 853232429"
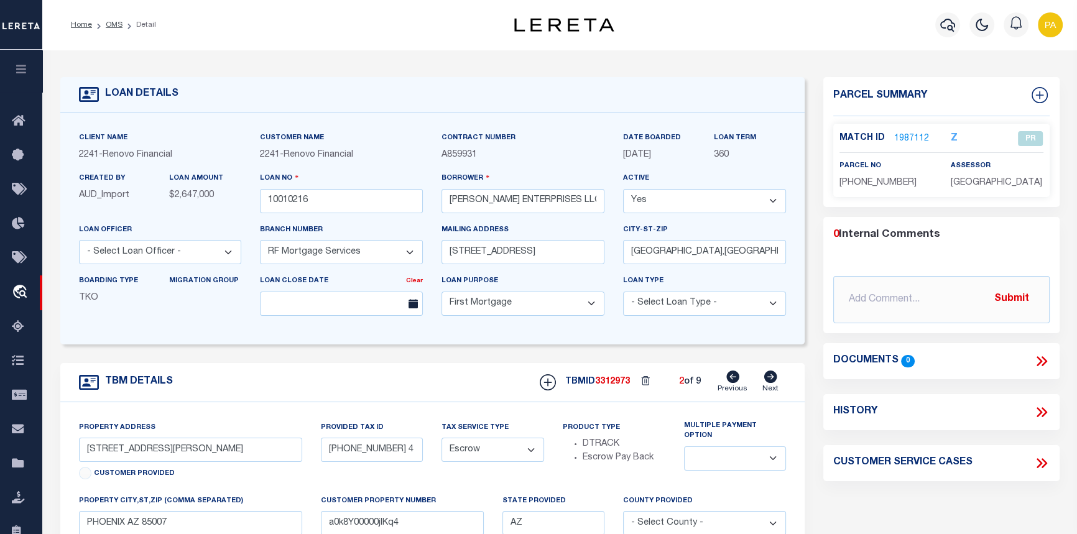
type input "a0k8Y00000jIKq5"
select select
click at [773, 382] on icon at bounding box center [770, 376] width 13 height 12
type input "7336 S 48TH GLEN"
type input "113-04-024 1"
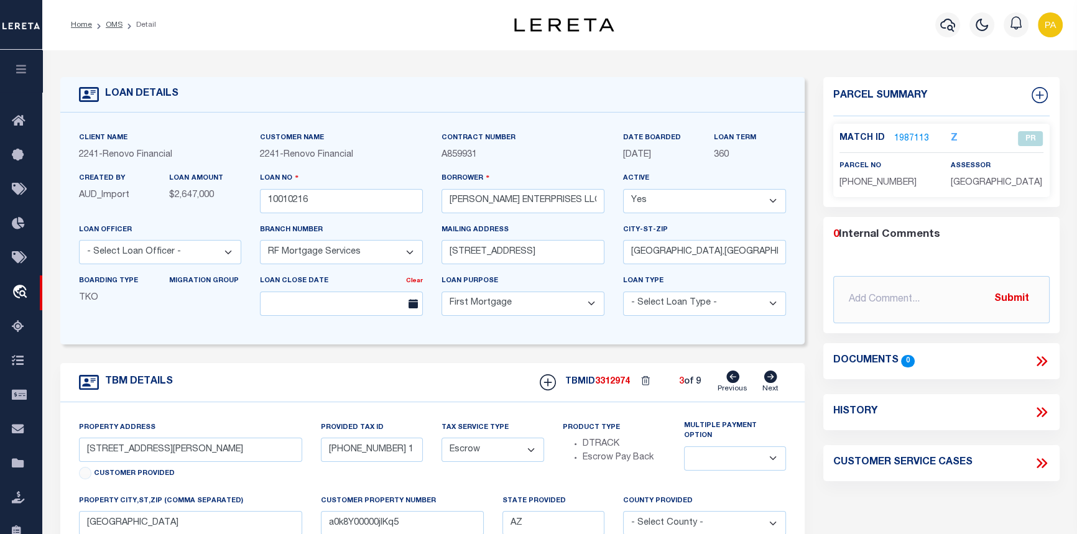
select select
type input "LAVEEN VILLAGE AZ 85339"
type input "a0k8Y00000jIKq6"
select select
click at [773, 382] on icon at bounding box center [770, 376] width 13 height 12
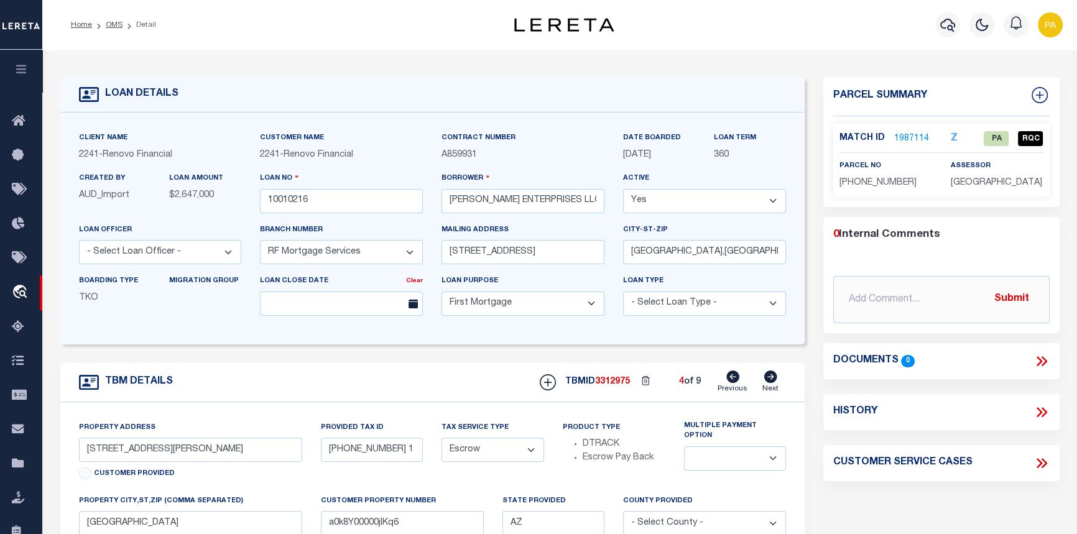
type input "1038 N 25TH ST"
type input "121-79-128 1"
select select
type input "PHOENIX AZ 85008"
type input "a0k8Y00000jIKq7"
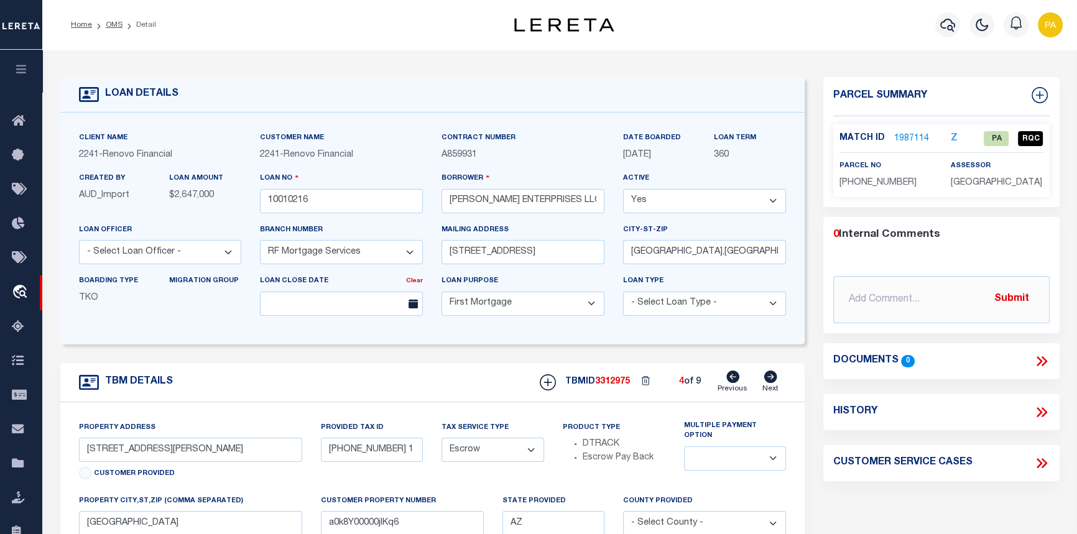
select select
click at [773, 382] on icon at bounding box center [770, 376] width 13 height 12
type input "1046 N 25TH ST"
type input "121-79-132A2"
select select
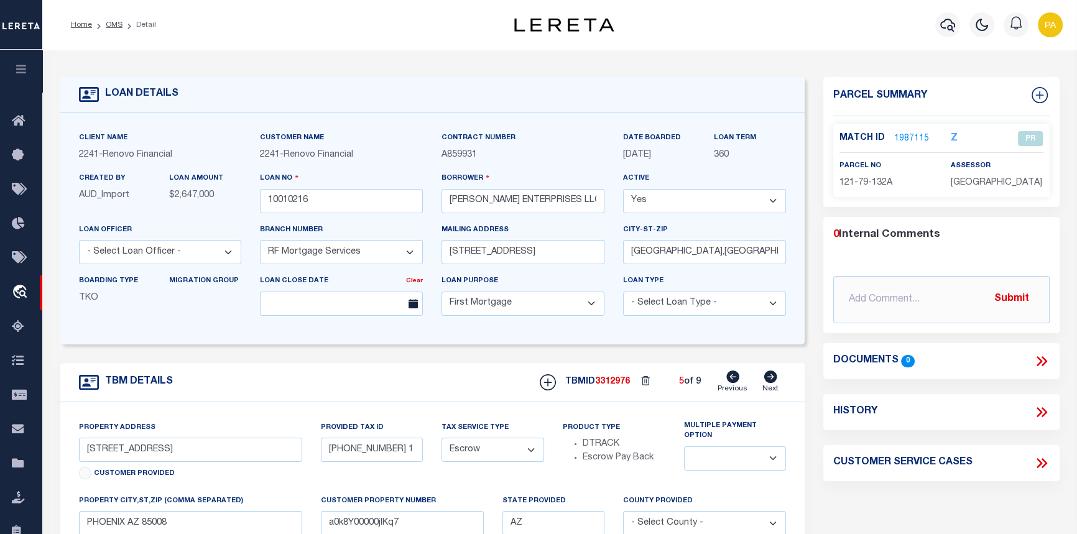
type input "a0k8Y00000jIKqD"
select select
click at [773, 382] on icon at bounding box center [770, 376] width 13 height 12
type input "315 E CAROL AVE"
type input "149-04-057 4"
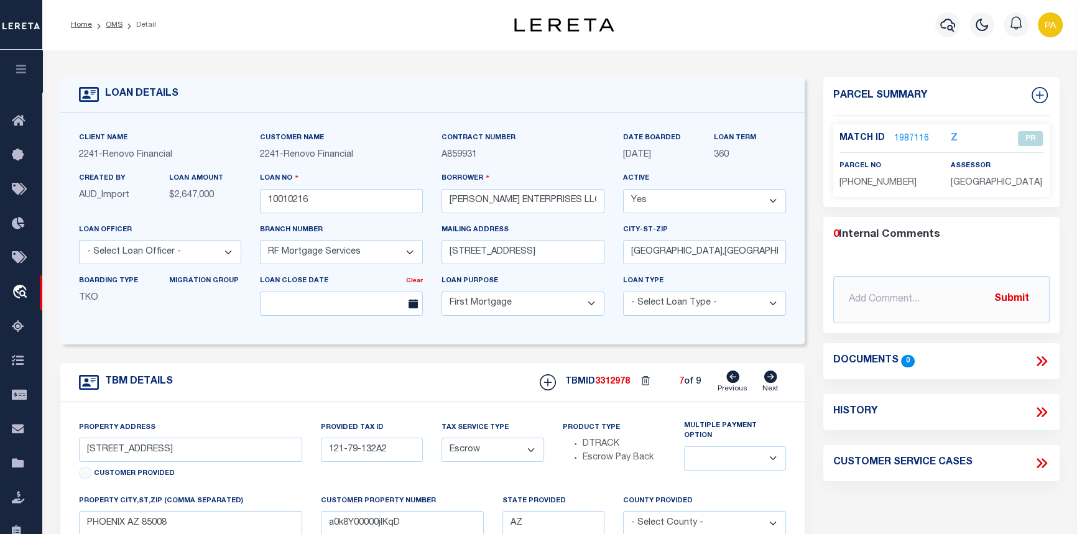
select select
type input "PHOENIX AZ 85020"
type input "a0k8Y00000jIKqE"
select select
click at [773, 382] on icon at bounding box center [770, 376] width 13 height 12
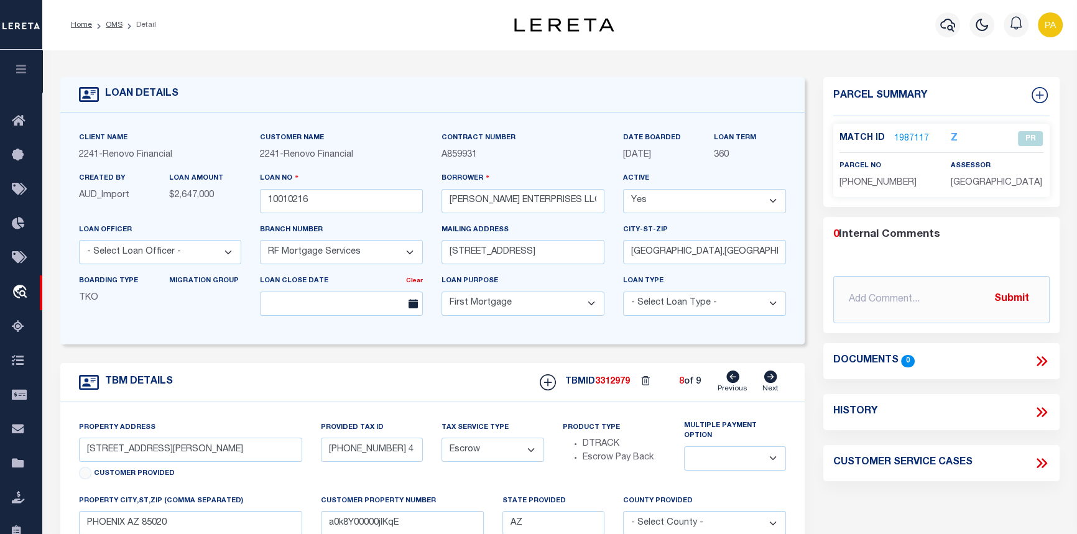
type input "12418 N 24TH AVE"
type input "159-45-086 7"
select select
type input "PHOENIX AZ 85029"
type input "a0k8Y00000jIKqF"
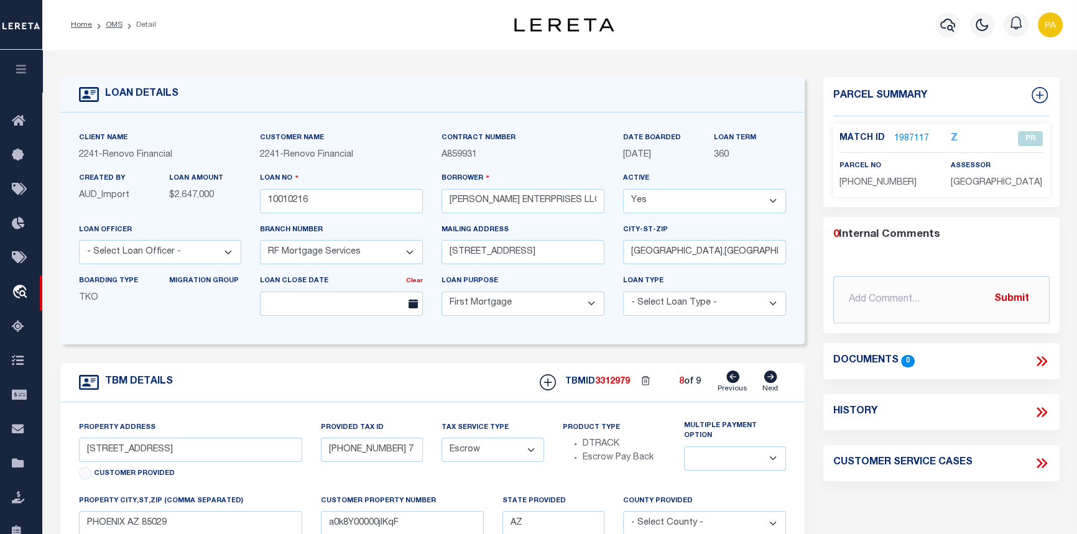
select select
click at [773, 382] on icon at bounding box center [770, 376] width 13 height 12
type input "4014 S 3RD AVE"
type input "500-30-408 6"
select select
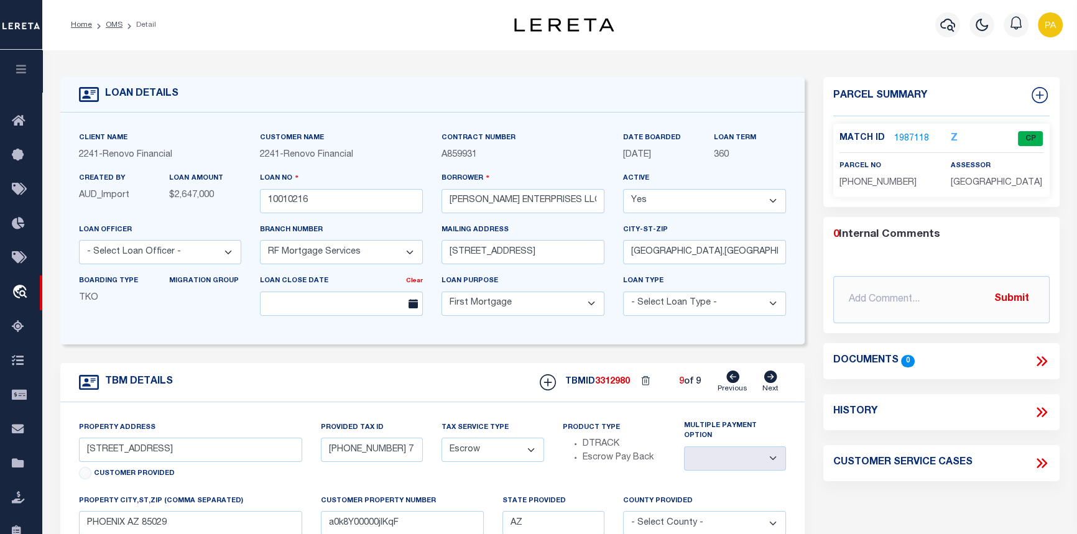
type input "PHOENIX AZ 85041"
type input "a0k8Y00000jIKqG"
select select
click at [736, 377] on icon at bounding box center [732, 376] width 13 height 12
type input "12418 N 24TH AVE"
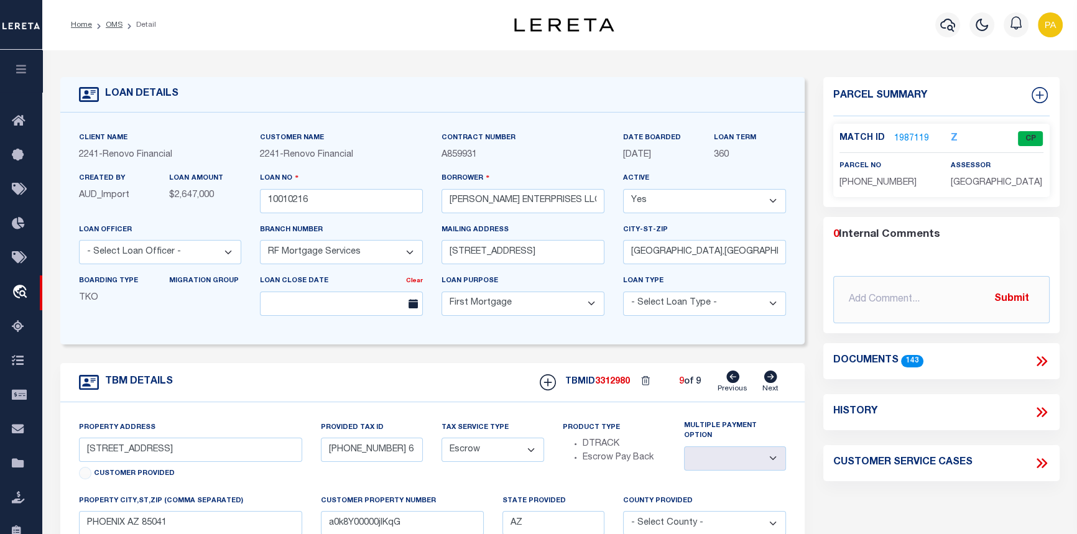
type input "159-45-086 7"
select select
type input "PHOENIX AZ 85029"
type input "a0k8Y00000jIKqF"
select select
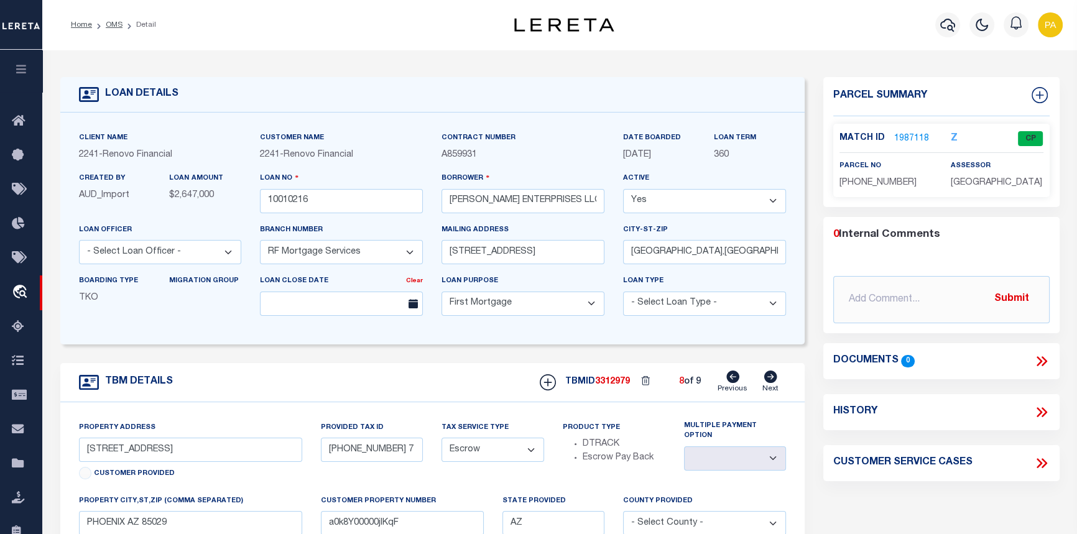
click at [777, 380] on icon at bounding box center [770, 376] width 14 height 12
type input "4014 S 3RD AVE"
type input "500-30-408 6"
select select
type input "PHOENIX AZ 85041"
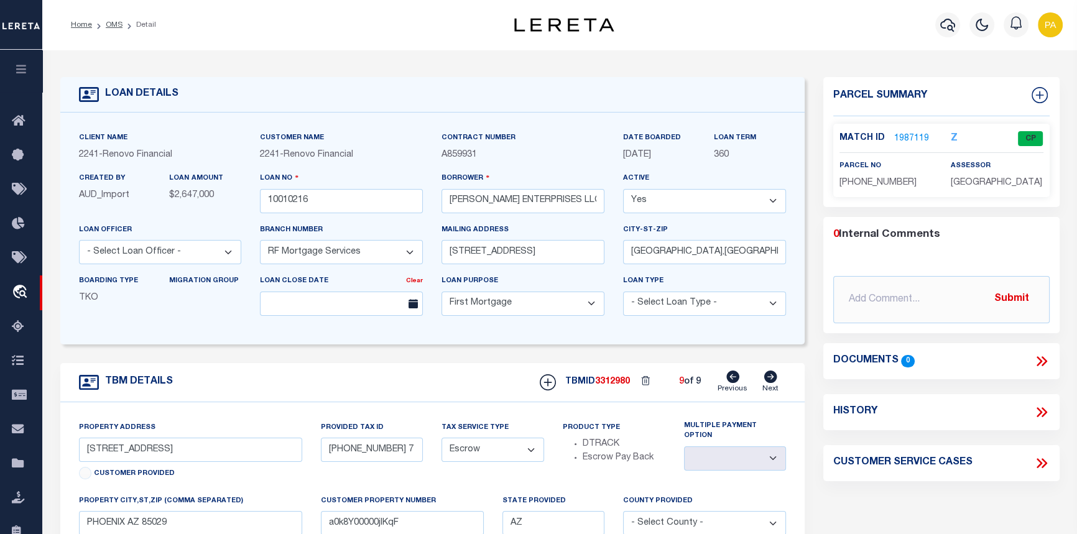
type input "a0k8Y00000jIKqG"
select select
click at [732, 380] on icon at bounding box center [732, 376] width 13 height 12
type input "12418 N 24TH AVE"
type input "159-45-086 7"
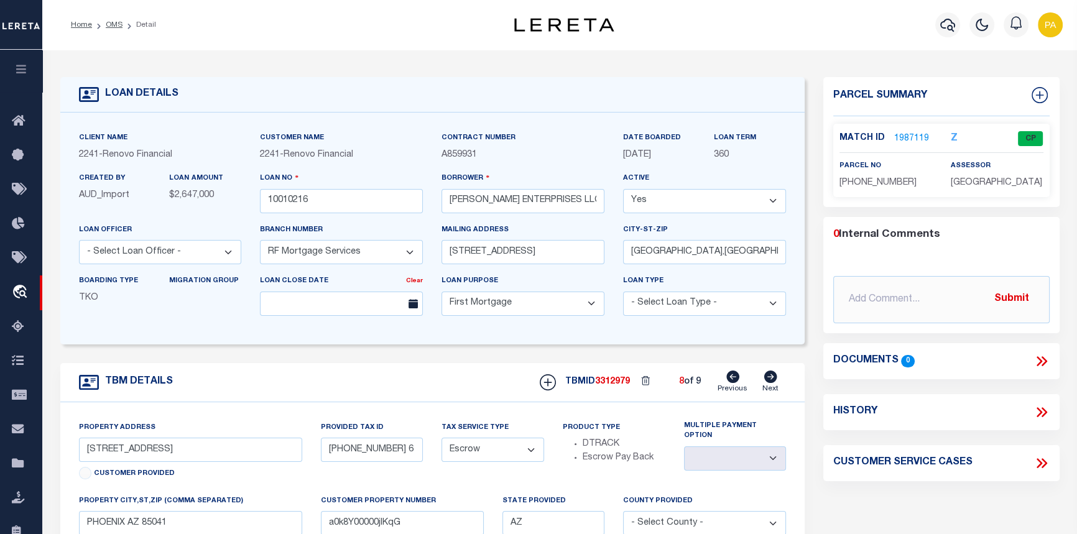
select select
type input "PHOENIX AZ 85029"
type input "a0k8Y00000jIKqF"
select select
click at [732, 380] on icon at bounding box center [732, 376] width 13 height 12
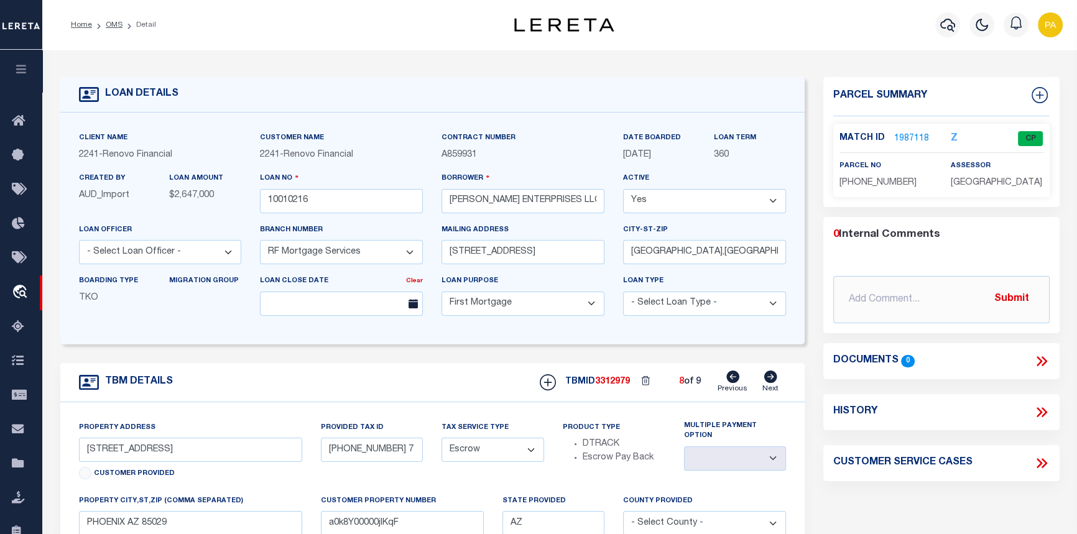
type input "315 E CAROL AVE"
type input "149-04-057 4"
select select
type input "PHOENIX AZ 85020"
type input "a0k8Y00000jIKqE"
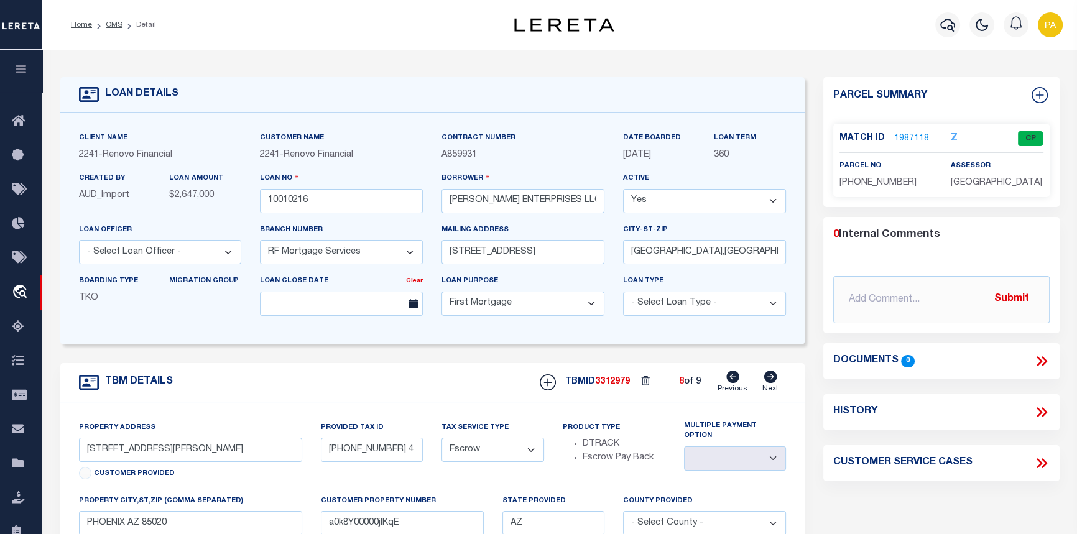
select select
click at [776, 381] on icon at bounding box center [770, 376] width 13 height 12
type input "12418 N 24TH AVE"
type input "159-45-086 7"
select select
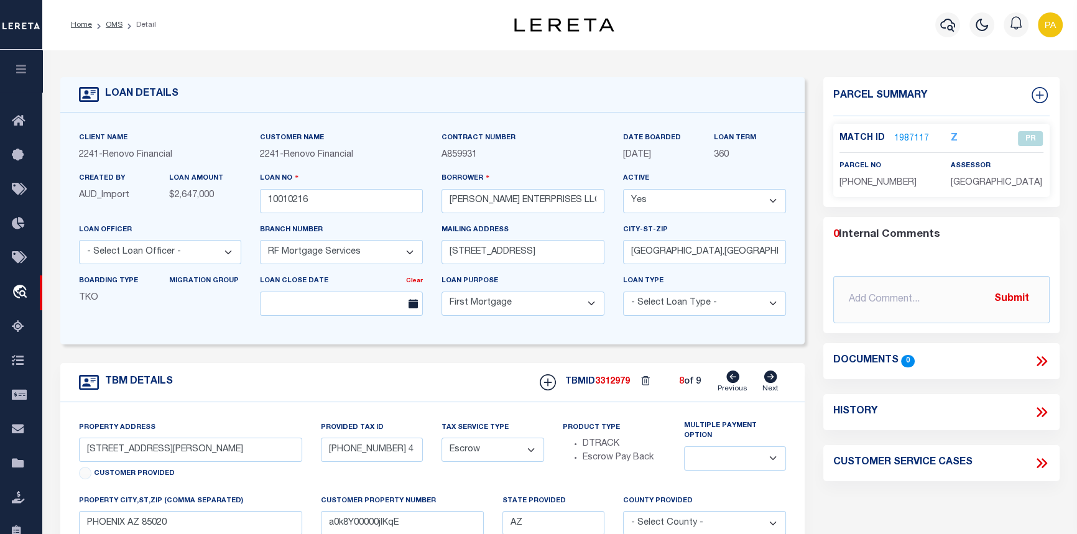
type input "PHOENIX AZ 85029"
type input "a0k8Y00000jIKqF"
select select
click at [776, 381] on icon at bounding box center [770, 376] width 13 height 12
type input "4014 S 3RD AVE"
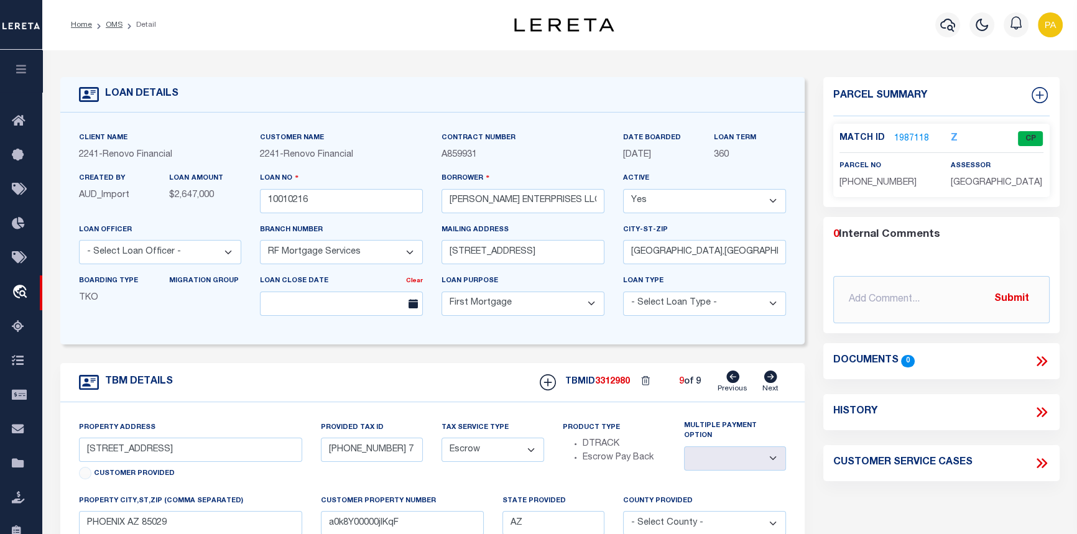
type input "500-30-408 6"
select select
type input "PHOENIX AZ 85041"
type input "a0k8Y00000jIKqG"
select select
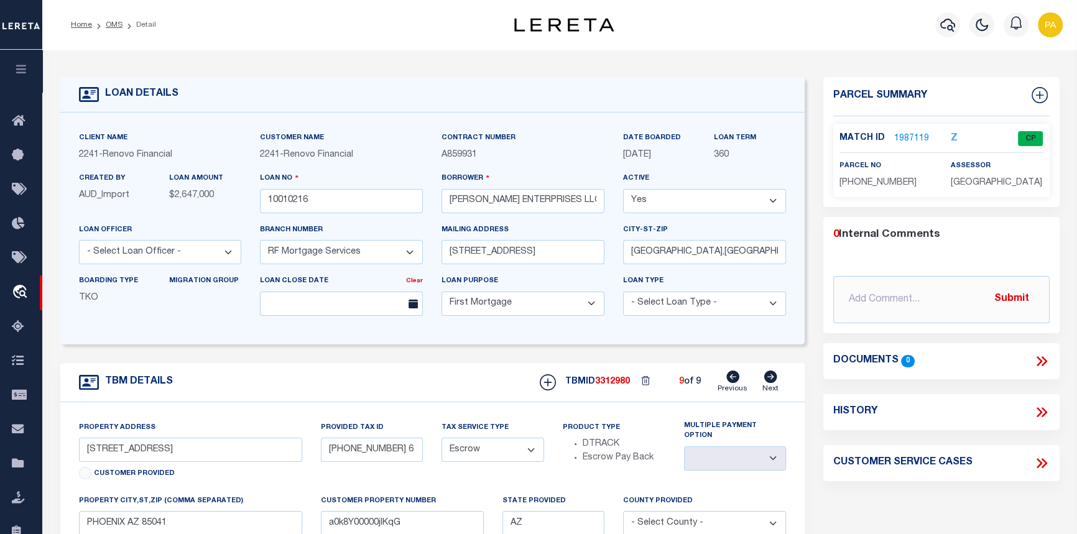
click at [730, 383] on icon at bounding box center [732, 376] width 13 height 12
type input "12418 N 24TH AVE"
type input "159-45-086 7"
select select
type input "PHOENIX AZ 85029"
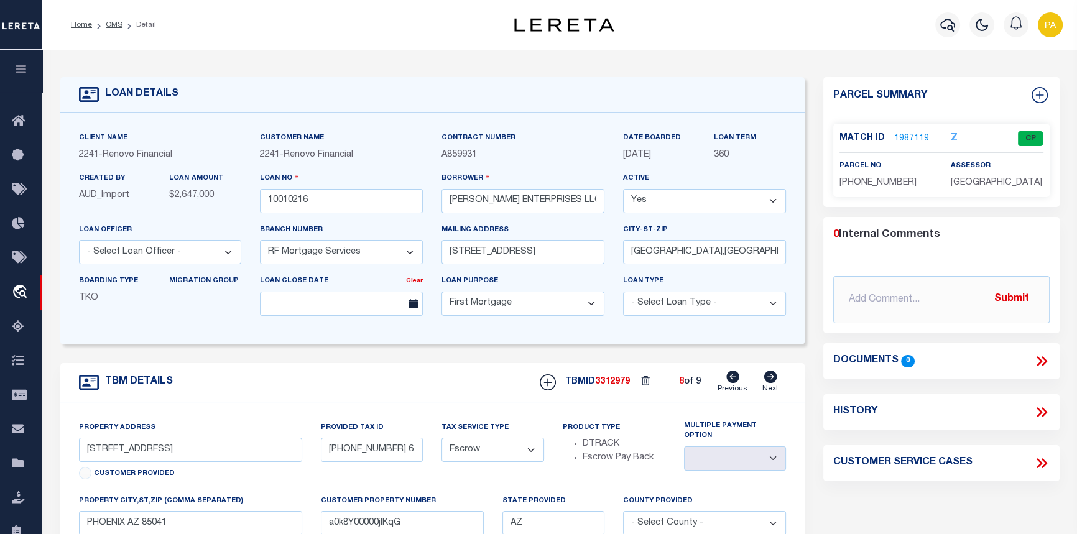
type input "a0k8Y00000jIKqF"
select select
click at [730, 383] on icon at bounding box center [732, 376] width 13 height 12
type input "315 E CAROL AVE"
type input "149-04-057 4"
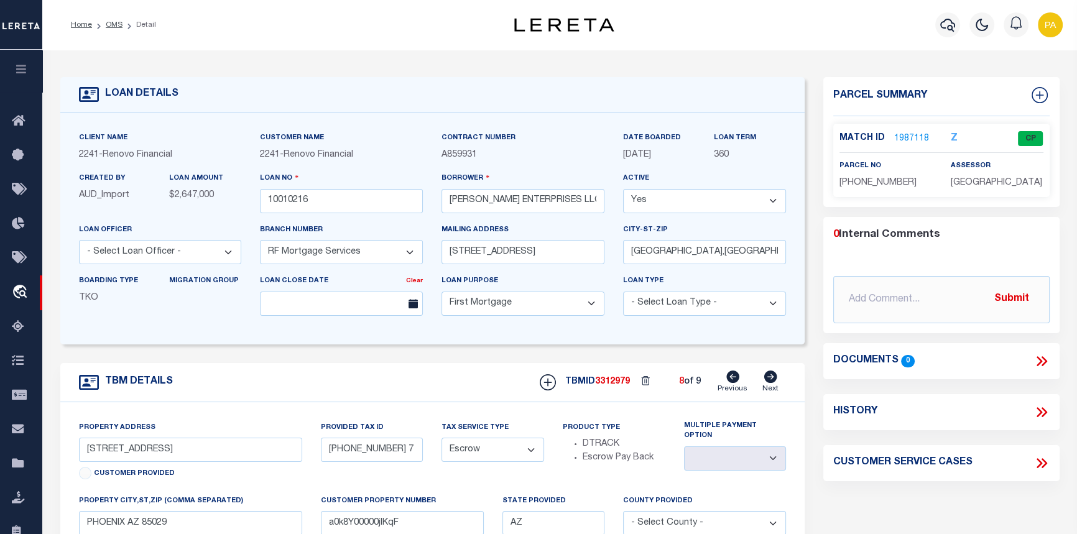
select select
type input "PHOENIX AZ 85020"
type input "a0k8Y00000jIKqE"
select select
click at [730, 383] on icon at bounding box center [732, 376] width 13 height 12
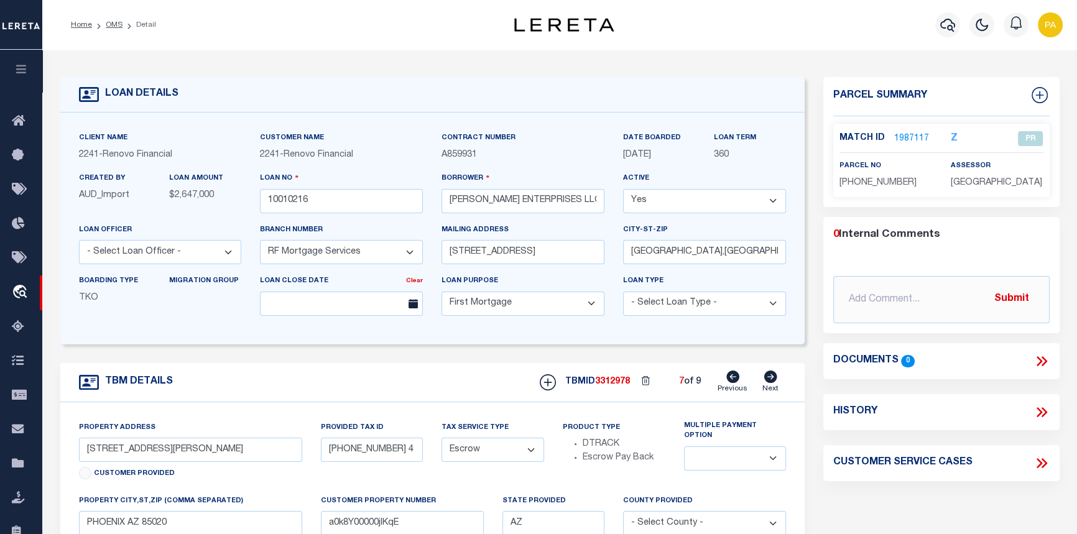
type input "1046 N 25TH ST"
type input "121-79-132A2"
select select
type input "PHOENIX AZ 85008"
type input "a0k8Y00000jIKqD"
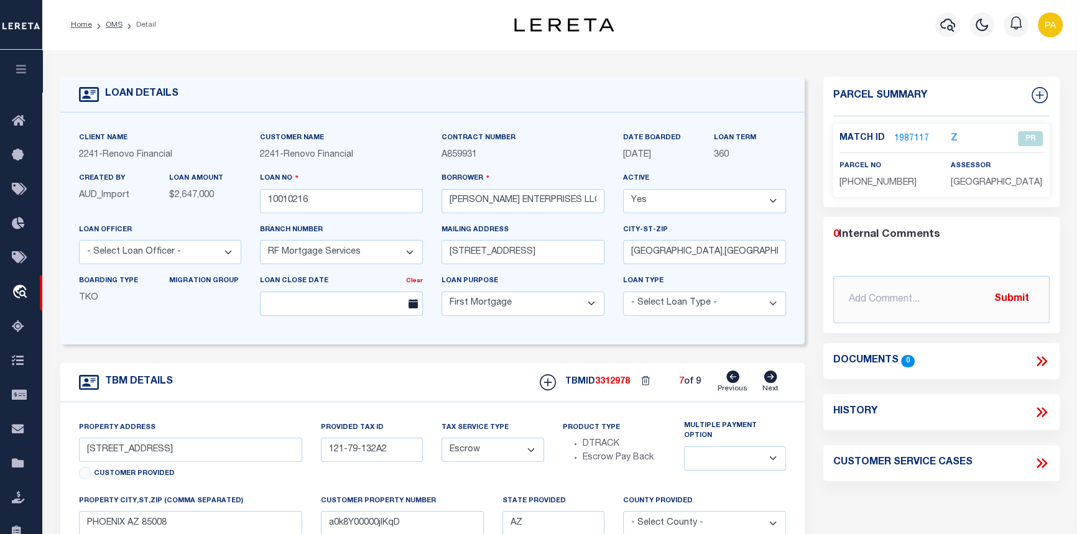
select select
click at [730, 383] on icon at bounding box center [732, 376] width 13 height 12
type input "1038 N 25TH ST"
type input "121-79-128 1"
select select
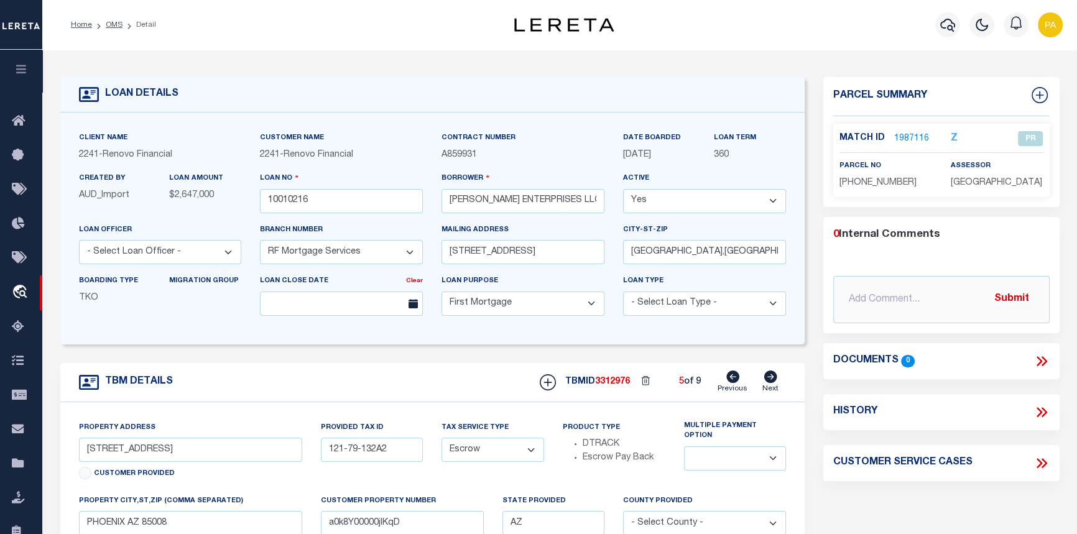
type input "a0k8Y00000jIKq7"
select select
click at [730, 383] on icon at bounding box center [732, 376] width 13 height 12
type input "7336 S 48TH GLEN"
type input "113-04-024 1"
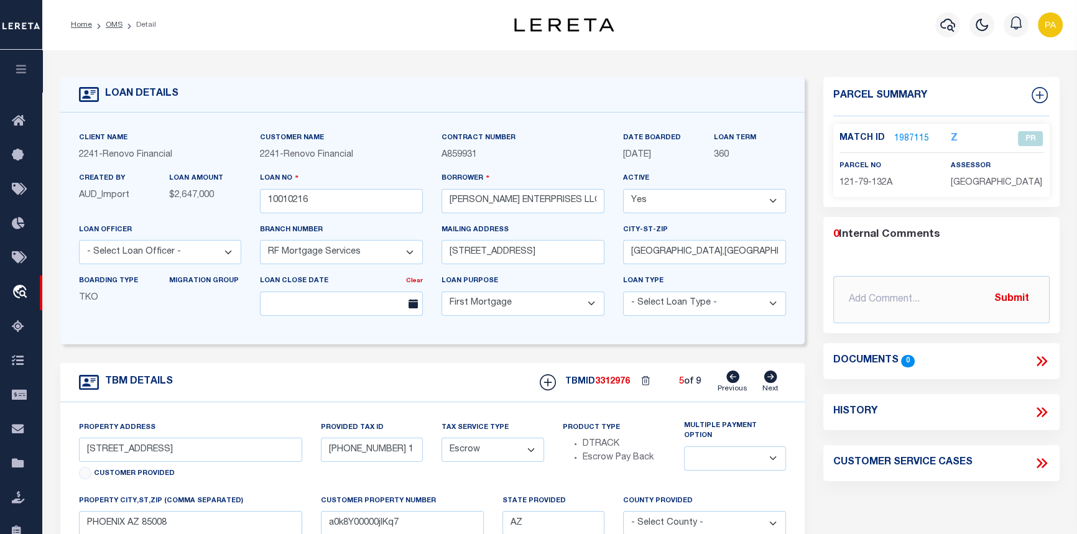
select select
type input "LAVEEN VILLAGE AZ 85339"
type input "a0k8Y00000jIKq6"
select select
click at [733, 381] on icon at bounding box center [732, 376] width 13 height 12
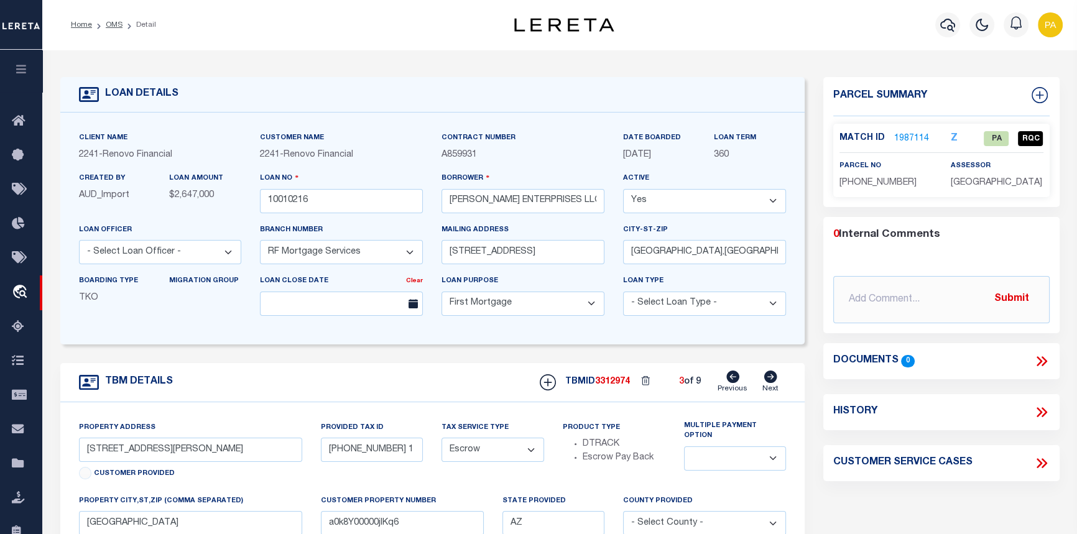
type input "1713 S 117TH DR"
type input "113-04-023 4"
select select
type input "AVONDALE AZ 853232429"
type input "a0k8Y00000jIKq5"
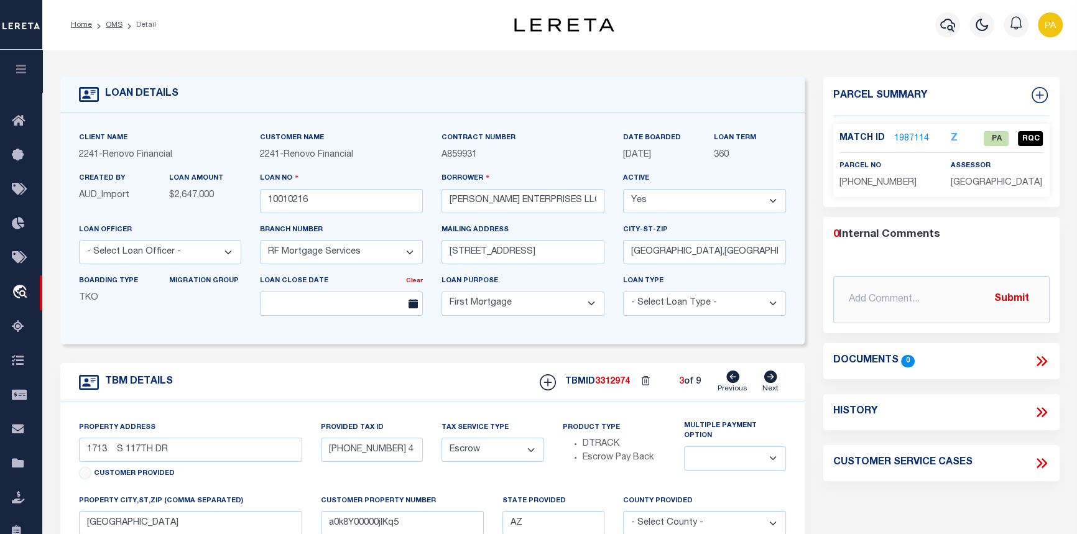
select select
click at [733, 381] on icon at bounding box center [732, 376] width 13 height 12
type input "1514 W SHERMAN AVE"
type input "112-10-050 4"
select select
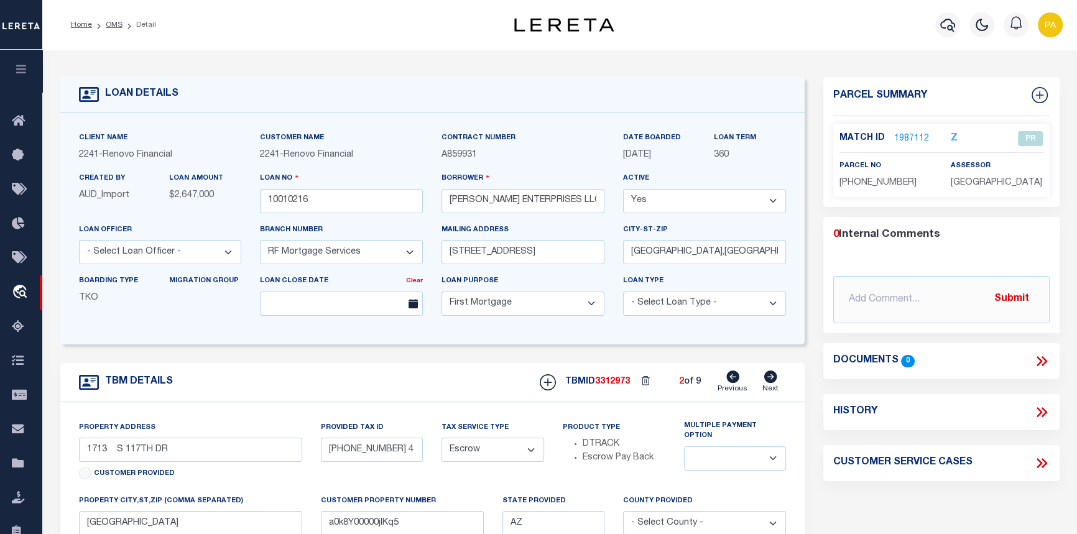
type input "PHOENIX AZ 85007"
type input "a0k8Y00000jIKq4"
select select
click at [733, 381] on icon at bounding box center [732, 376] width 13 height 12
type input "4012 S 3RD AVE"
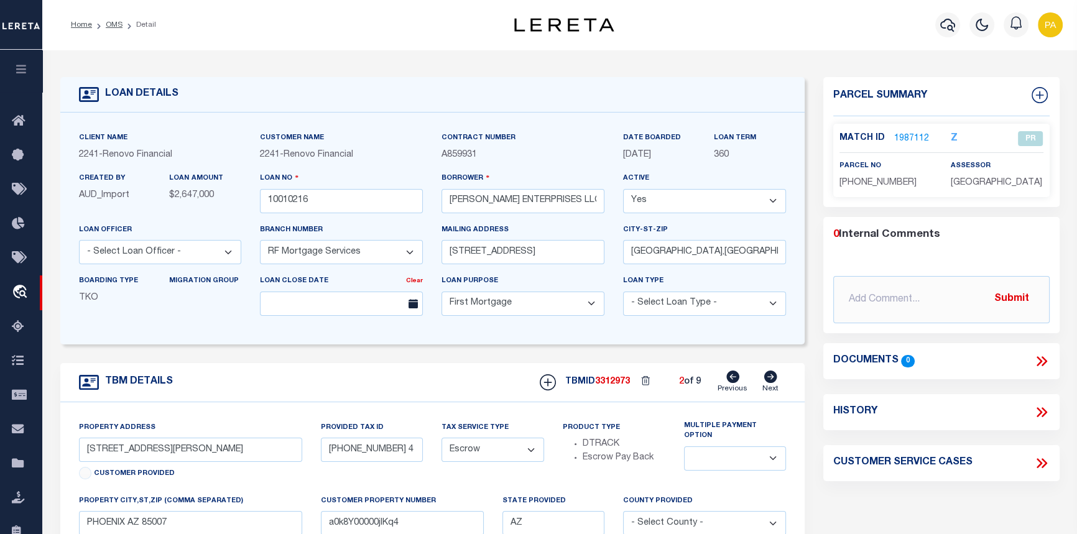
type input "104-89-085 0"
select select
type input "PHOENIX AZ 850411501"
type input "a0k8Y00000jIKq3"
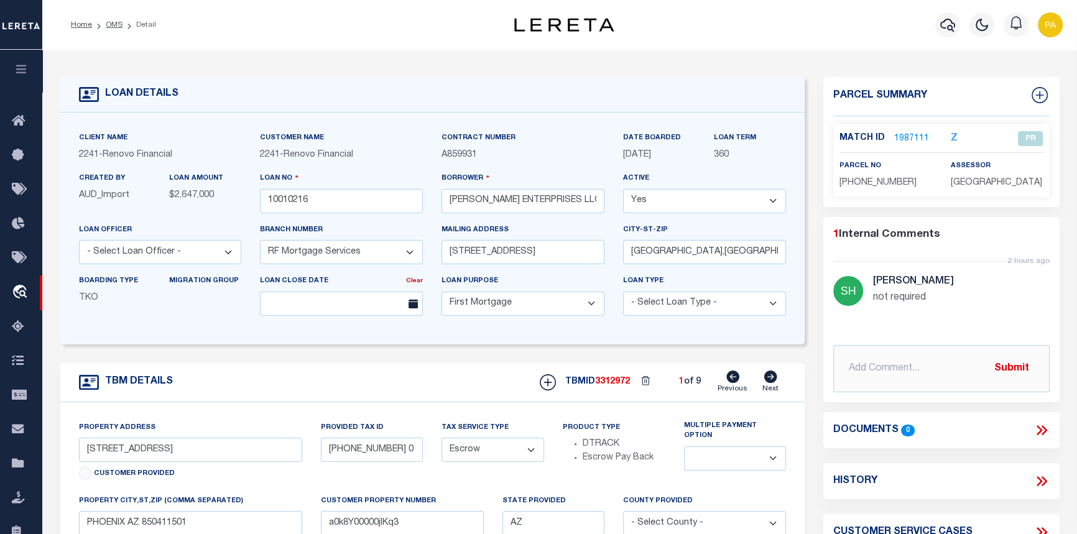
click at [773, 381] on icon at bounding box center [770, 376] width 13 height 12
type input "1514 W SHERMAN AVE"
type input "112-10-050 4"
select select
type input "PHOENIX AZ 85007"
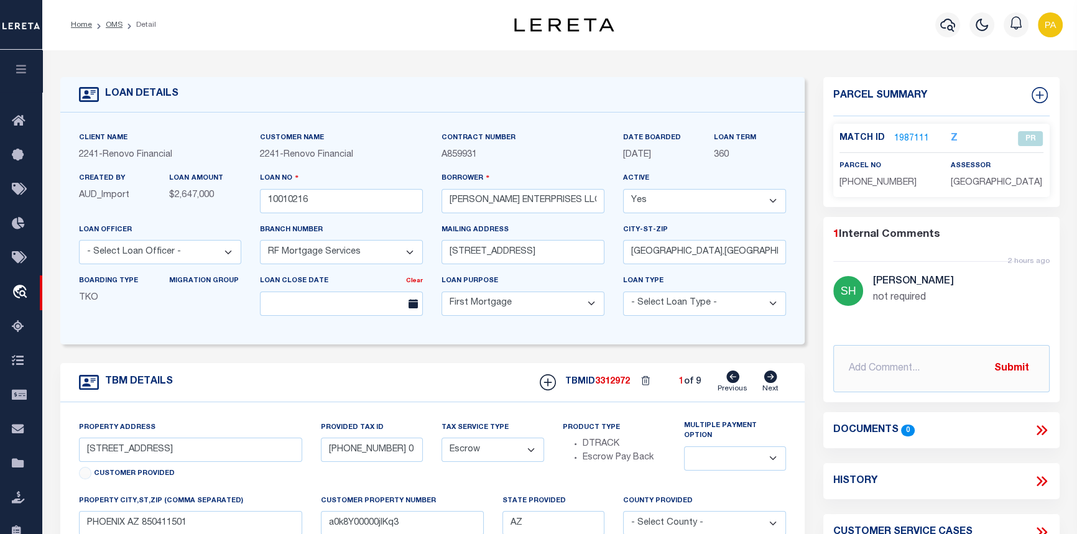
type input "a0k8Y00000jIKq4"
select select
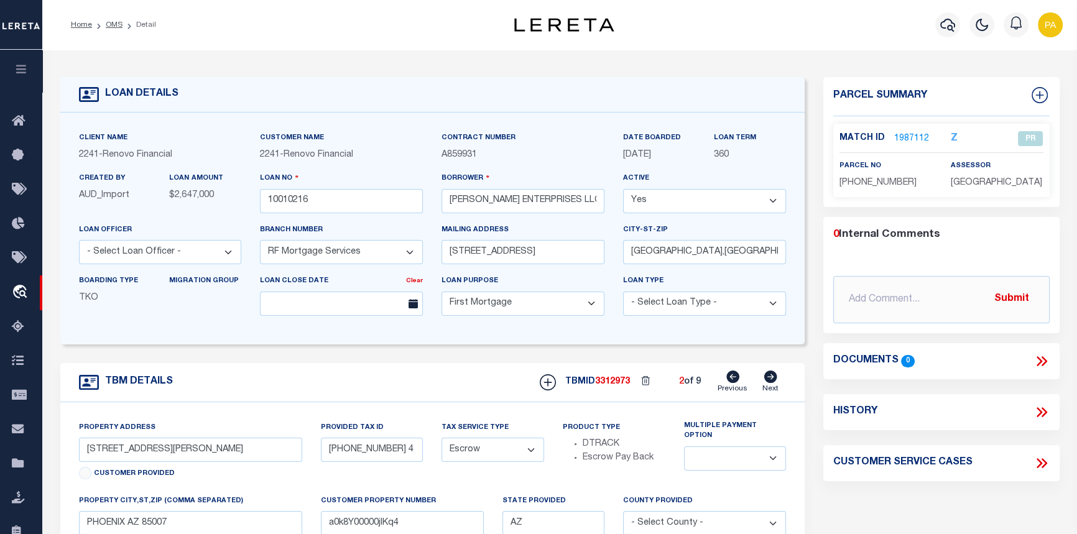
click at [773, 381] on icon at bounding box center [770, 376] width 13 height 12
type input "1713 S 117TH DR"
type input "113-04-023 4"
select select
type input "AVONDALE AZ 853232429"
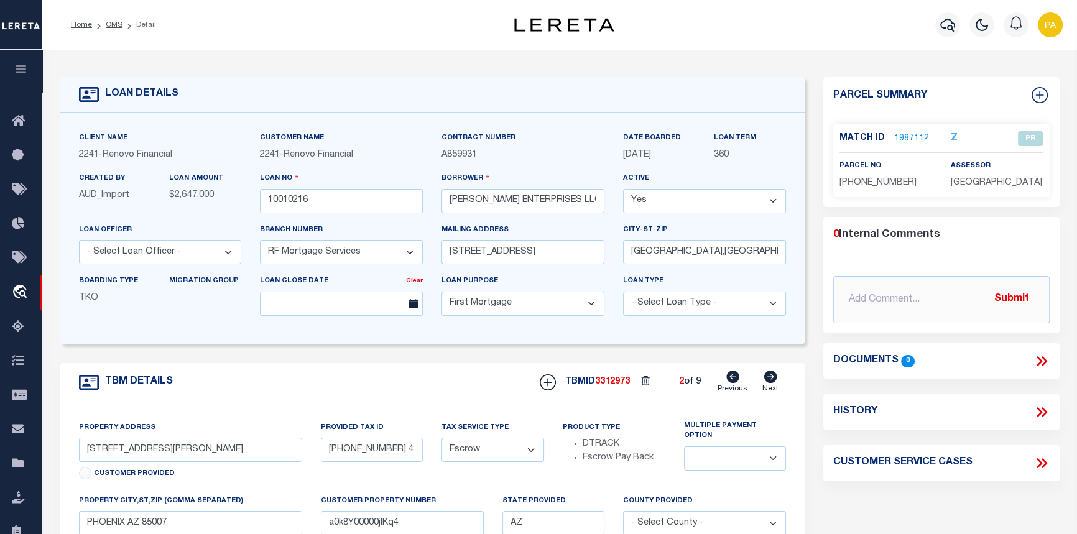
type input "a0k8Y00000jIKq5"
select select
click at [773, 381] on icon at bounding box center [770, 376] width 13 height 12
type input "7336 S 48TH GLEN"
type input "113-04-024 1"
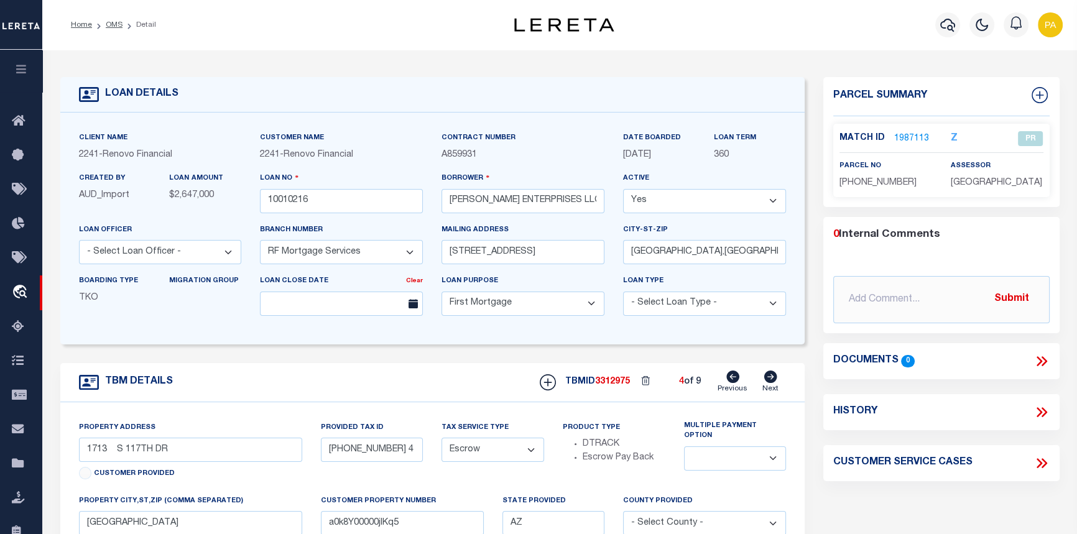
select select
type input "LAVEEN VILLAGE AZ 85339"
type input "a0k8Y00000jIKq6"
select select
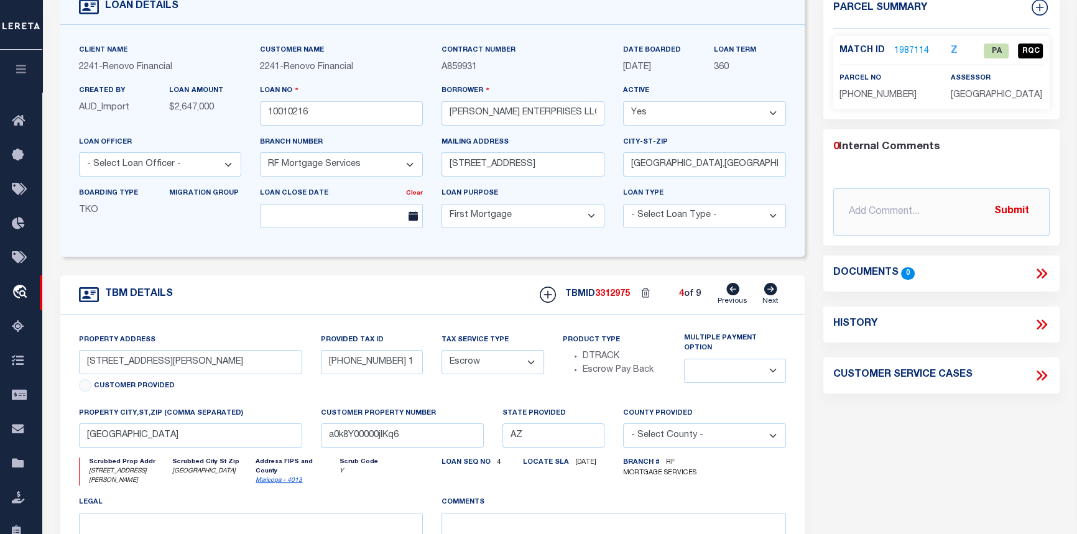
scroll to position [113, 0]
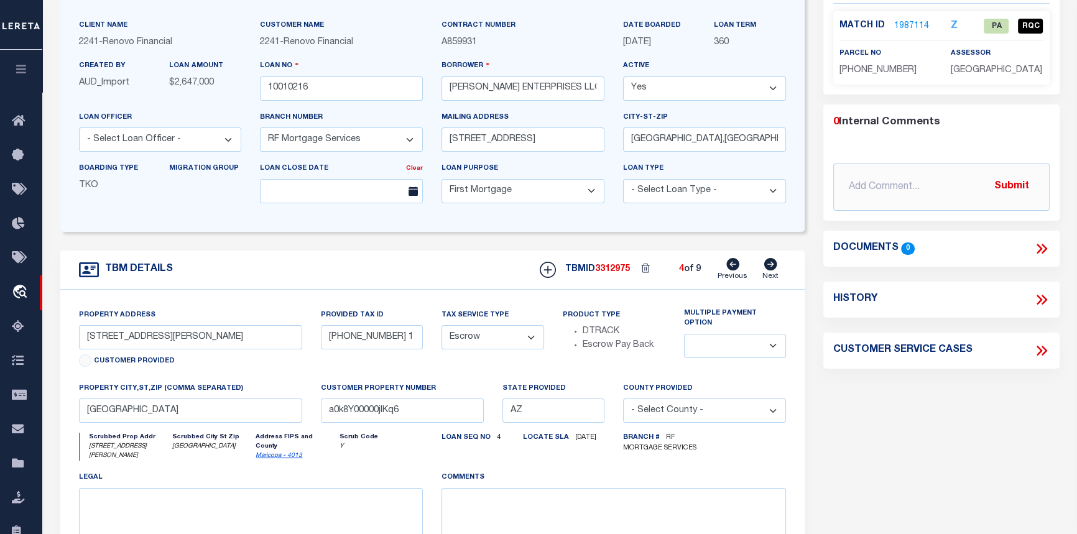
click at [896, 28] on link "1987114" at bounding box center [911, 26] width 35 height 13
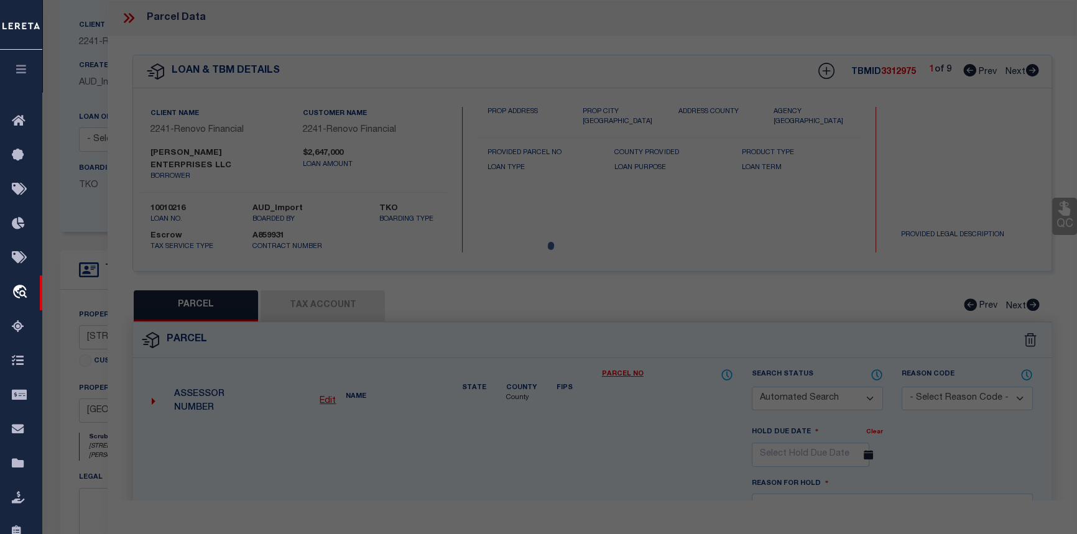
checkbox input "false"
select select "PA"
type input "10489085 0"
select select "AGW"
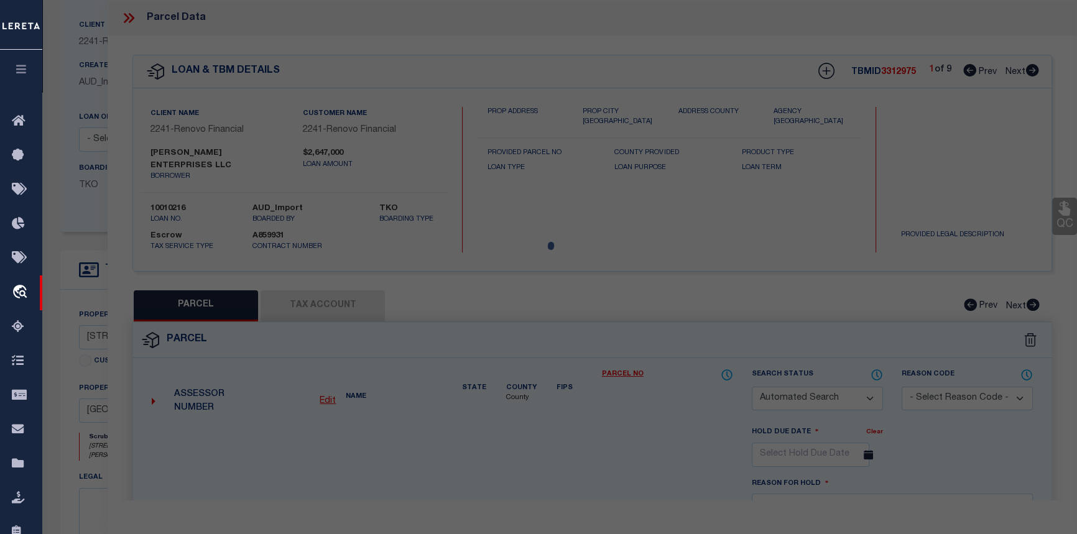
select select "ADD"
type input "7336 S 48TH GLEN"
type textarea "10/7/25 I contacted Scott because loan 10010216 is inactive and he submitted a …"
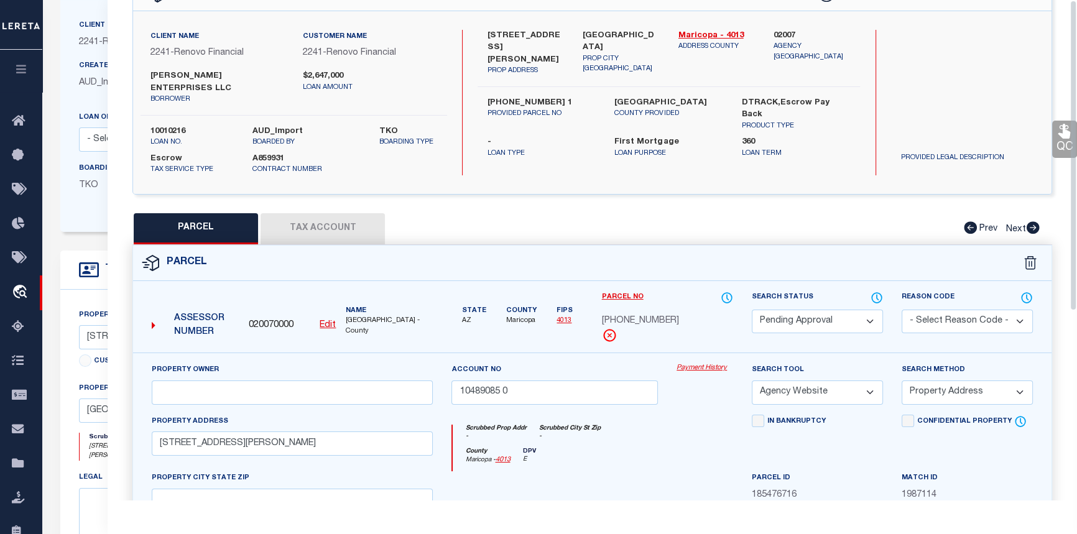
scroll to position [0, 0]
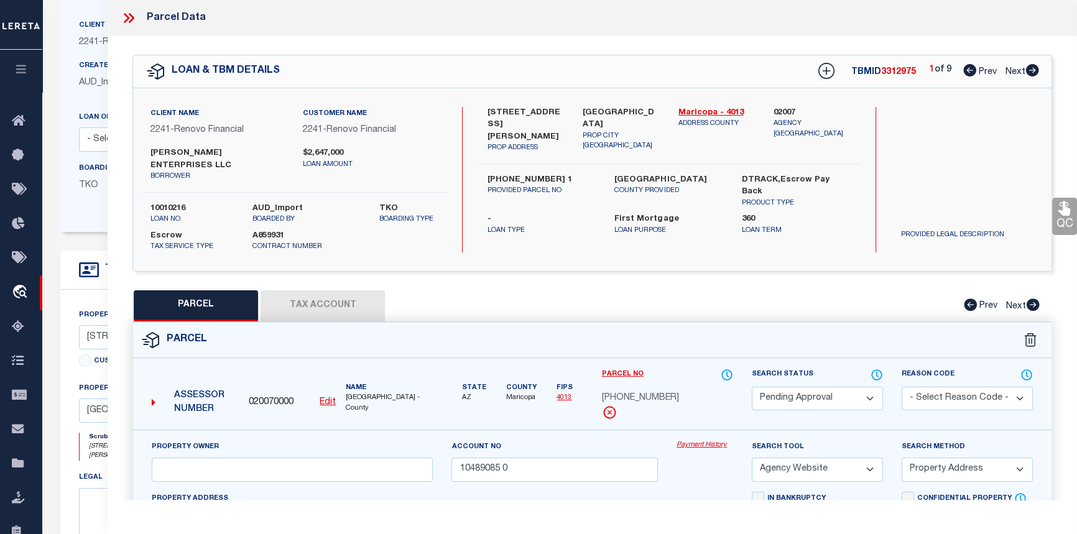
click at [1039, 74] on div "LOAN & TBM DETAILS TBMID 3312975 1 of 9 Prev Next" at bounding box center [592, 71] width 918 height 32
click at [1029, 72] on icon at bounding box center [1032, 70] width 13 height 12
select select "AS"
select select
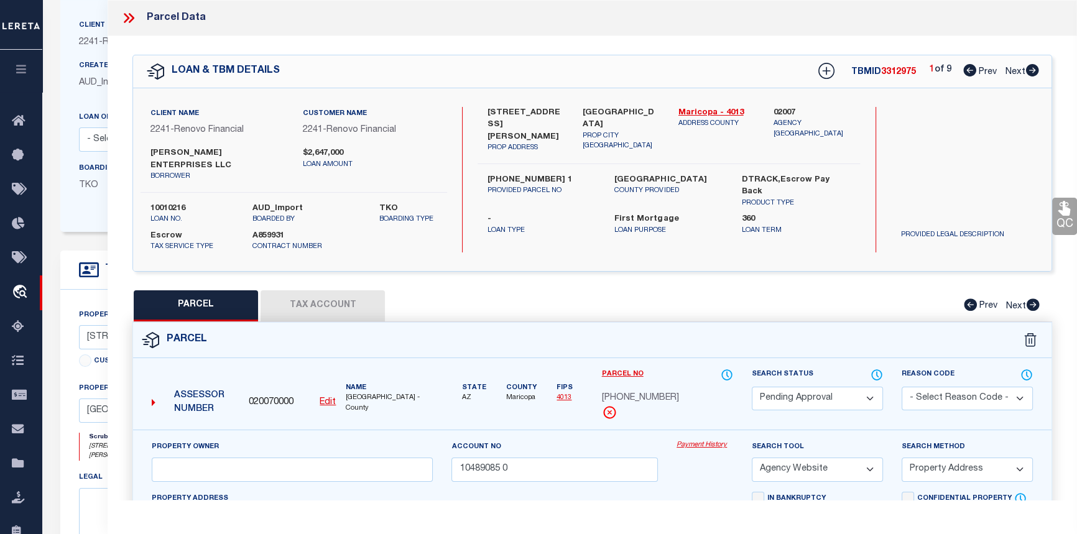
checkbox input "false"
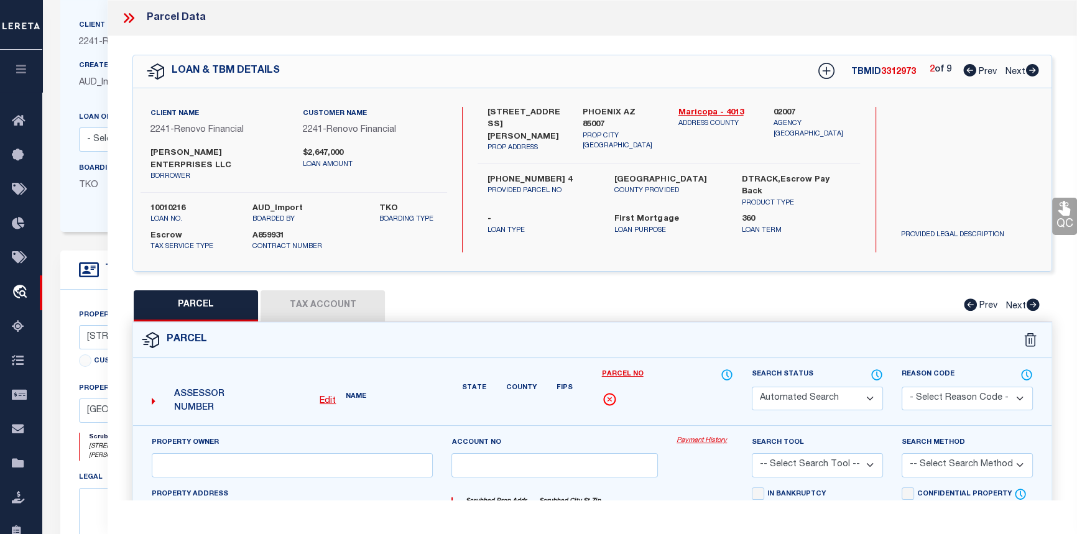
select select "PR"
select select "RLS"
type input "MIKE JOHNSON ENTERPRISES LLC"
select select
type input "1514 W SHERMAN ST"
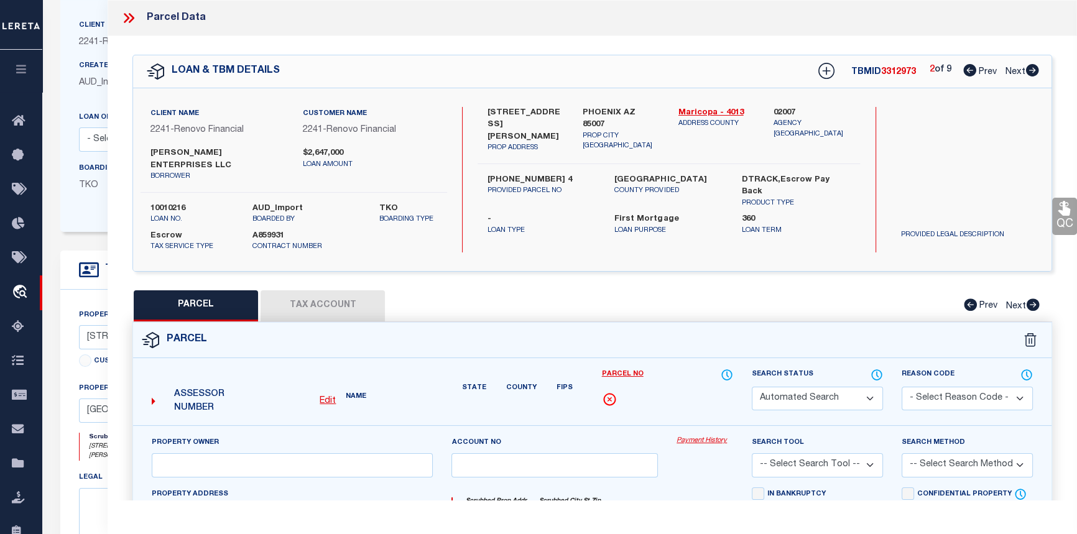
type input "PHOENIX AZ 85007"
type textarea "NORTH STEVE RAYBURN SUB Lot # 14"
type textarea "Tax Id Special Project"
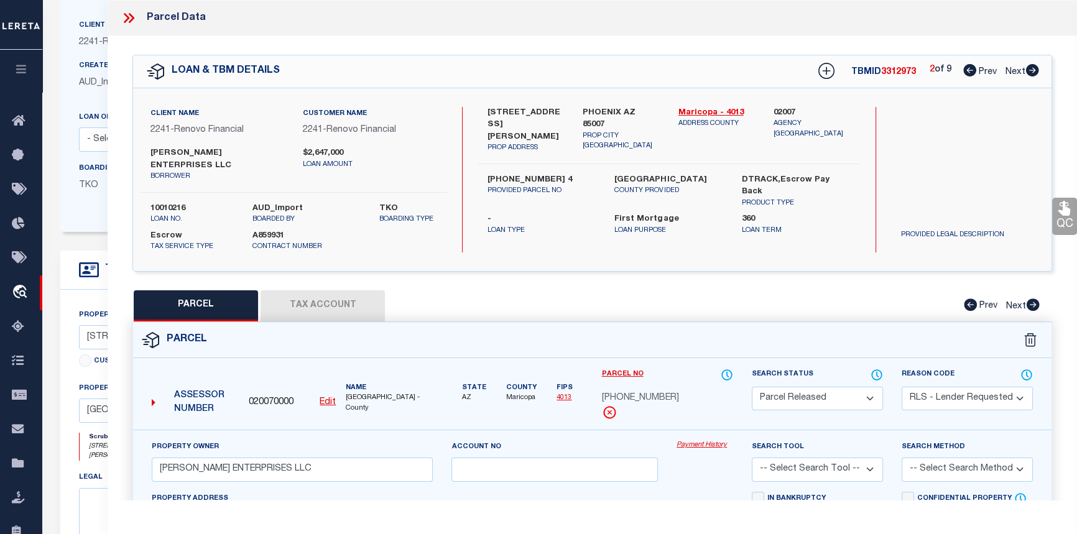
click at [1029, 72] on icon at bounding box center [1032, 70] width 13 height 12
select select "AS"
select select
checkbox input "false"
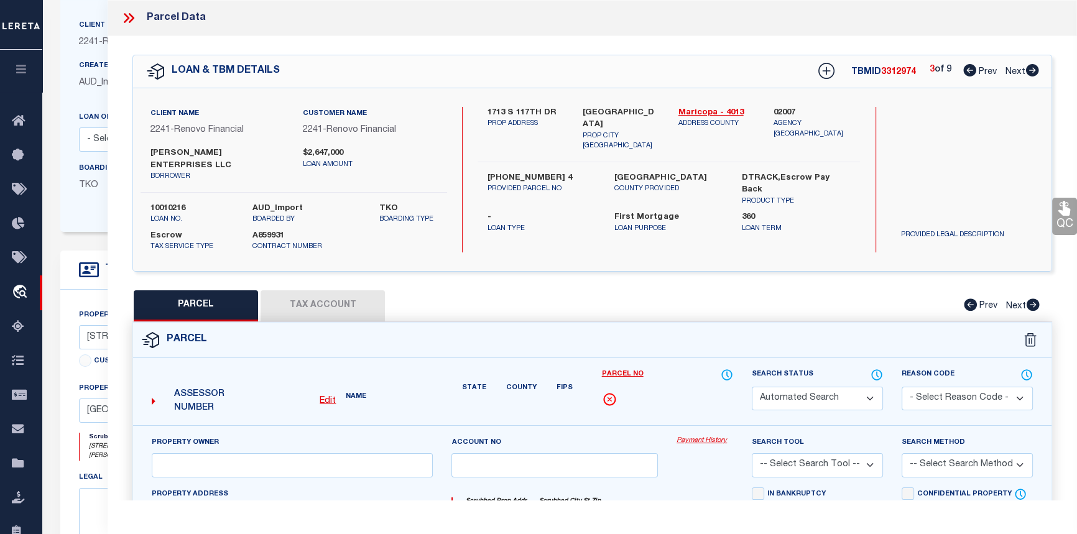
select select "PR"
select select "RLS"
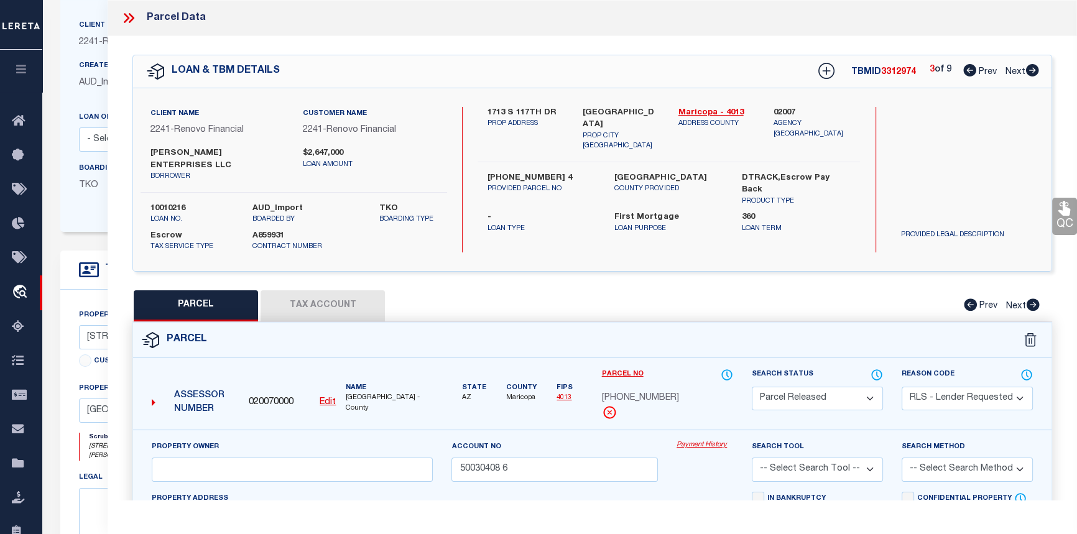
click at [1029, 72] on icon at bounding box center [1032, 70] width 13 height 12
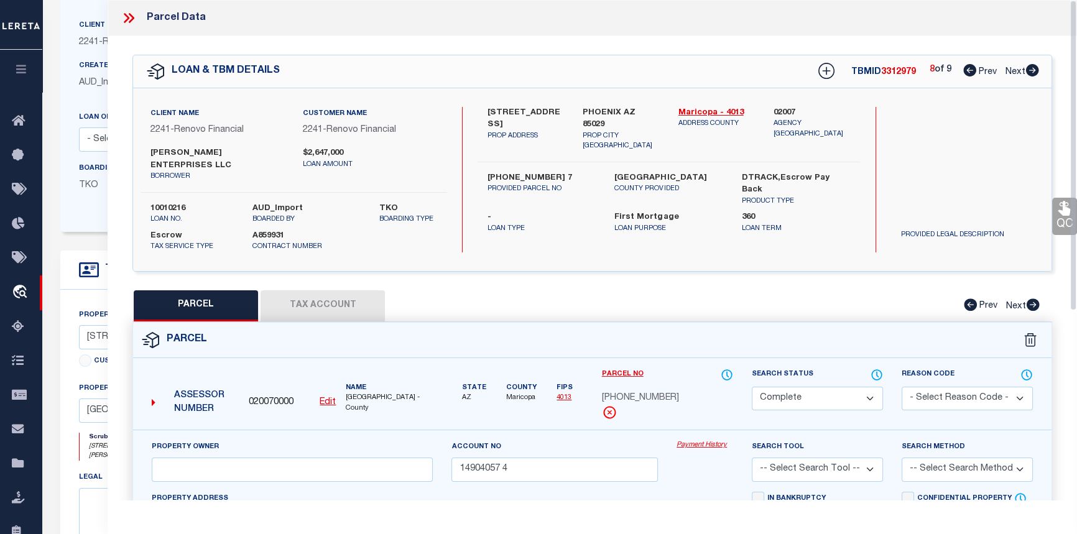
click at [1032, 70] on icon at bounding box center [1032, 70] width 13 height 12
click at [970, 73] on icon at bounding box center [969, 70] width 13 height 12
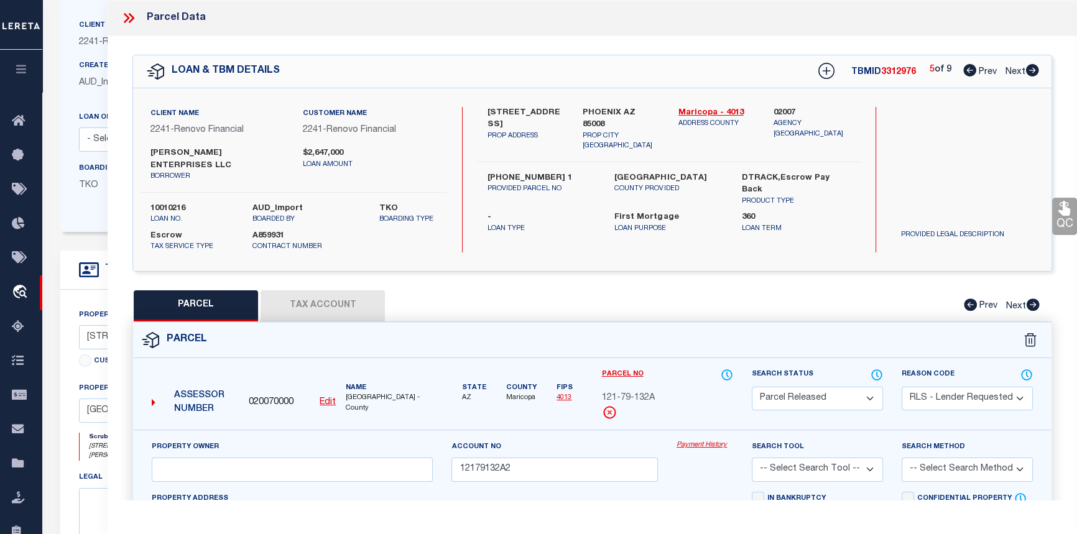
click at [970, 73] on icon at bounding box center [969, 70] width 13 height 12
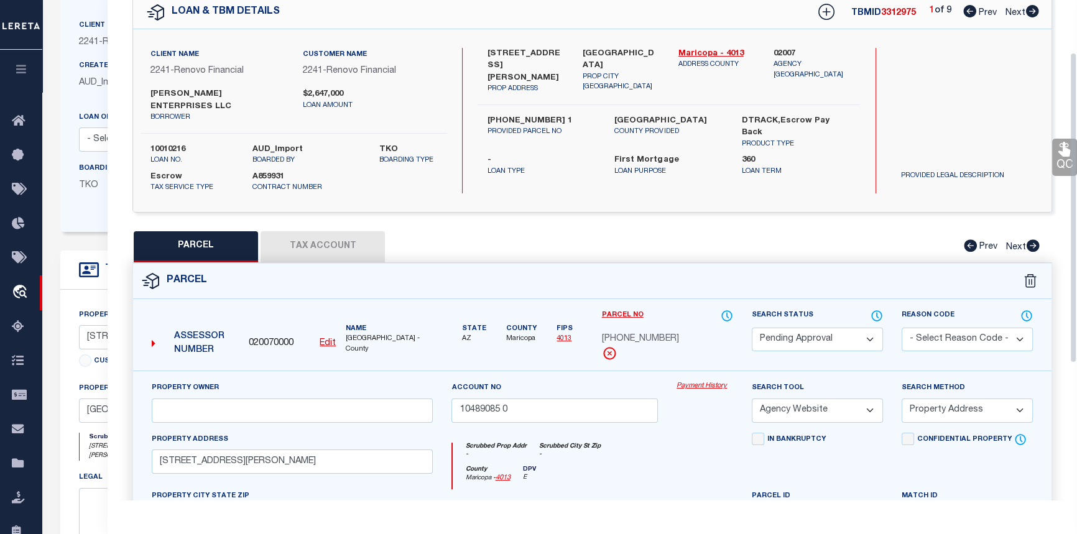
scroll to position [56, 0]
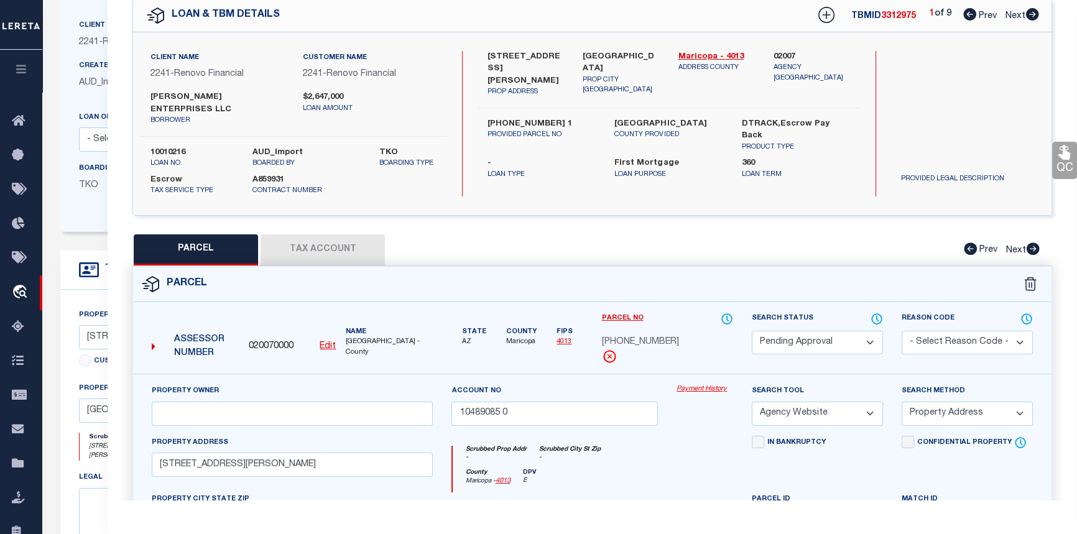
click at [1032, 16] on icon at bounding box center [1032, 14] width 13 height 12
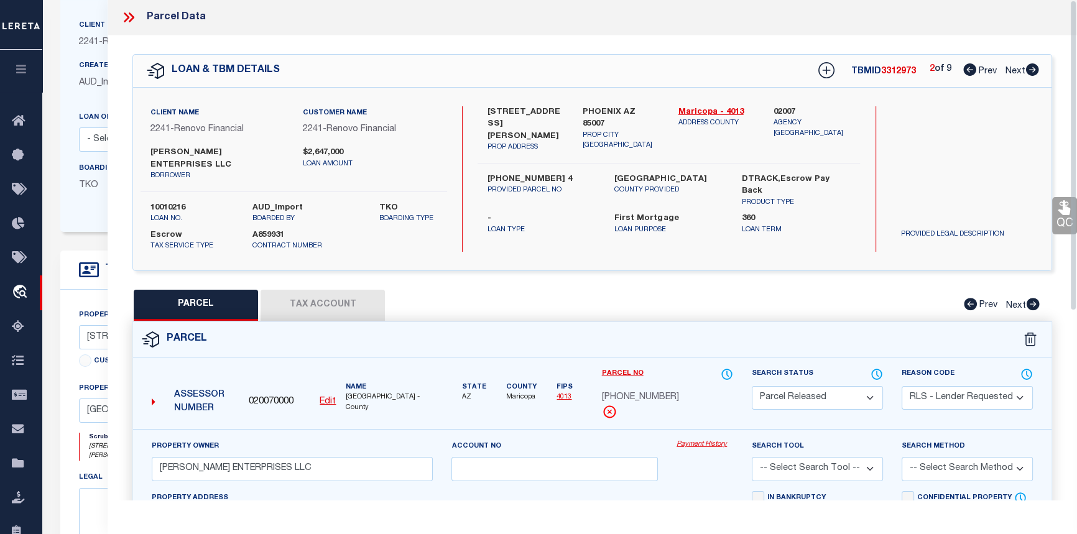
scroll to position [0, 0]
click at [131, 19] on icon at bounding box center [129, 18] width 16 height 16
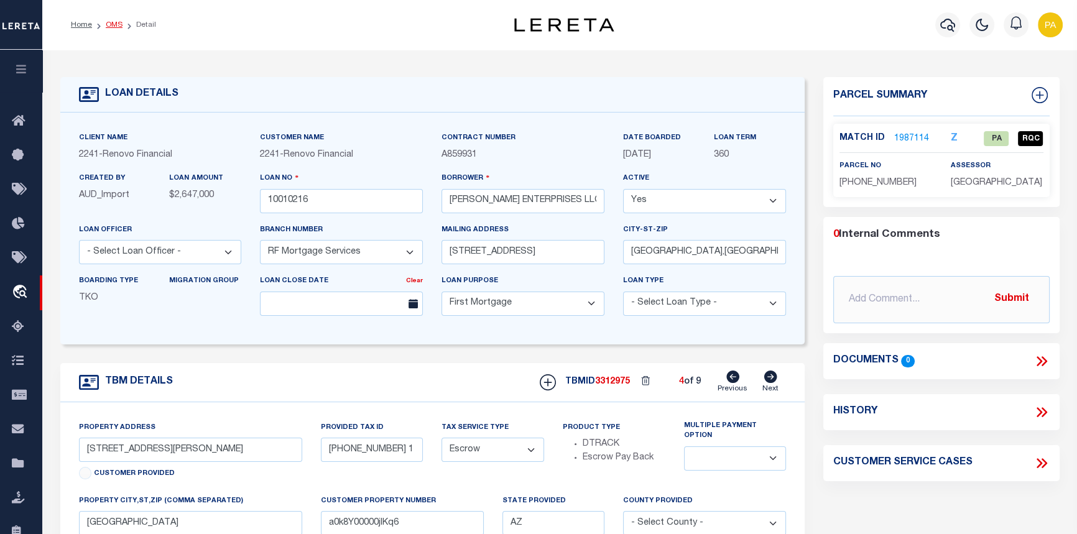
click at [110, 25] on link "OMS" at bounding box center [114, 24] width 17 height 7
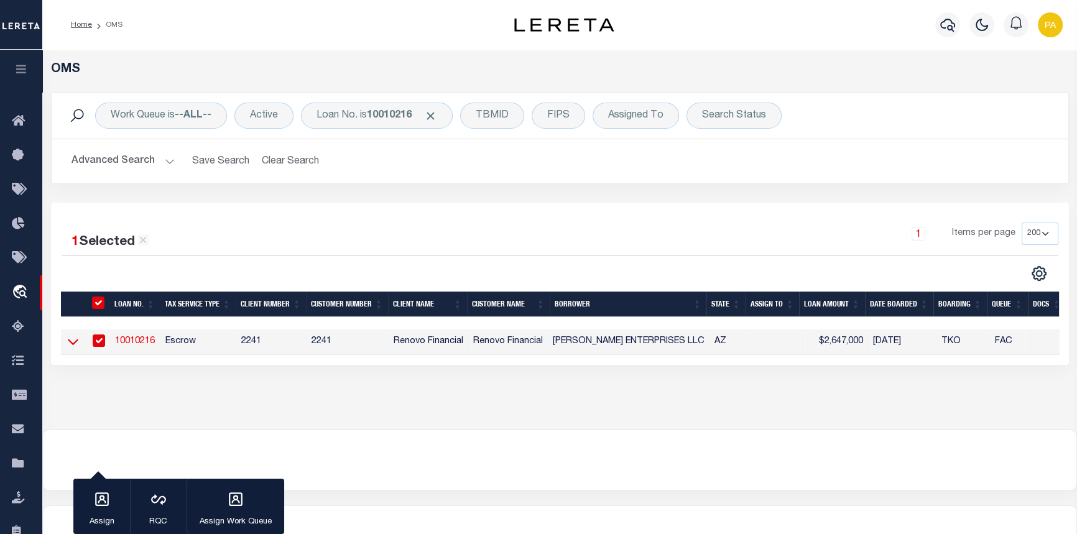
click at [75, 342] on icon at bounding box center [73, 341] width 11 height 13
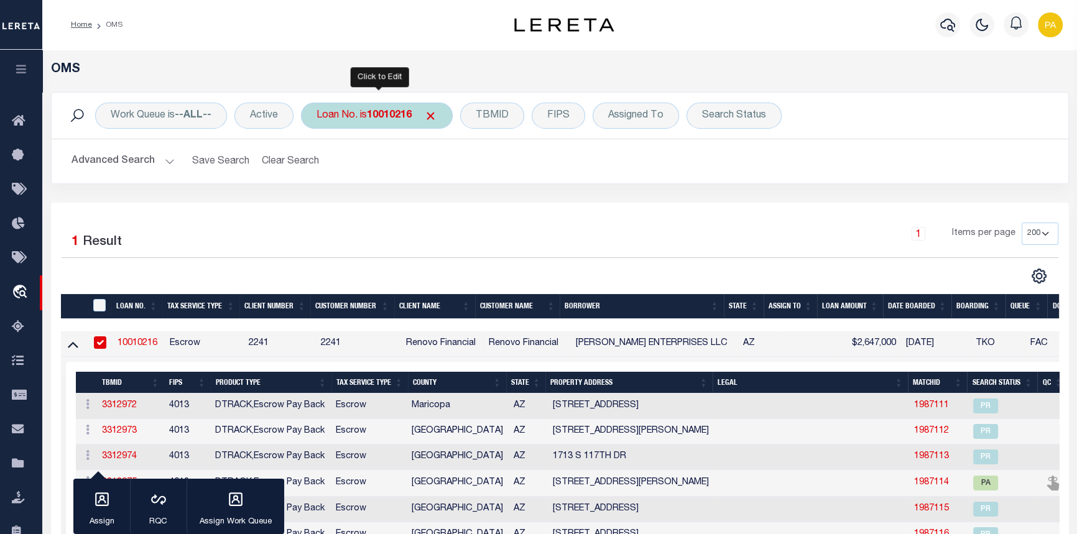
click at [384, 114] on b "10010216" at bounding box center [389, 116] width 45 height 10
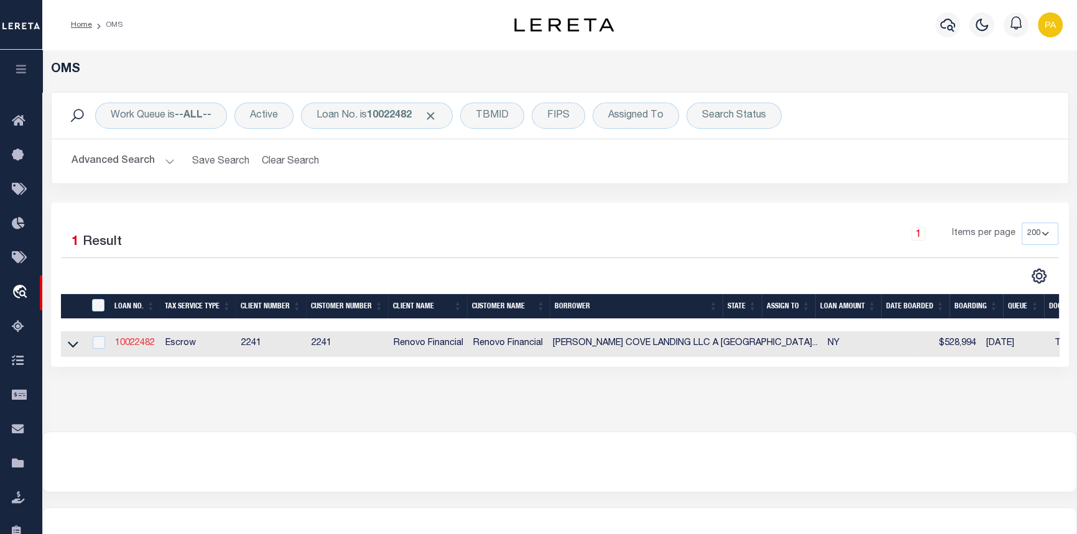
click at [137, 346] on link "10022482" at bounding box center [135, 343] width 40 height 9
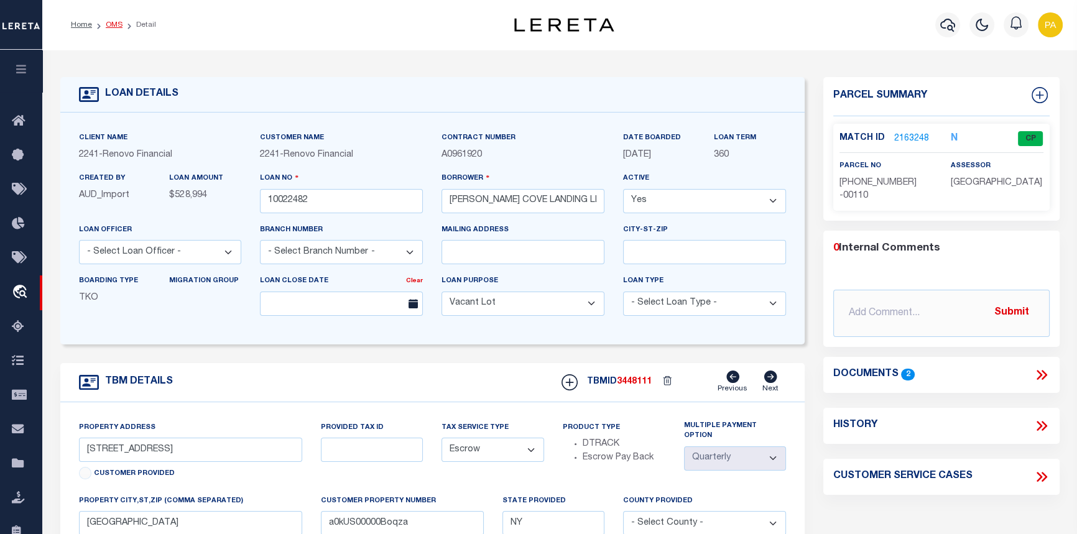
click at [108, 22] on link "OMS" at bounding box center [114, 24] width 17 height 7
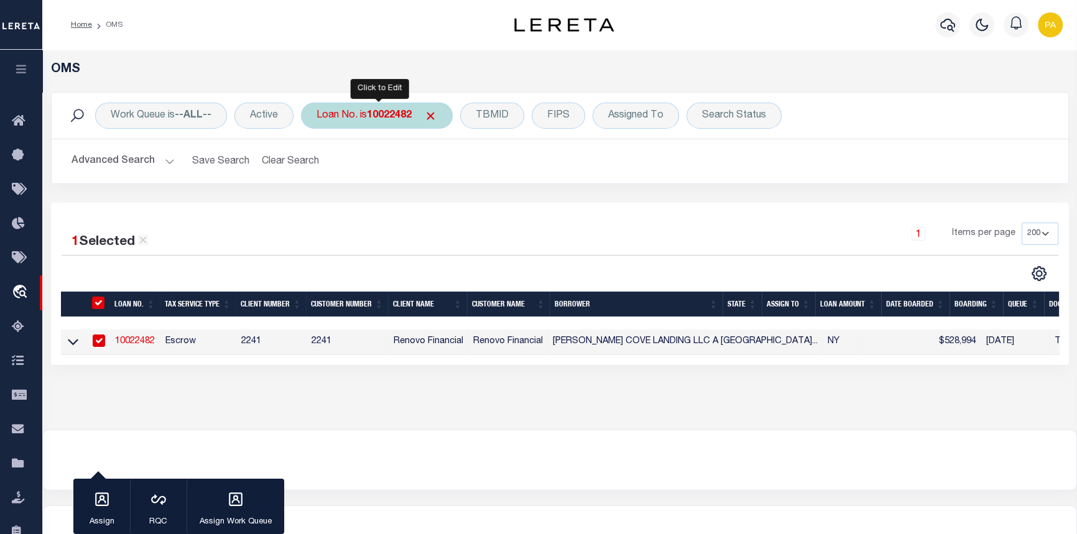
click at [377, 121] on b "10022482" at bounding box center [389, 116] width 45 height 10
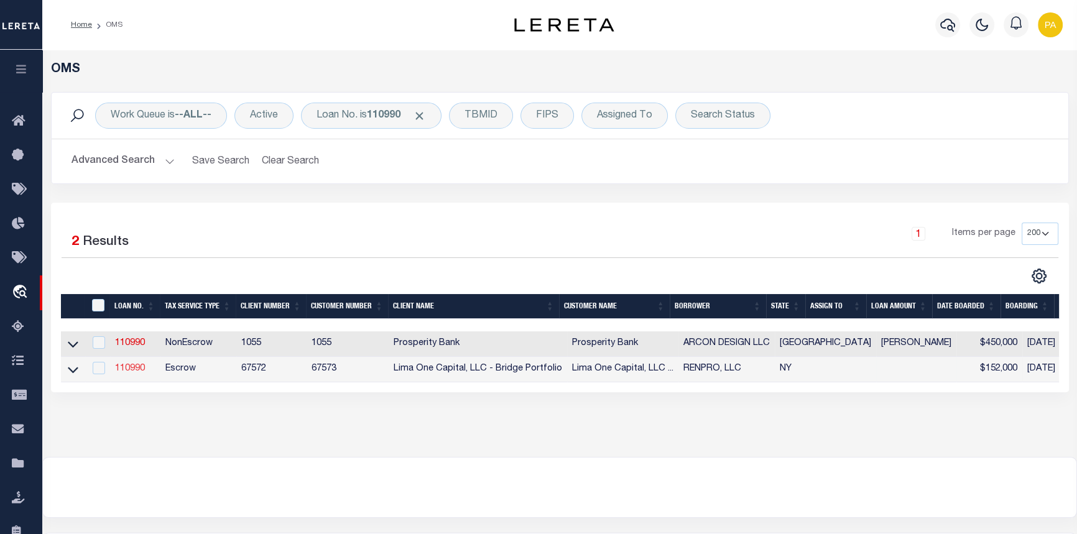
click at [136, 372] on link "110990" at bounding box center [130, 368] width 30 height 9
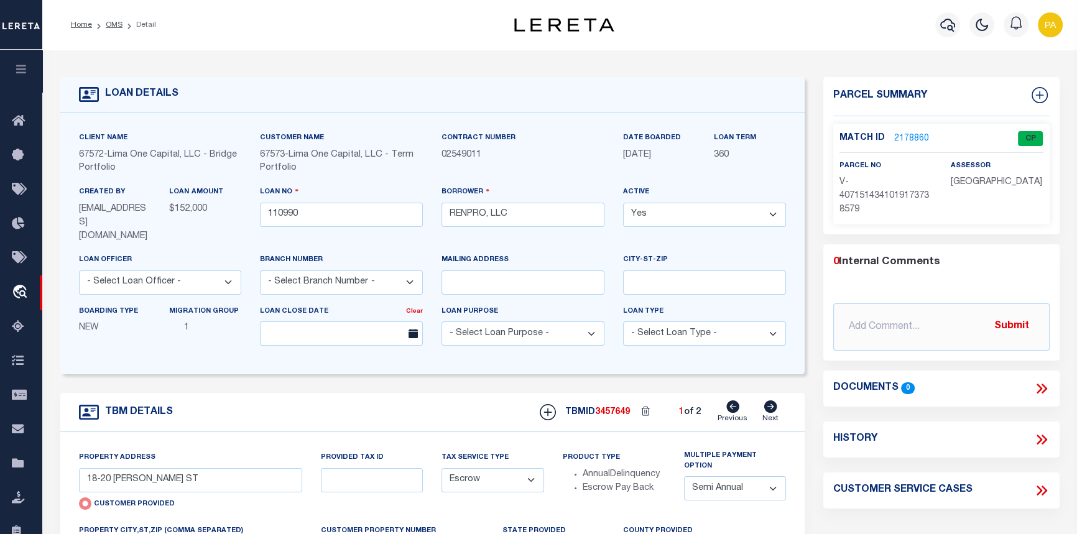
click at [900, 136] on link "2178860" at bounding box center [911, 138] width 35 height 13
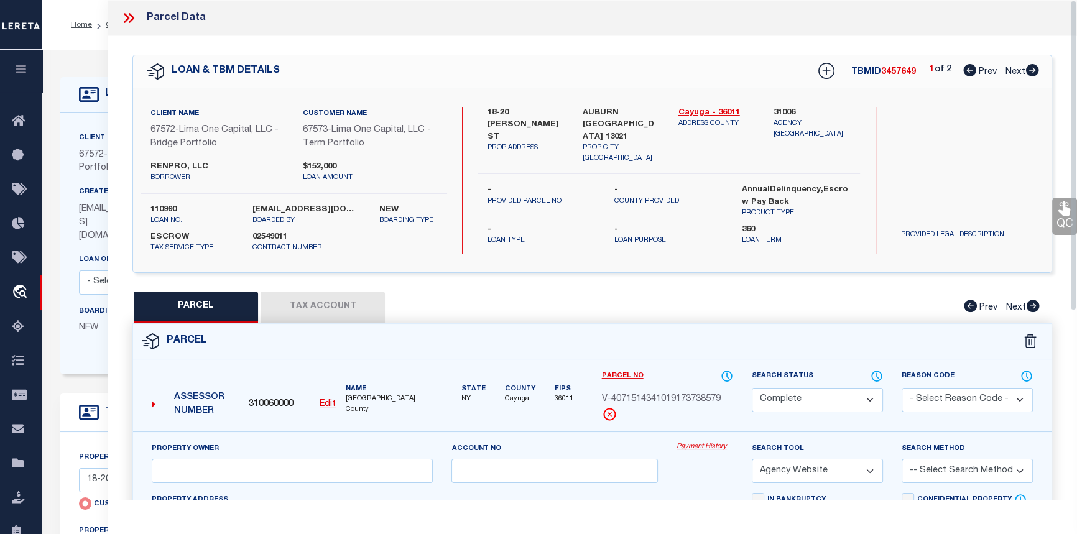
click at [692, 448] on link "Payment History" at bounding box center [704, 447] width 57 height 11
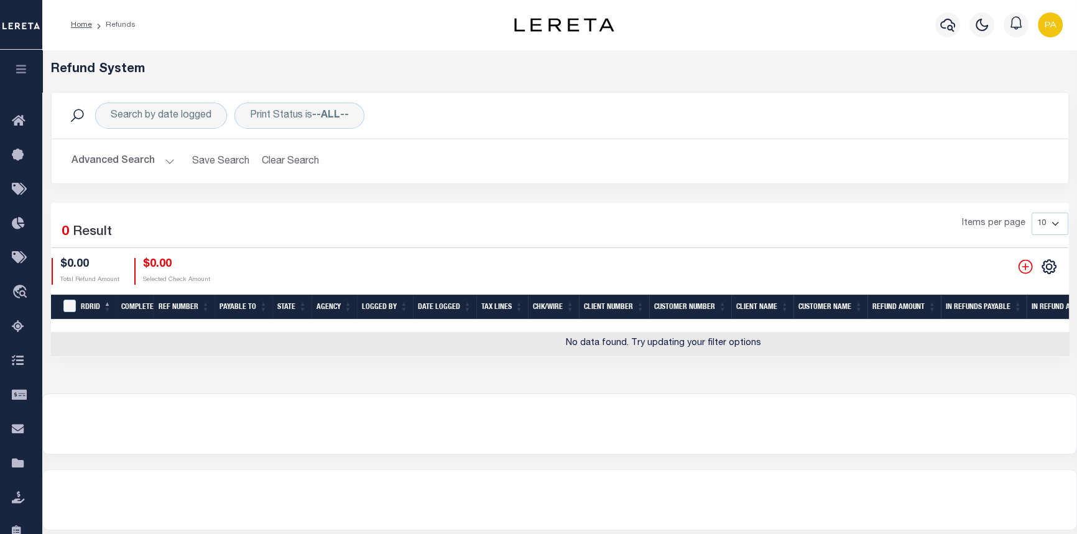
click at [163, 160] on button "Advanced Search" at bounding box center [122, 161] width 103 height 24
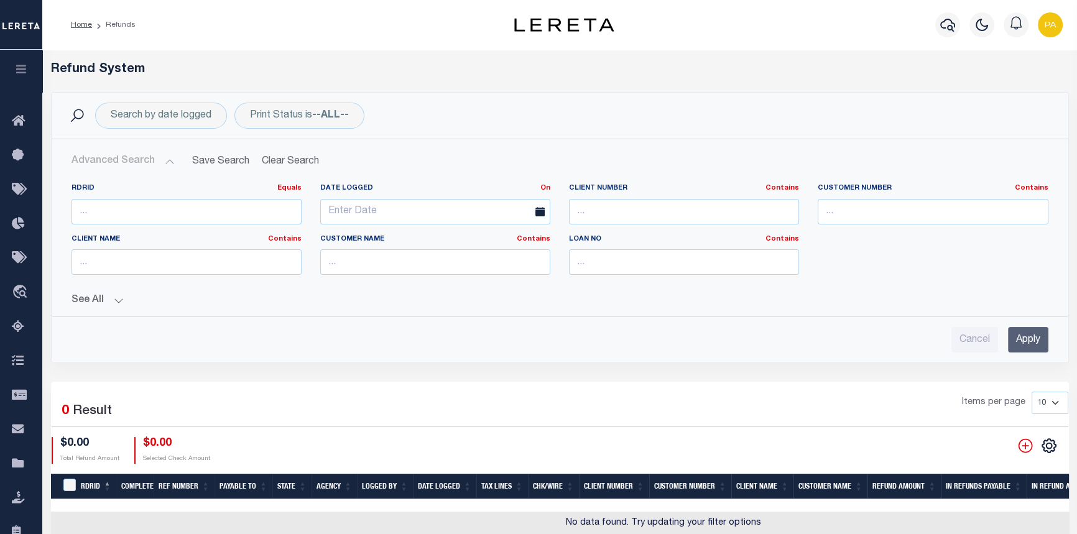
click at [117, 298] on button "See All" at bounding box center [559, 301] width 976 height 12
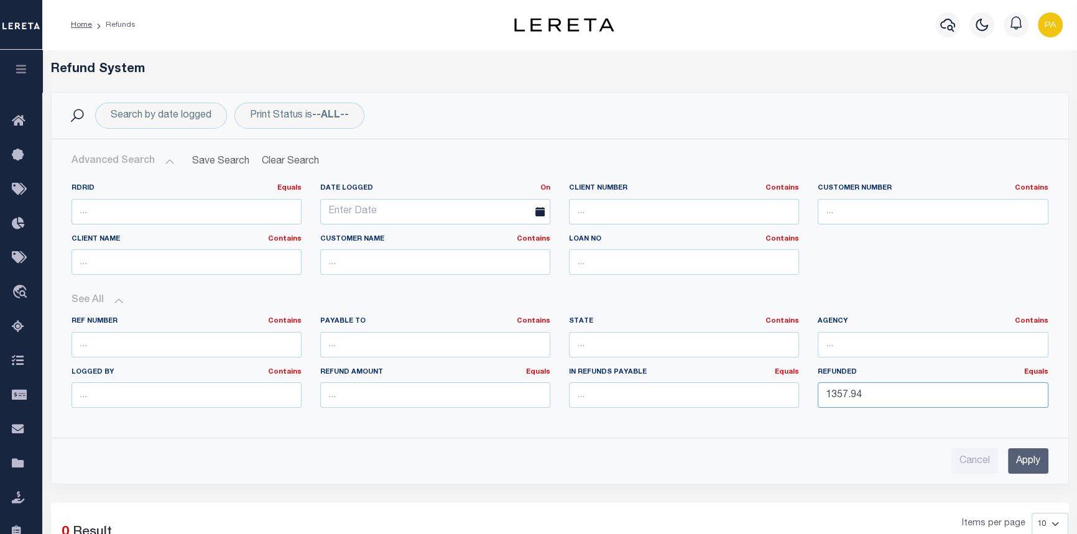
drag, startPoint x: 864, startPoint y: 392, endPoint x: 219, endPoint y: 353, distance: 645.7
click at [242, 359] on div "Ref Number Contains Contains Is Payable To Contains Contains Is Contains Is Is" at bounding box center [559, 366] width 995 height 101
click at [675, 356] on input "text" at bounding box center [684, 344] width 230 height 25
type input "NY"
click at [864, 345] on input "text" at bounding box center [932, 344] width 230 height 25
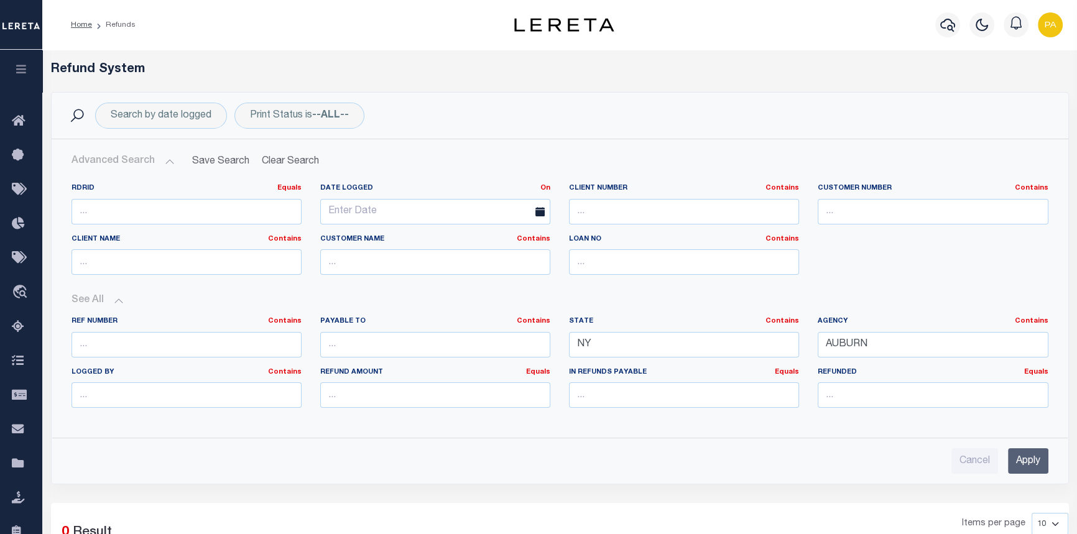
click at [1025, 459] on input "Apply" at bounding box center [1028, 460] width 40 height 25
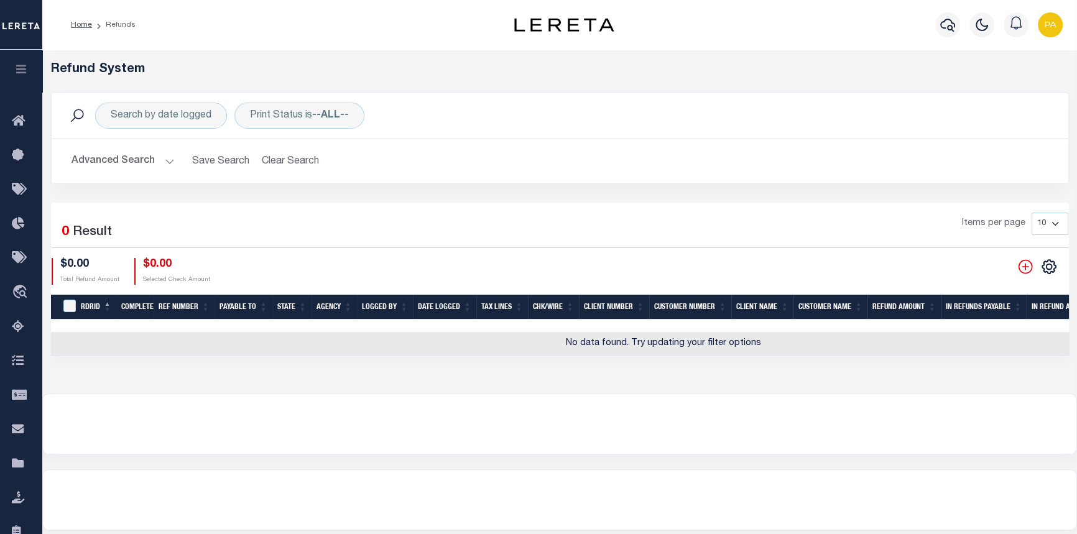
click at [172, 162] on button "Advanced Search" at bounding box center [122, 161] width 103 height 24
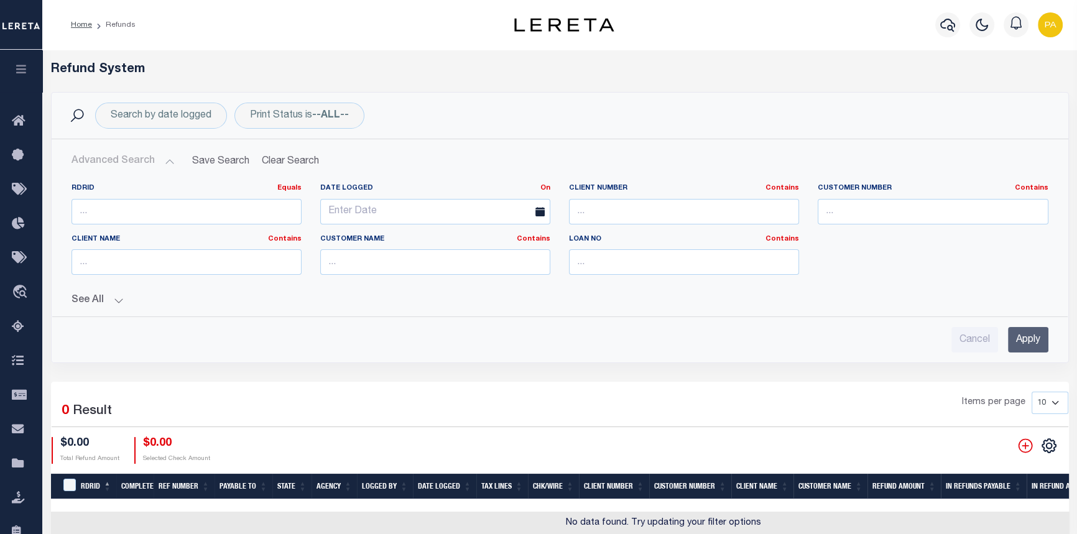
click at [113, 298] on button "See All" at bounding box center [559, 301] width 976 height 12
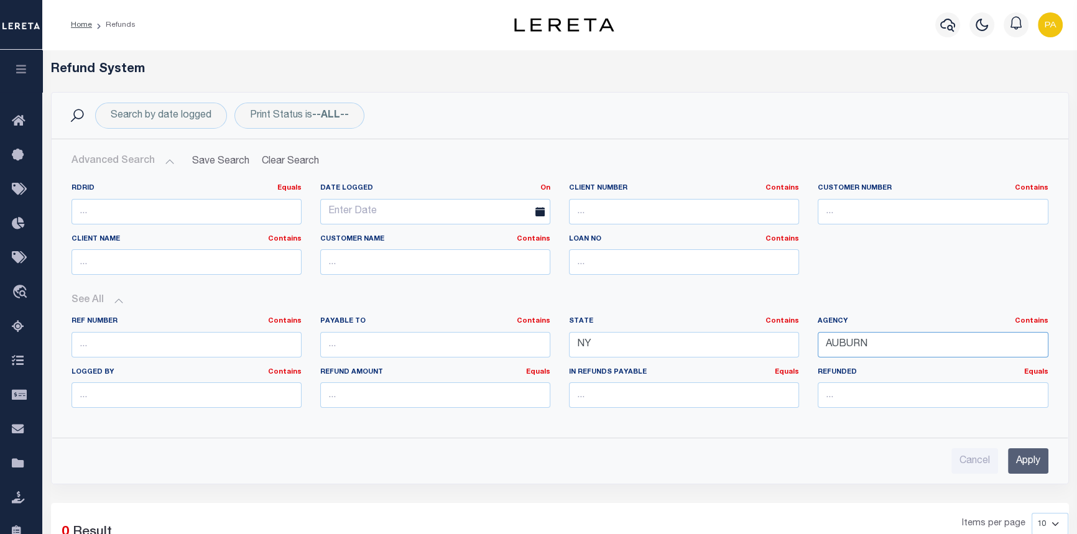
click at [886, 354] on input "AUBURN" at bounding box center [932, 344] width 230 height 25
type input "AUBURN CSD"
click at [1012, 466] on input "Apply" at bounding box center [1028, 460] width 40 height 25
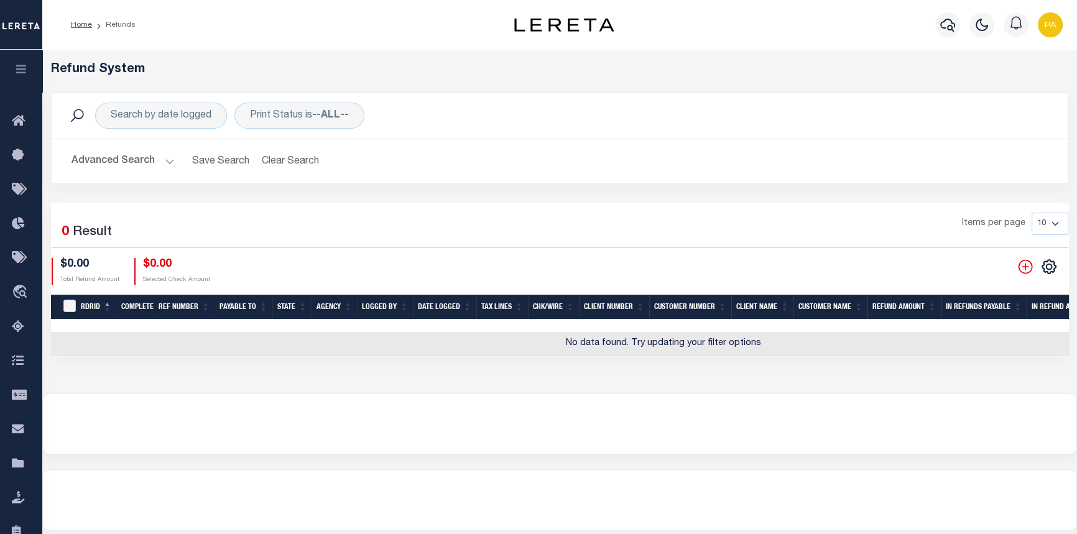
click at [169, 162] on button "Advanced Search" at bounding box center [122, 161] width 103 height 24
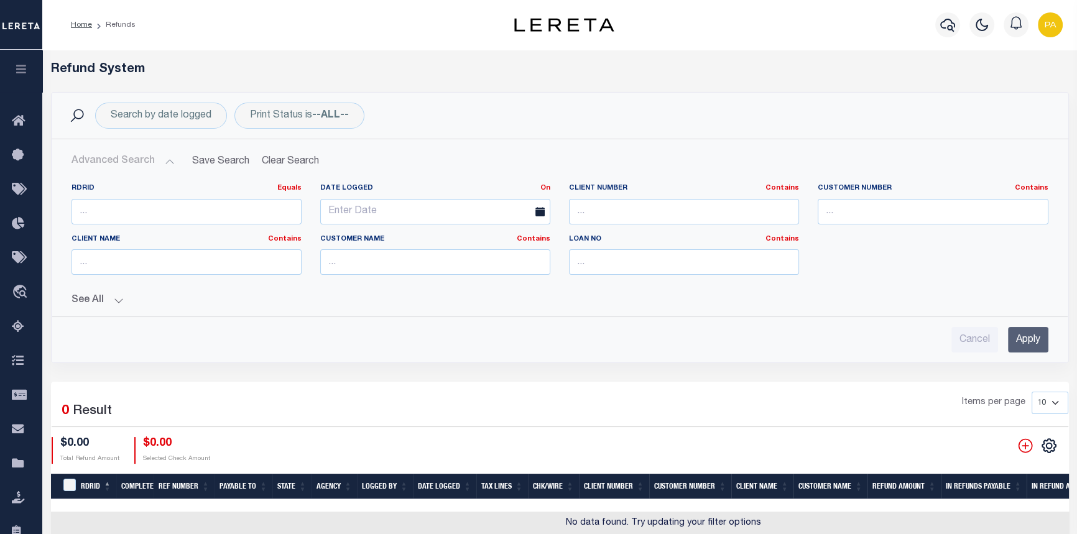
click at [121, 301] on button "See All" at bounding box center [559, 301] width 976 height 12
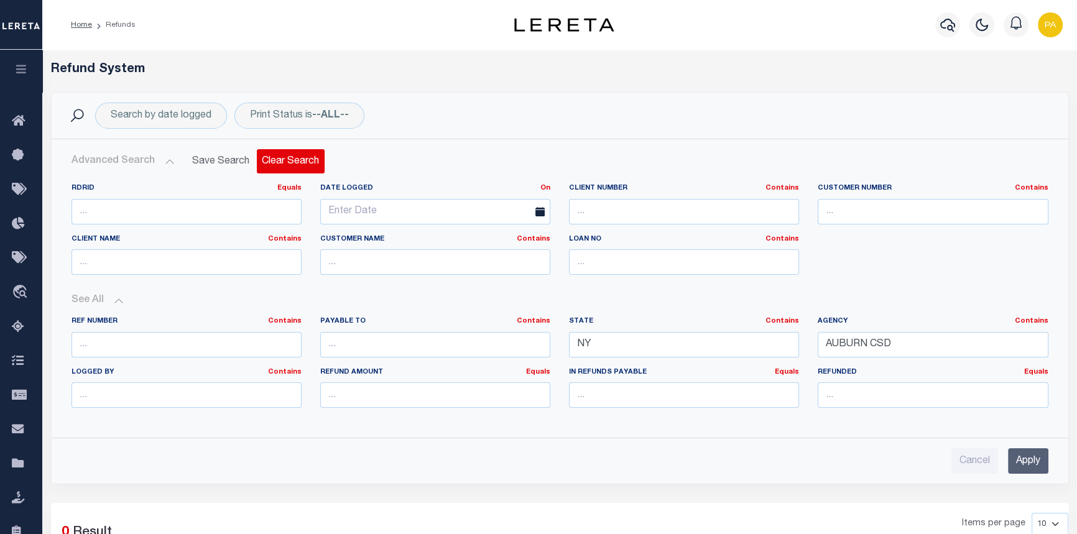
click at [300, 163] on button "Clear Search" at bounding box center [291, 161] width 68 height 24
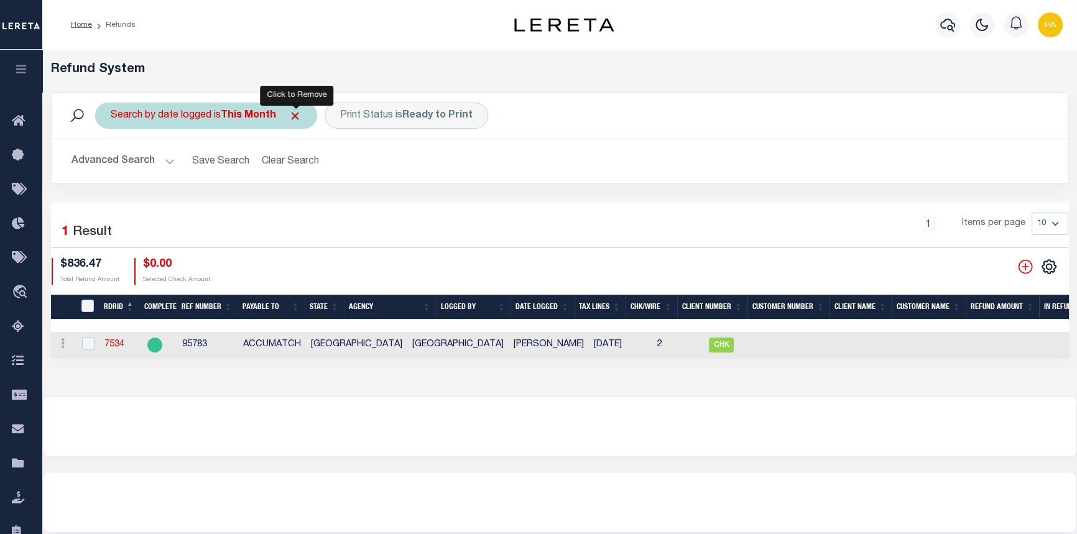
click at [298, 115] on span "Click to Remove" at bounding box center [294, 115] width 13 height 13
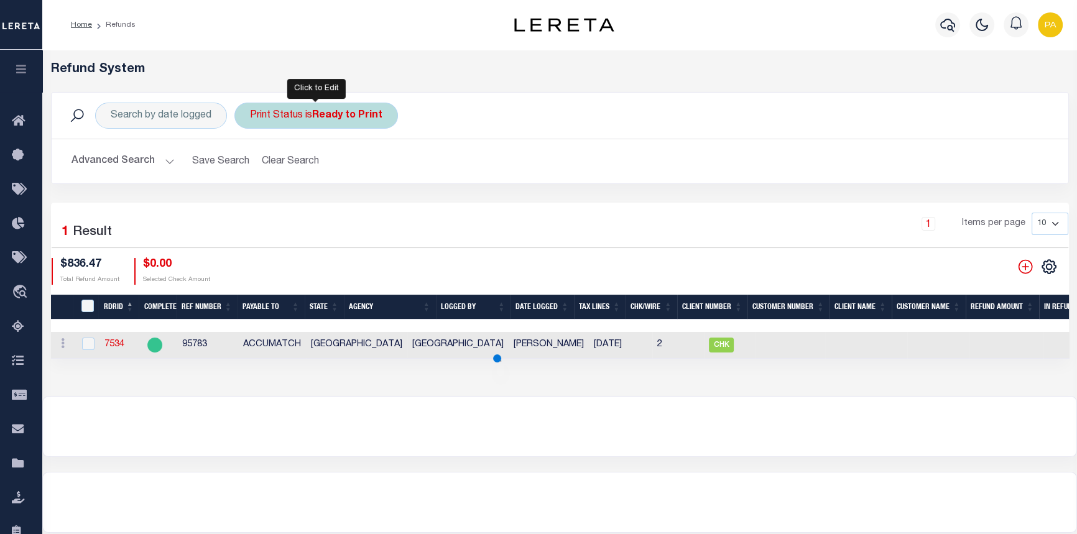
click at [382, 116] on div "Print Status is Ready to Print" at bounding box center [315, 116] width 163 height 26
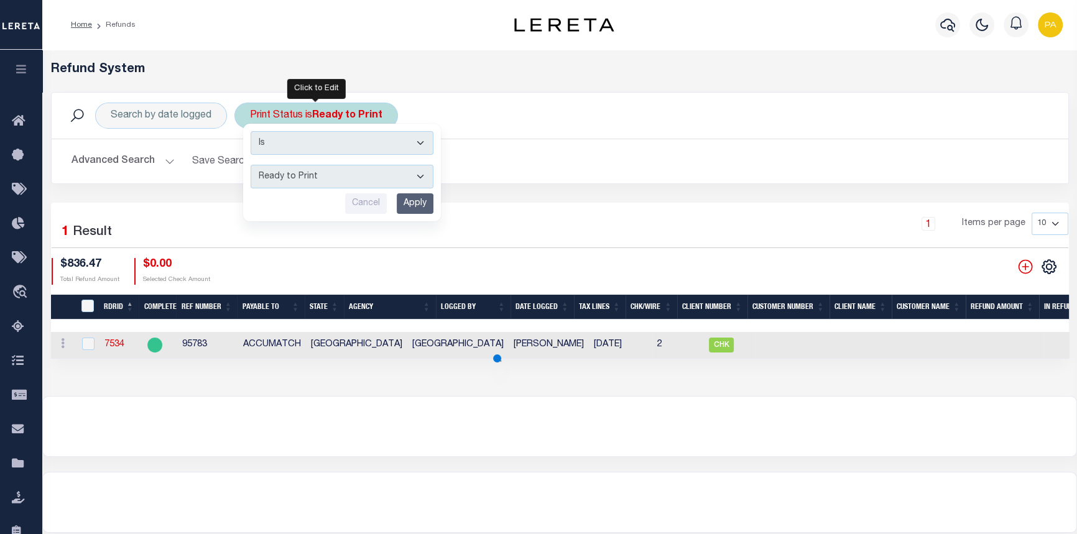
click at [416, 181] on select "--ALL-- Ready to Write Ready to Print Printed" at bounding box center [341, 177] width 183 height 24
select select "All"
click at [250, 165] on select "--ALL-- Ready to Write Ready to Print Printed" at bounding box center [341, 177] width 183 height 24
click at [395, 203] on div "Cancel Apply" at bounding box center [341, 203] width 183 height 21
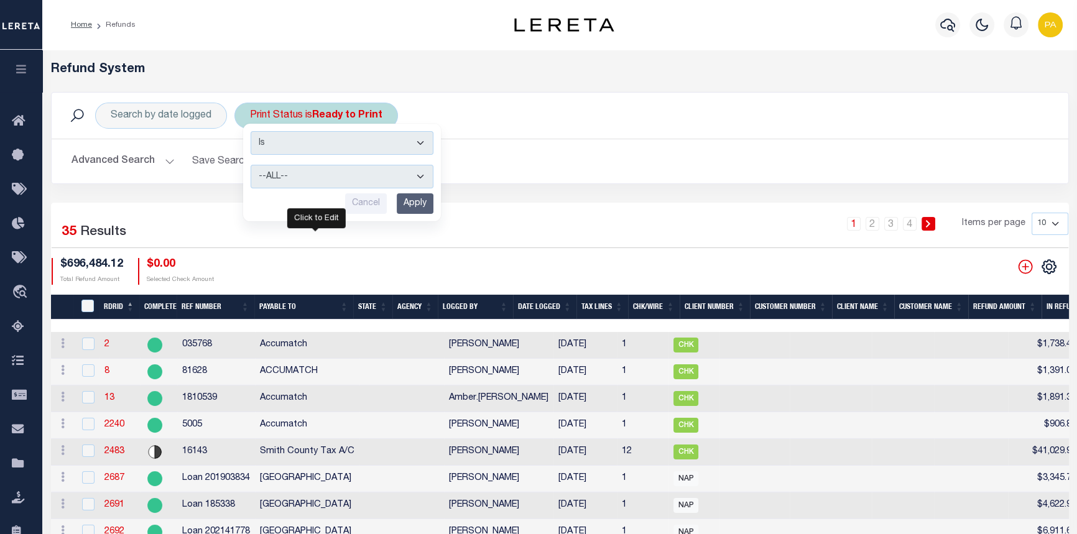
click at [420, 201] on input "Apply" at bounding box center [415, 203] width 37 height 21
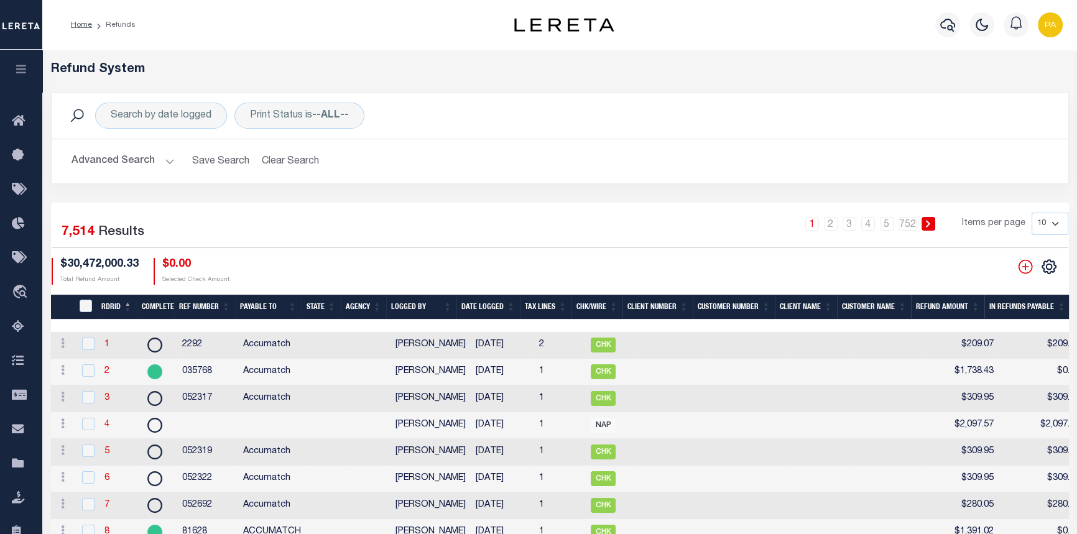
click at [169, 162] on button "Advanced Search" at bounding box center [122, 161] width 103 height 24
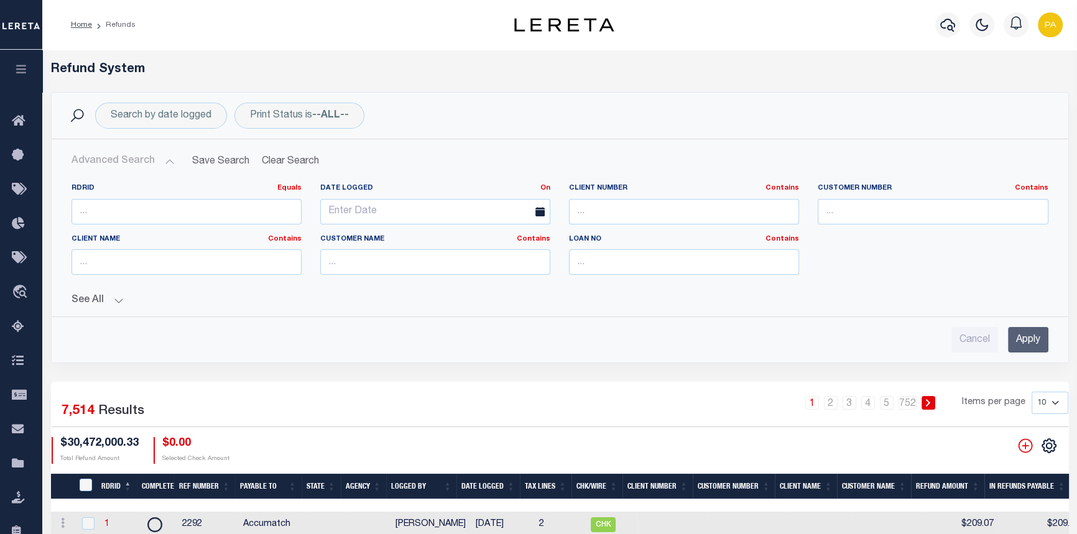
click at [115, 296] on button "See All" at bounding box center [559, 301] width 976 height 12
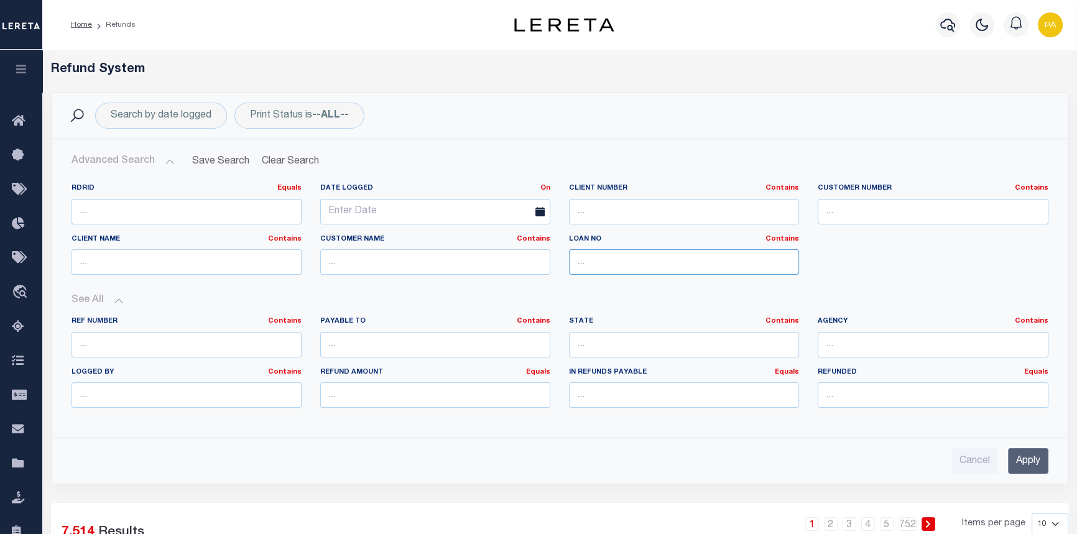
click at [623, 267] on input "text" at bounding box center [684, 261] width 230 height 25
type input "110990"
click at [1035, 460] on input "Apply" at bounding box center [1028, 460] width 40 height 25
